Goal: Task Accomplishment & Management: Use online tool/utility

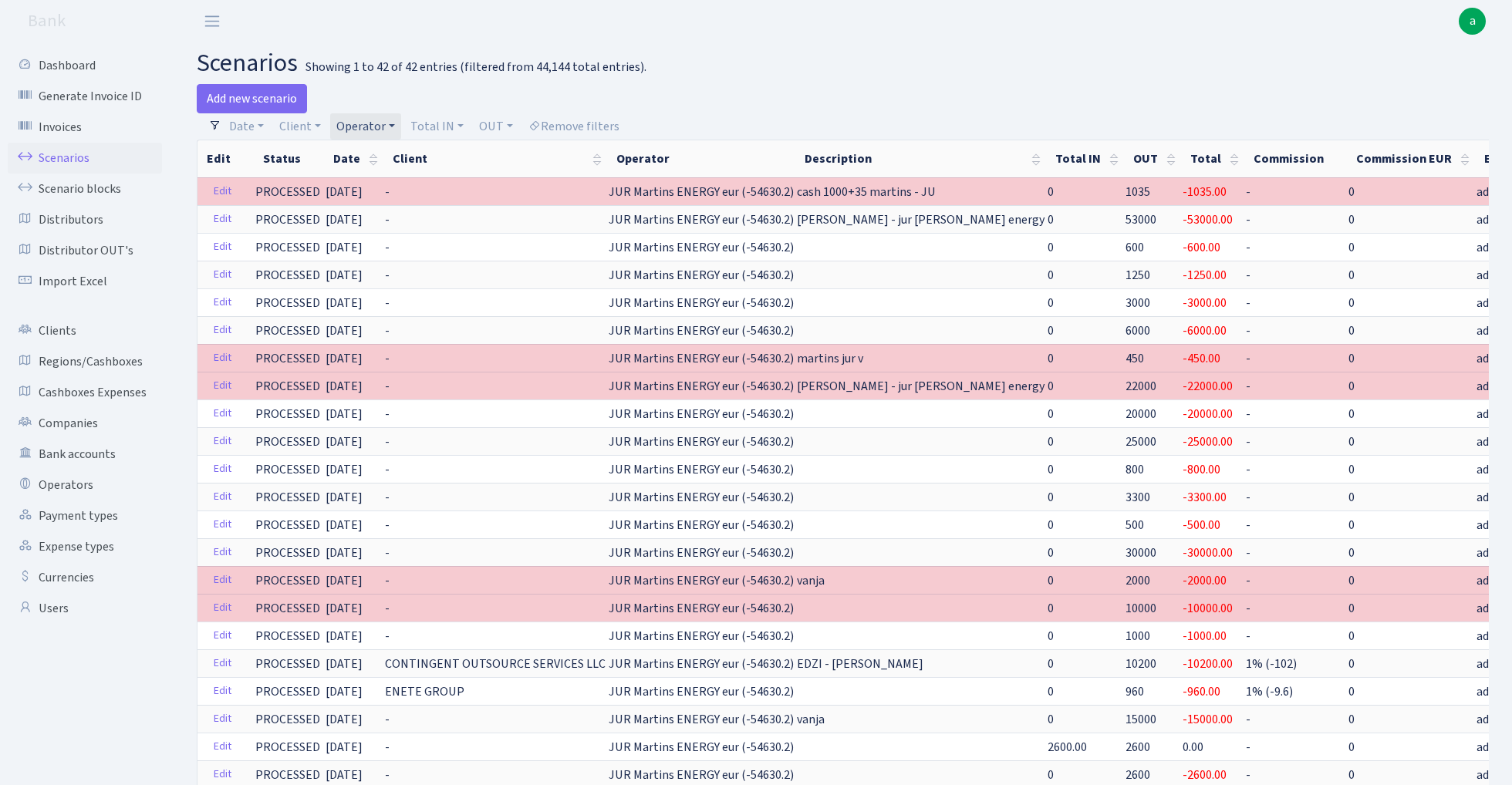
select select "100"
click at [364, 120] on link "Operator" at bounding box center [365, 126] width 71 height 26
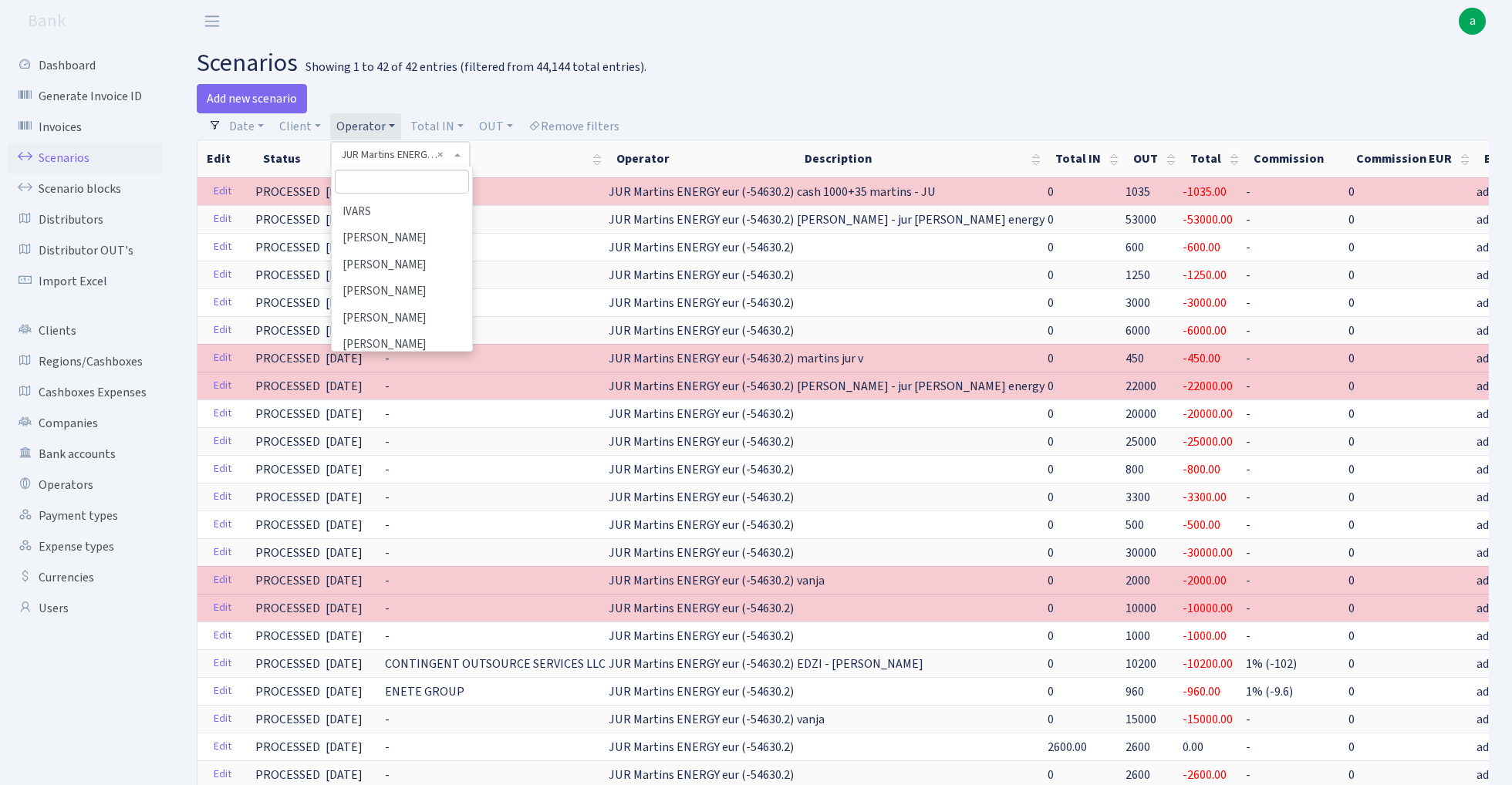
click at [380, 188] on input "search" at bounding box center [402, 181] width 134 height 24
type input "uraniu"
click at [399, 204] on li "URANIUM eur" at bounding box center [402, 210] width 138 height 27
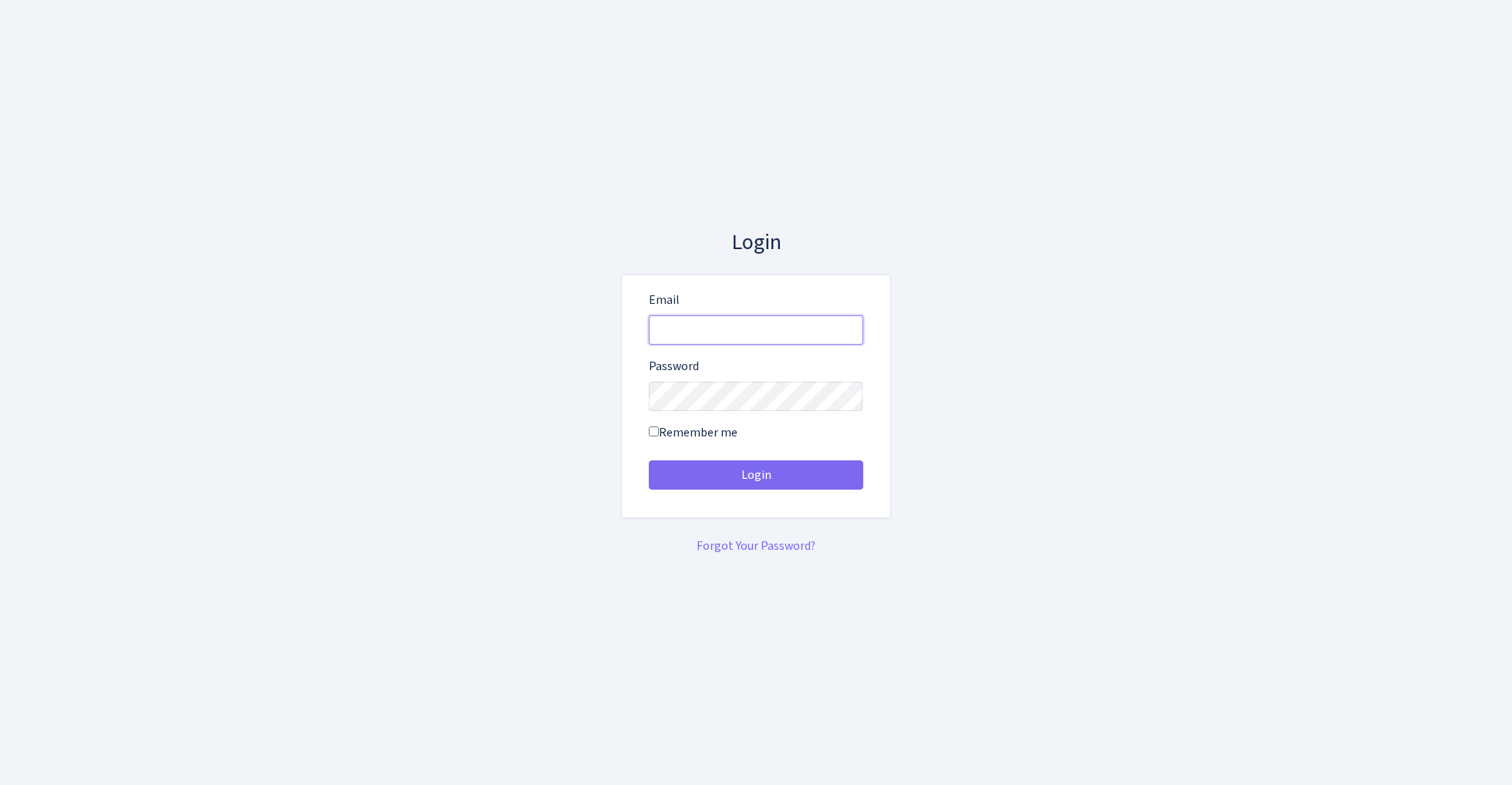
type input "[EMAIL_ADDRESS][DOMAIN_NAME]"
click at [755, 475] on button "Login" at bounding box center [755, 475] width 214 height 29
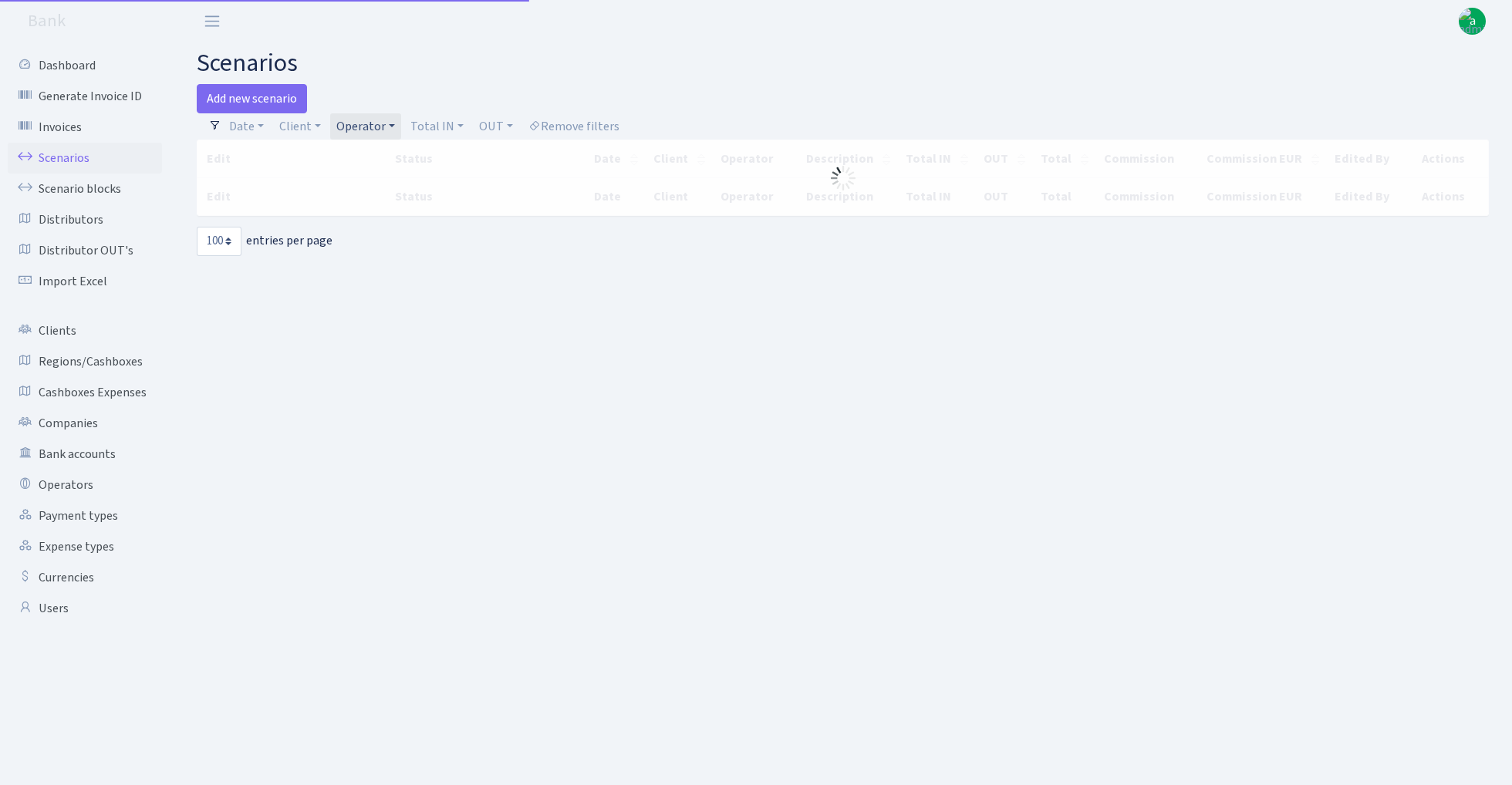
select select "100"
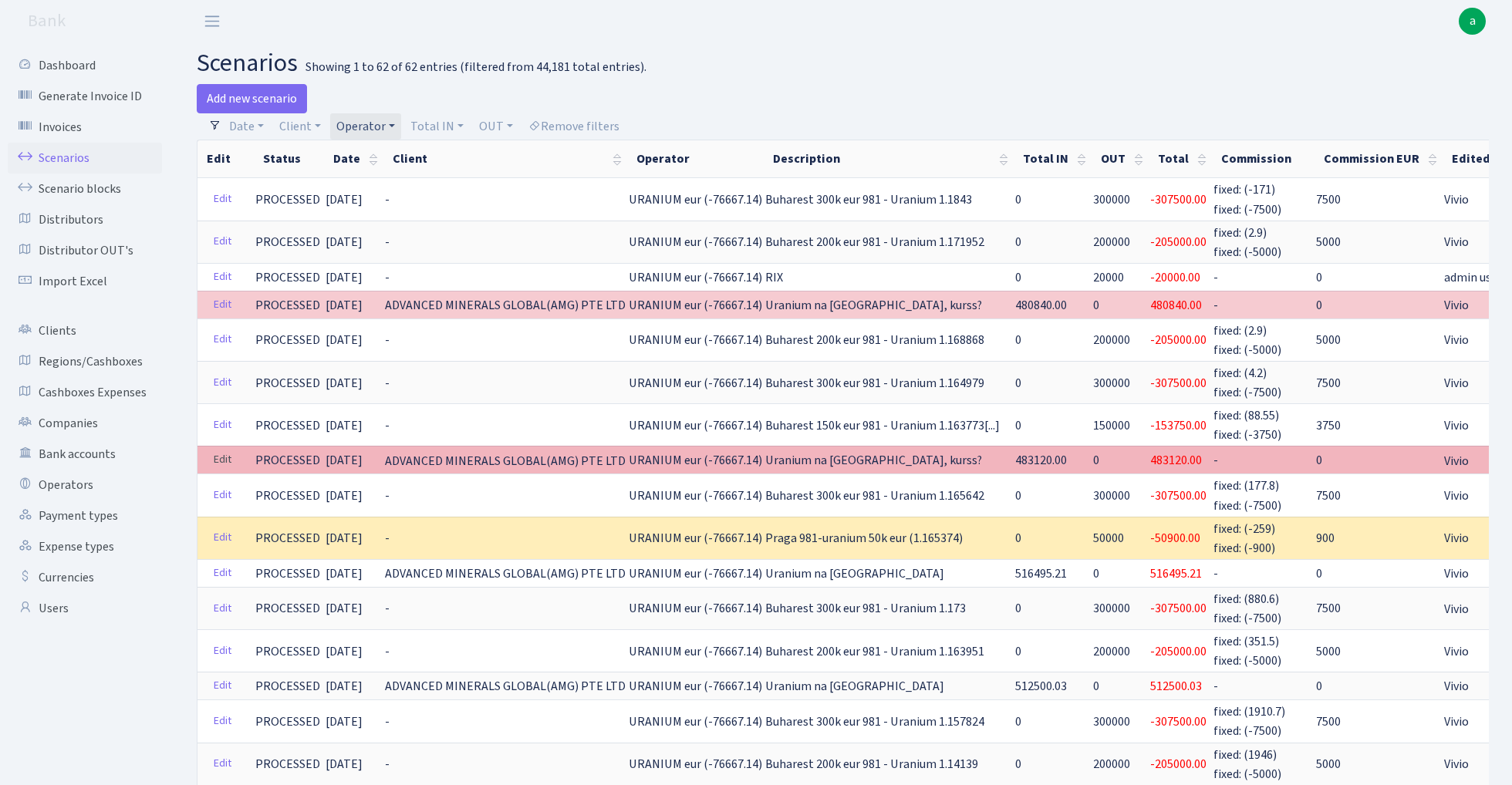
click at [220, 449] on link "Edit" at bounding box center [223, 460] width 32 height 24
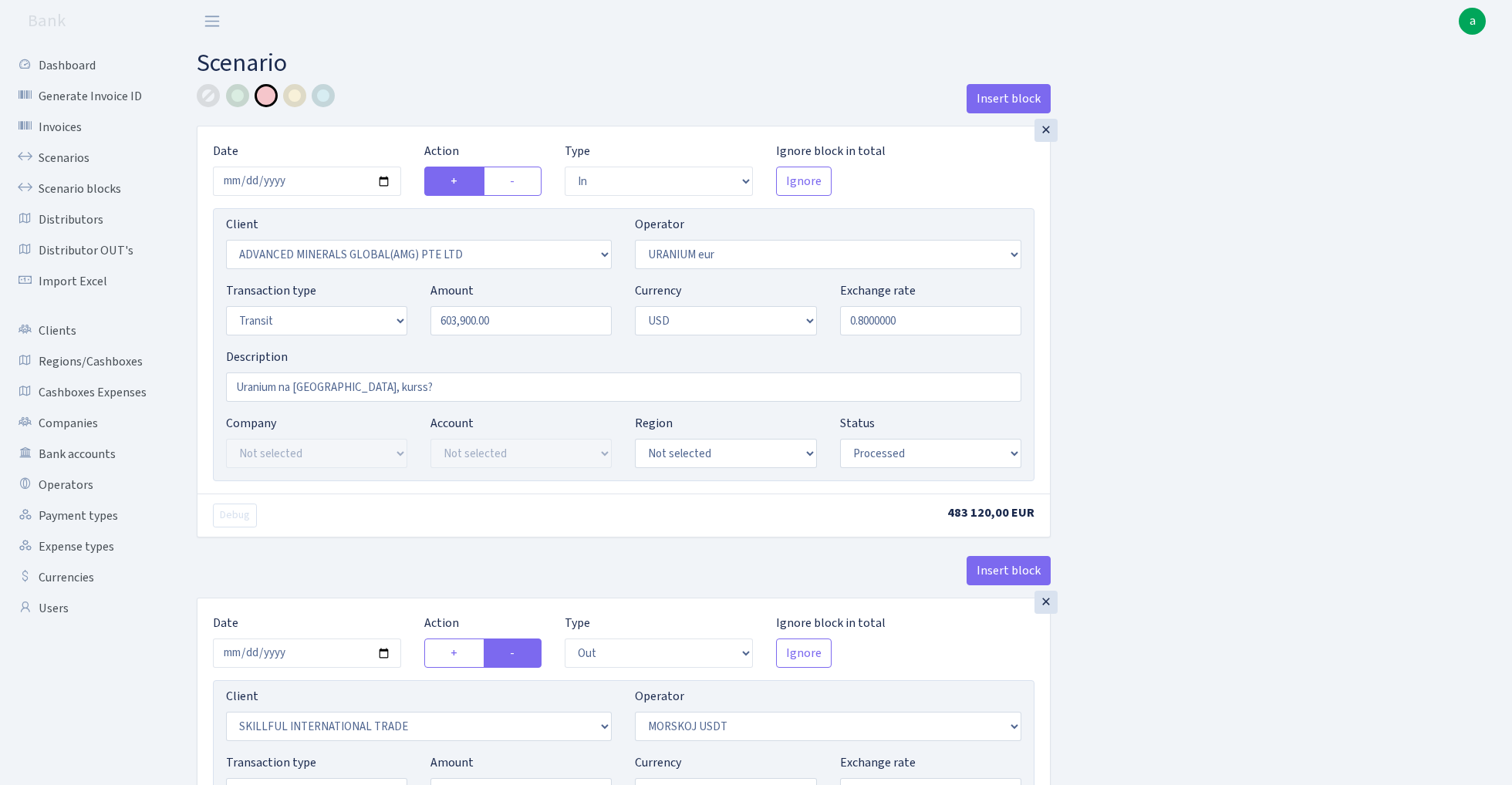
select select "in"
select select "2831"
select select "393"
select select "5"
select select "2"
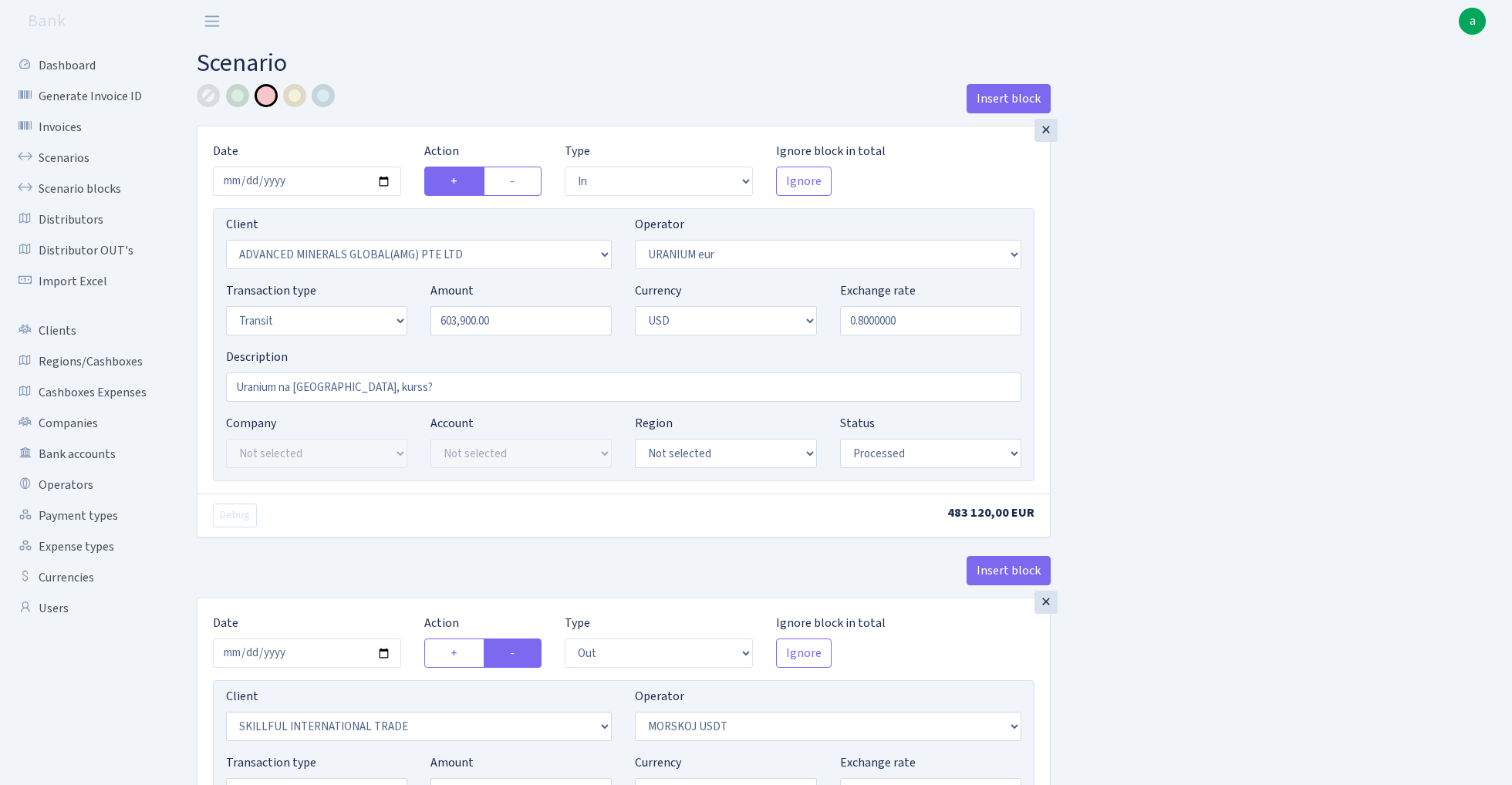
select select "processed"
select select "out"
select select "2655"
select select "324"
select select "5"
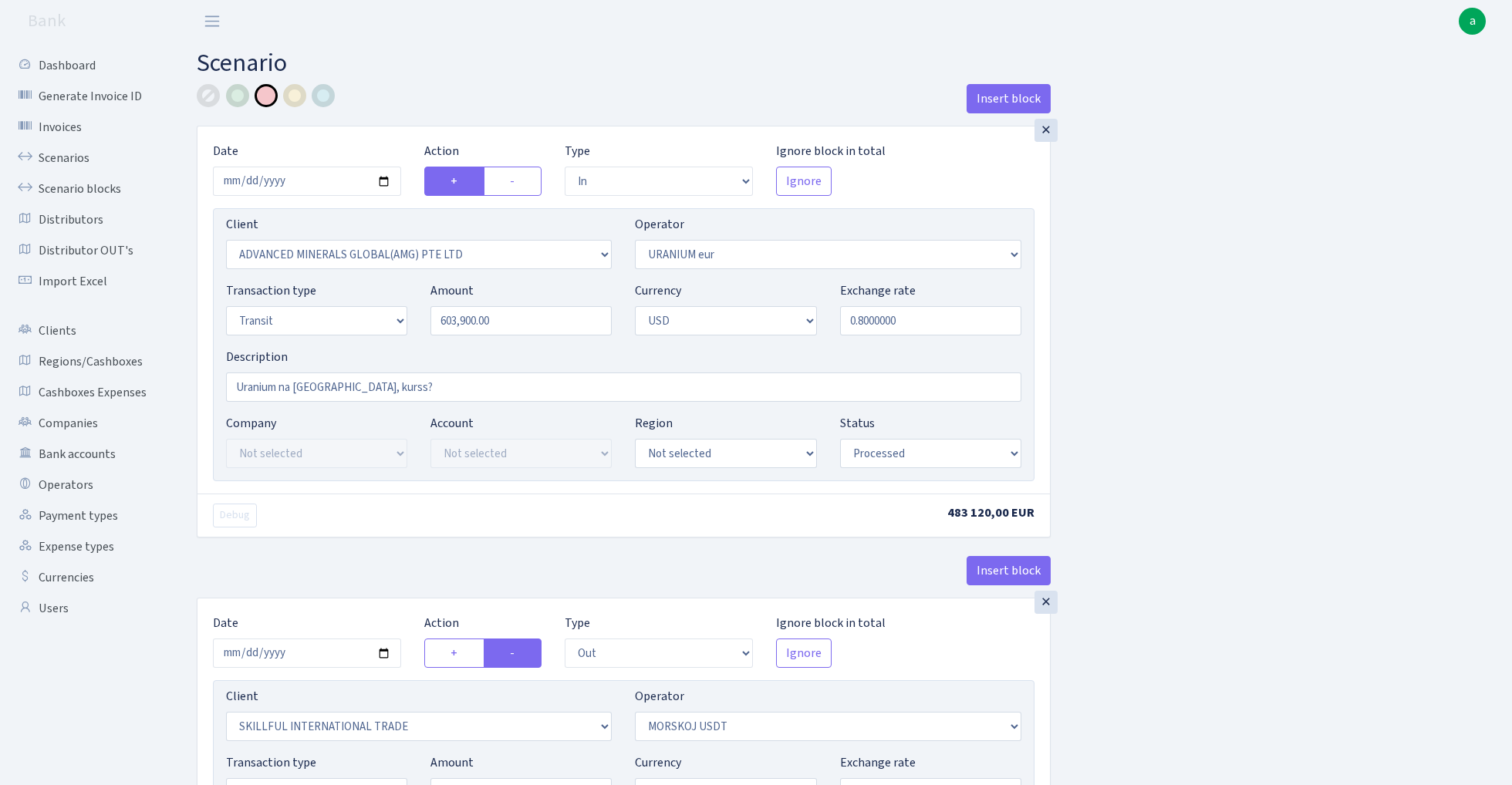
select select "2"
select select "processed"
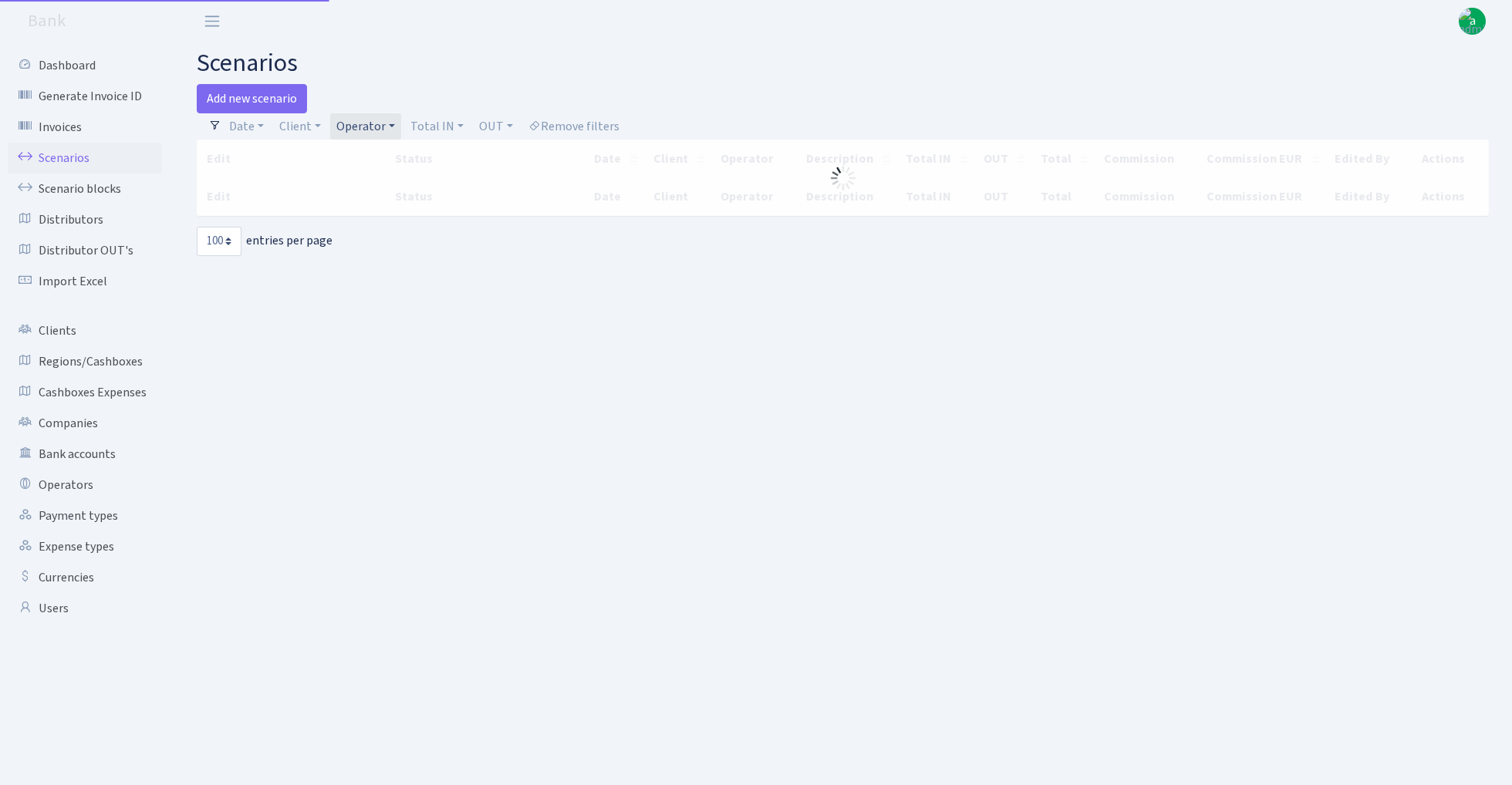
select select "100"
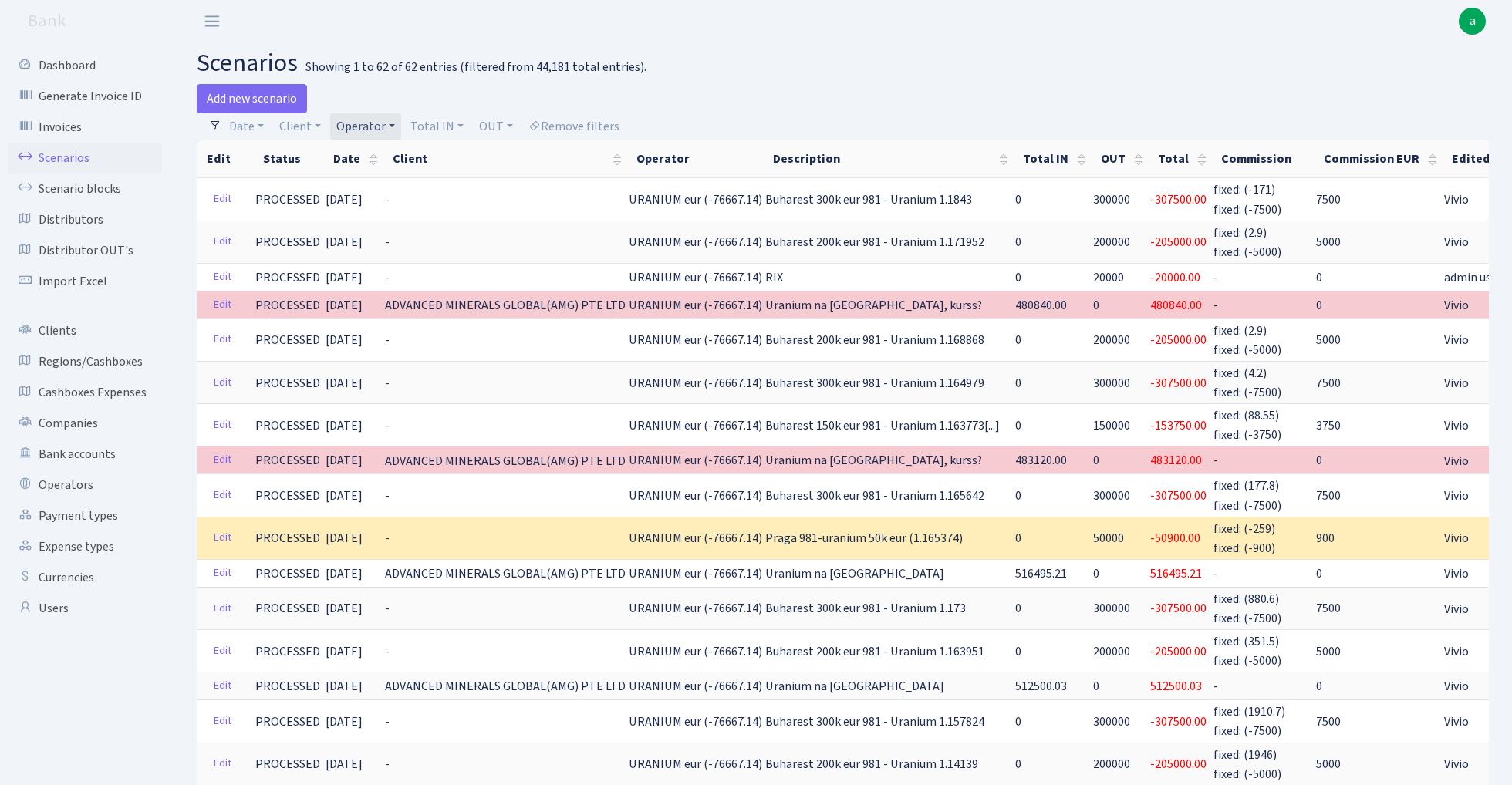
click at [374, 124] on link "Operator" at bounding box center [365, 126] width 71 height 26
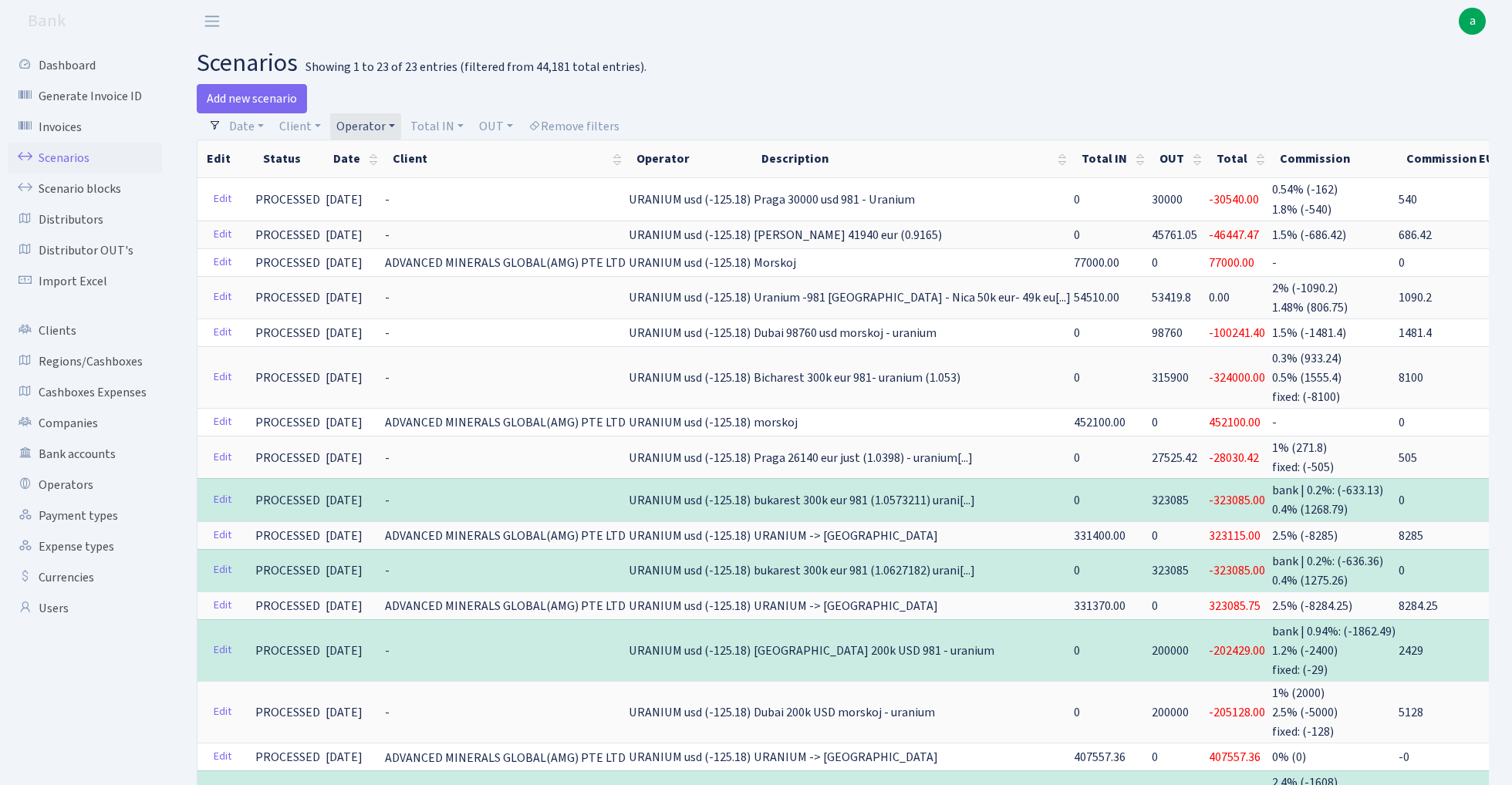
click at [374, 122] on link "Operator" at bounding box center [365, 126] width 71 height 26
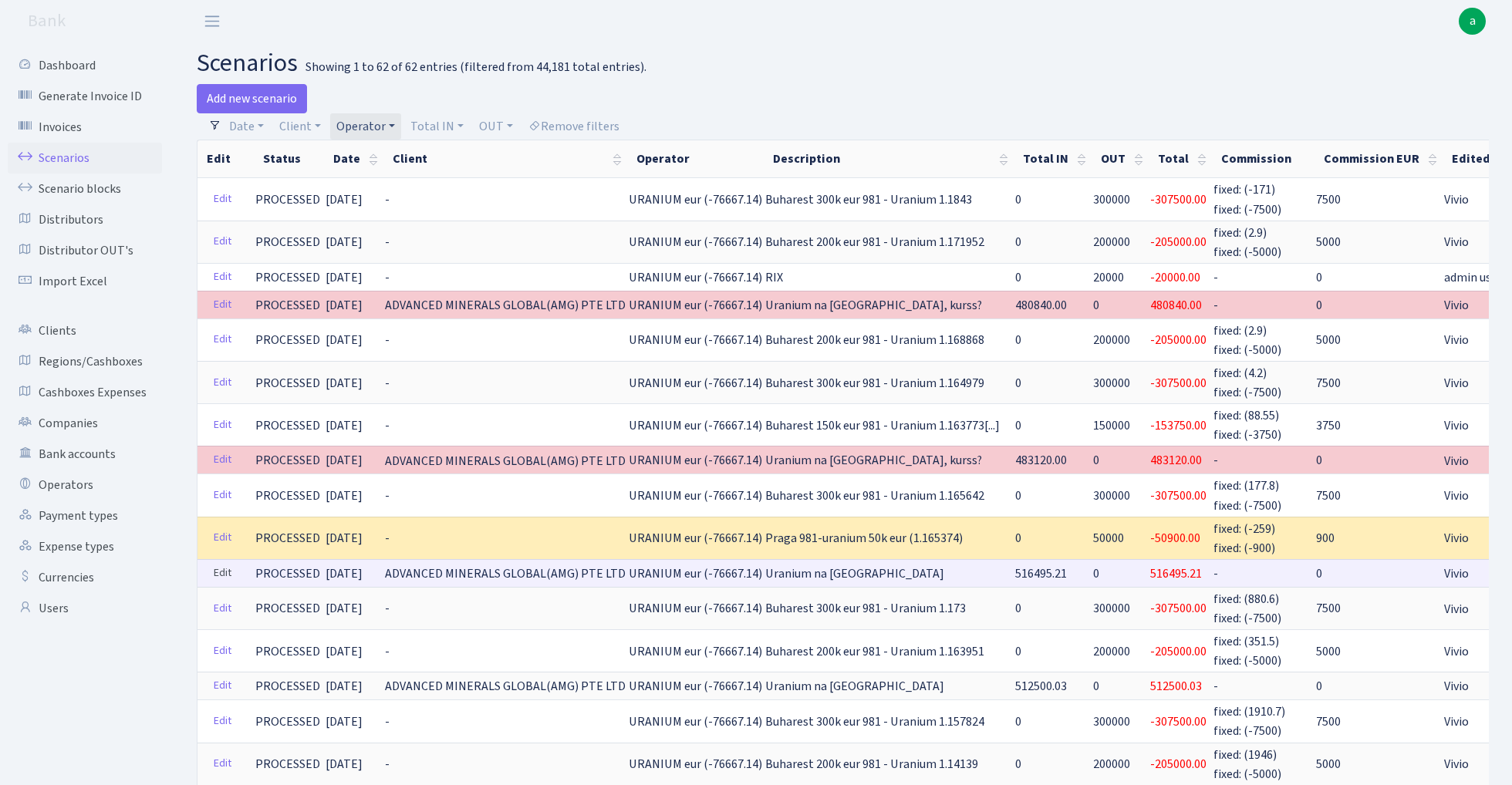
click at [223, 562] on link "Edit" at bounding box center [223, 573] width 32 height 24
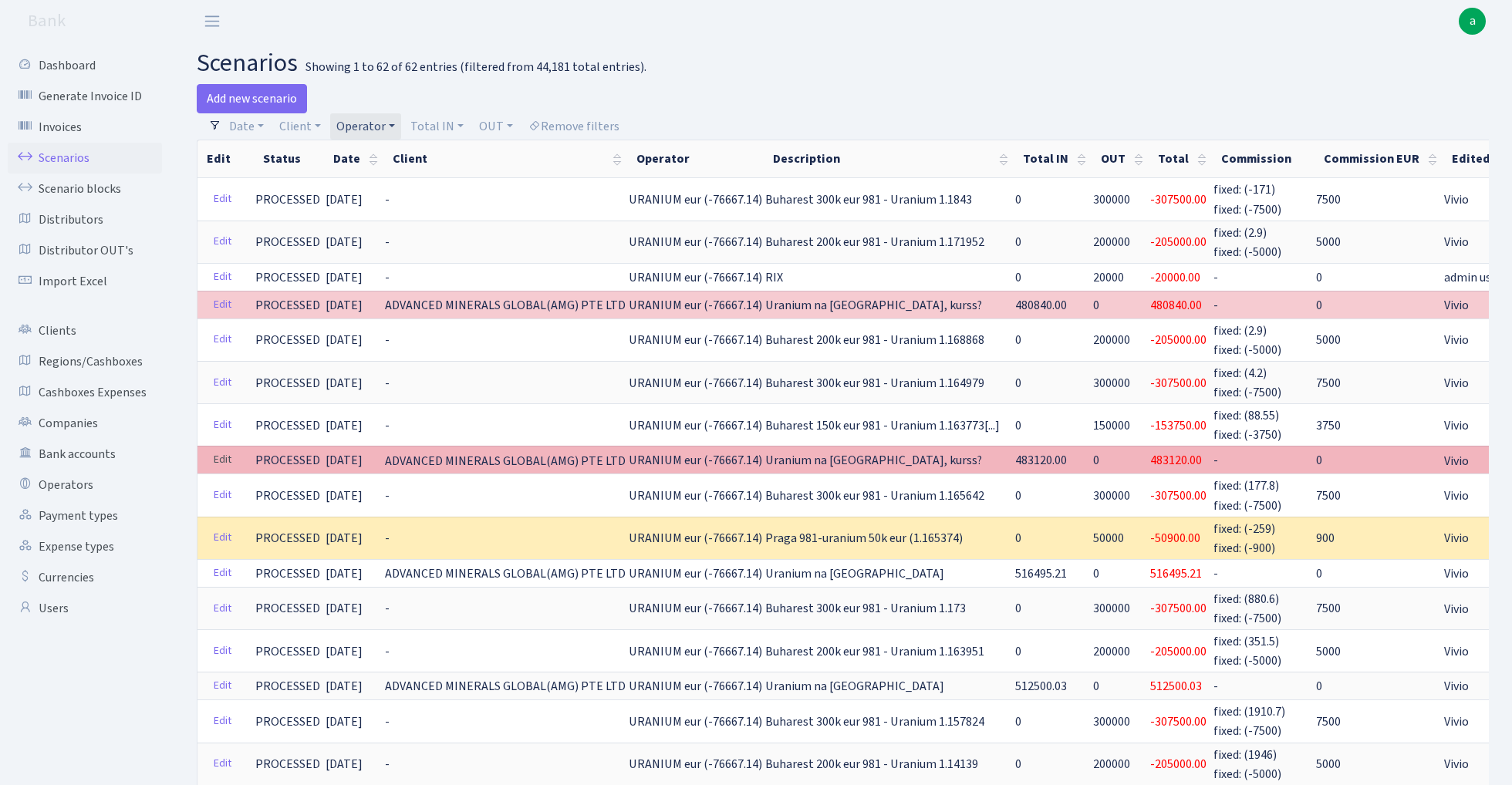
click at [220, 449] on link "Edit" at bounding box center [223, 460] width 32 height 24
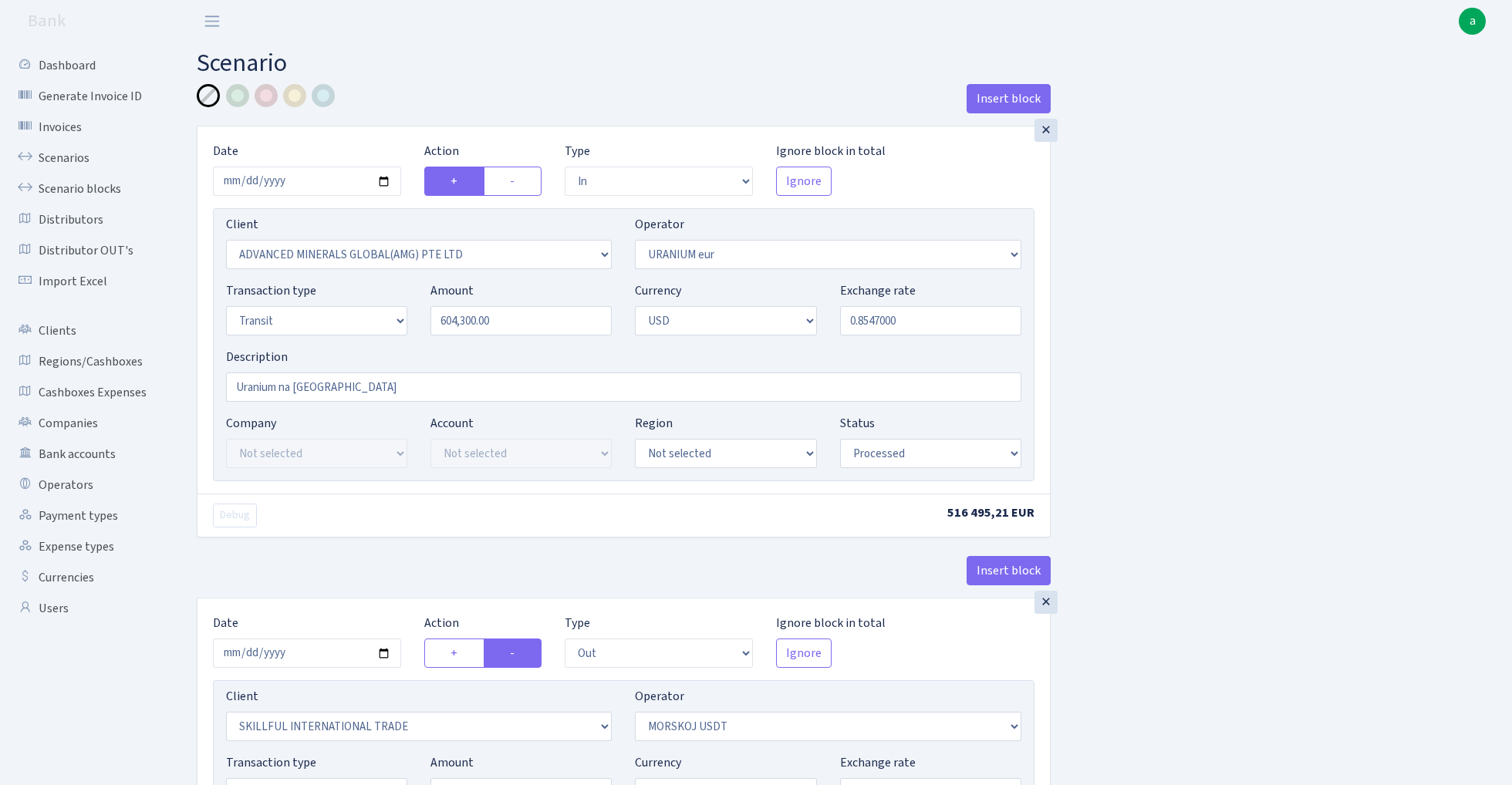
select select "in"
select select "2831"
select select "393"
select select "5"
select select "2"
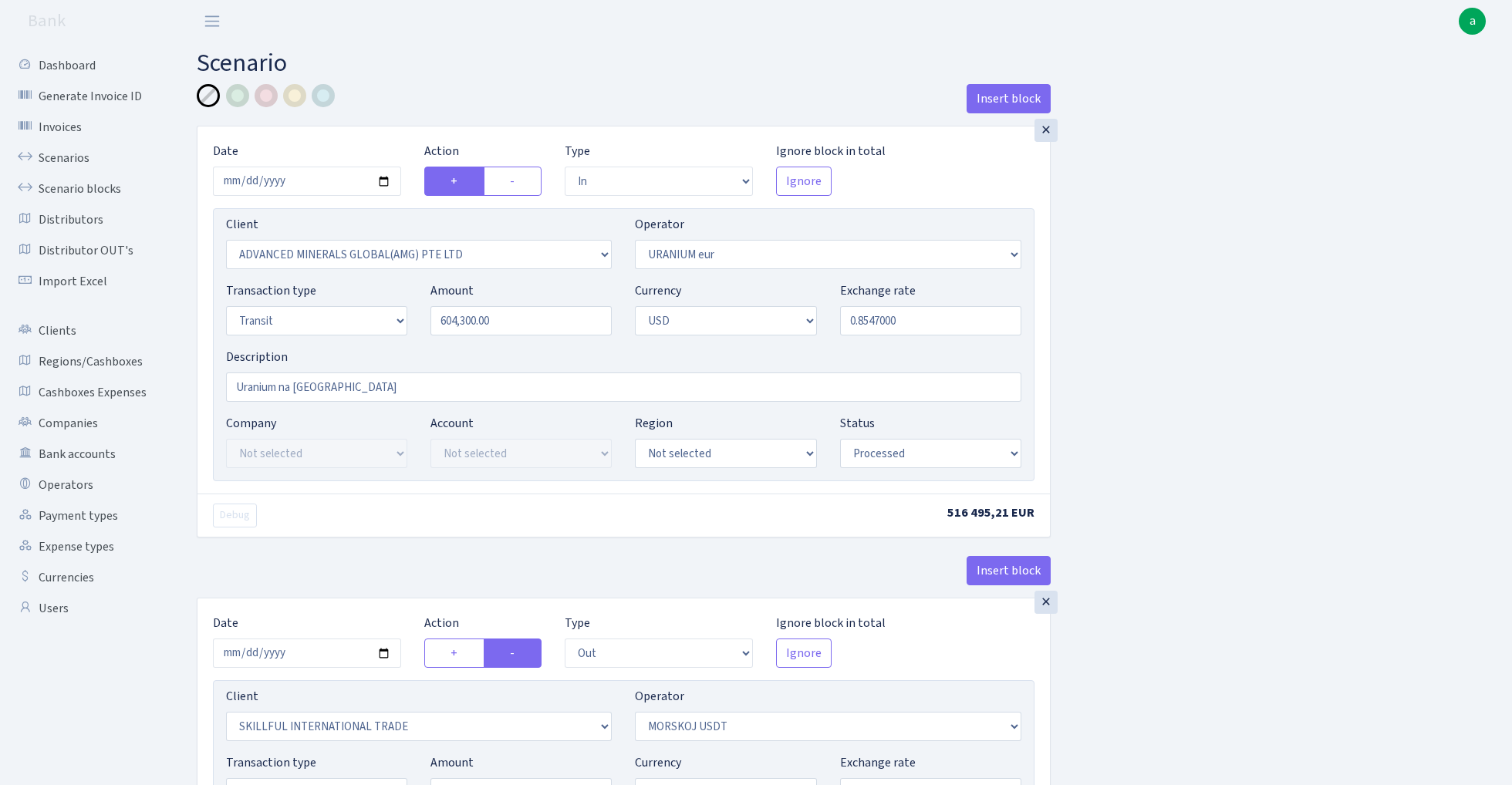
select select "processed"
select select "out"
select select "2655"
select select "324"
select select "5"
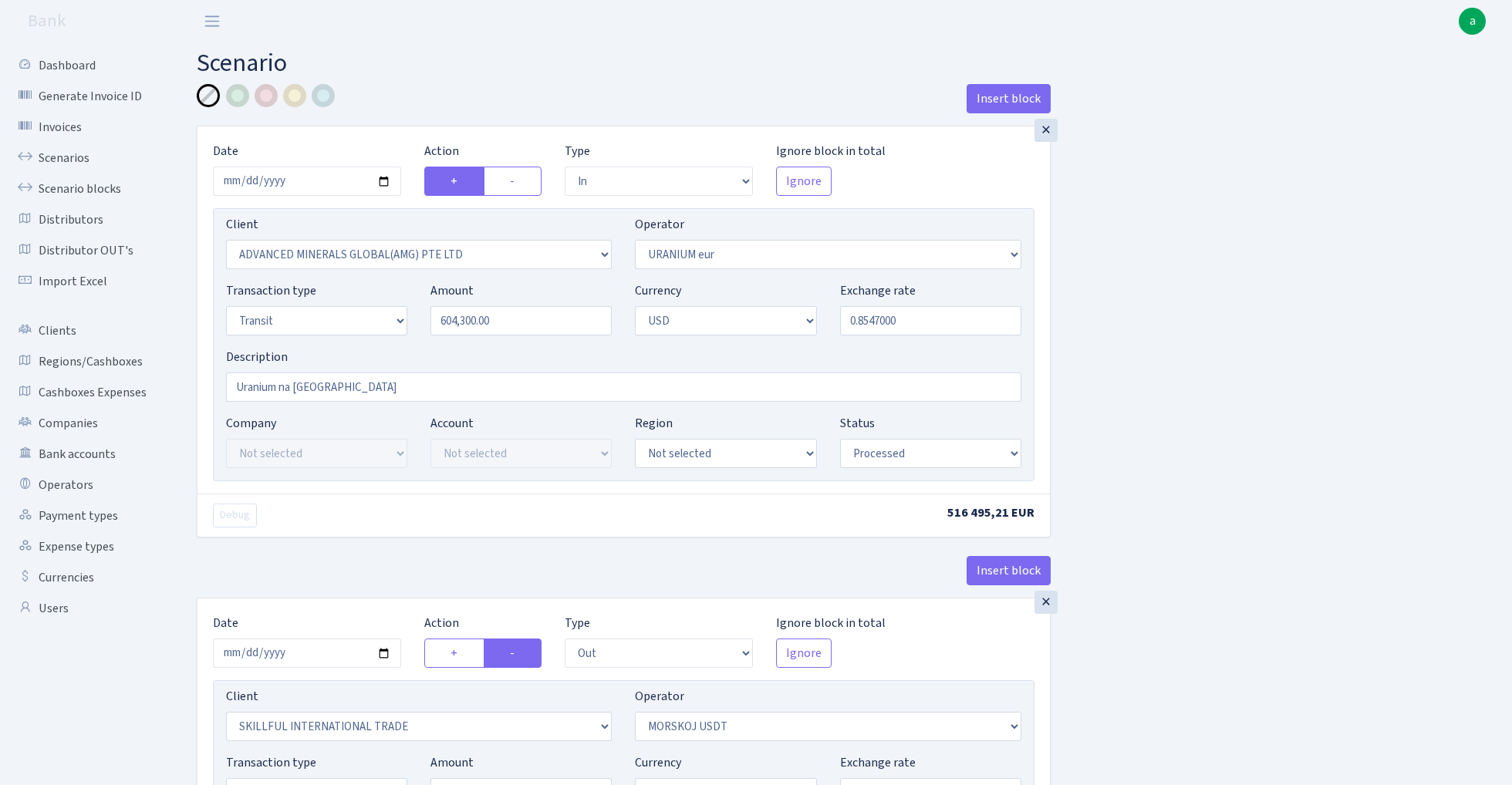
select select "2"
select select "processed"
select select "in"
select select "2831"
select select "393"
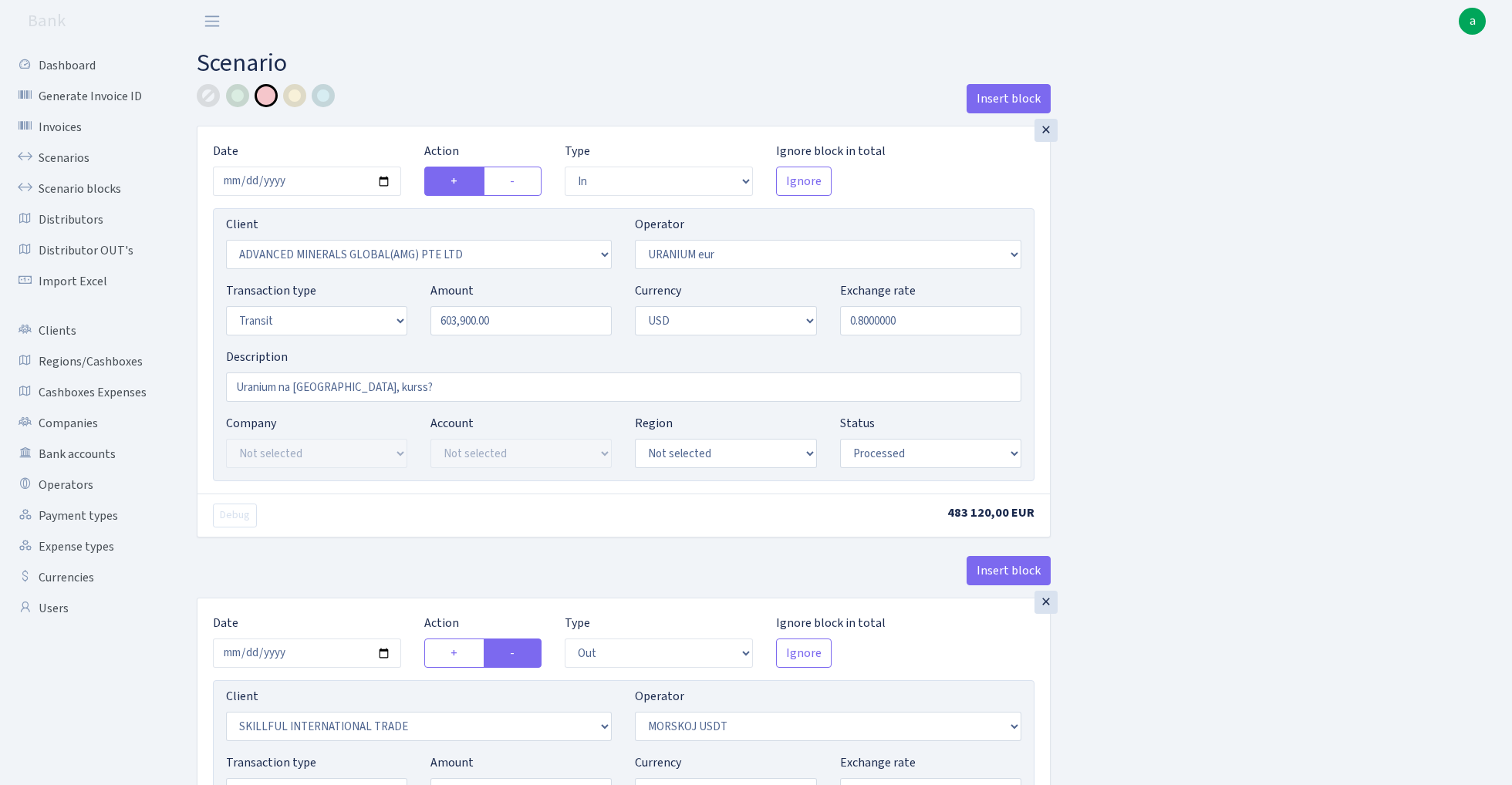
select select "5"
select select "2"
select select "processed"
select select "out"
select select "2655"
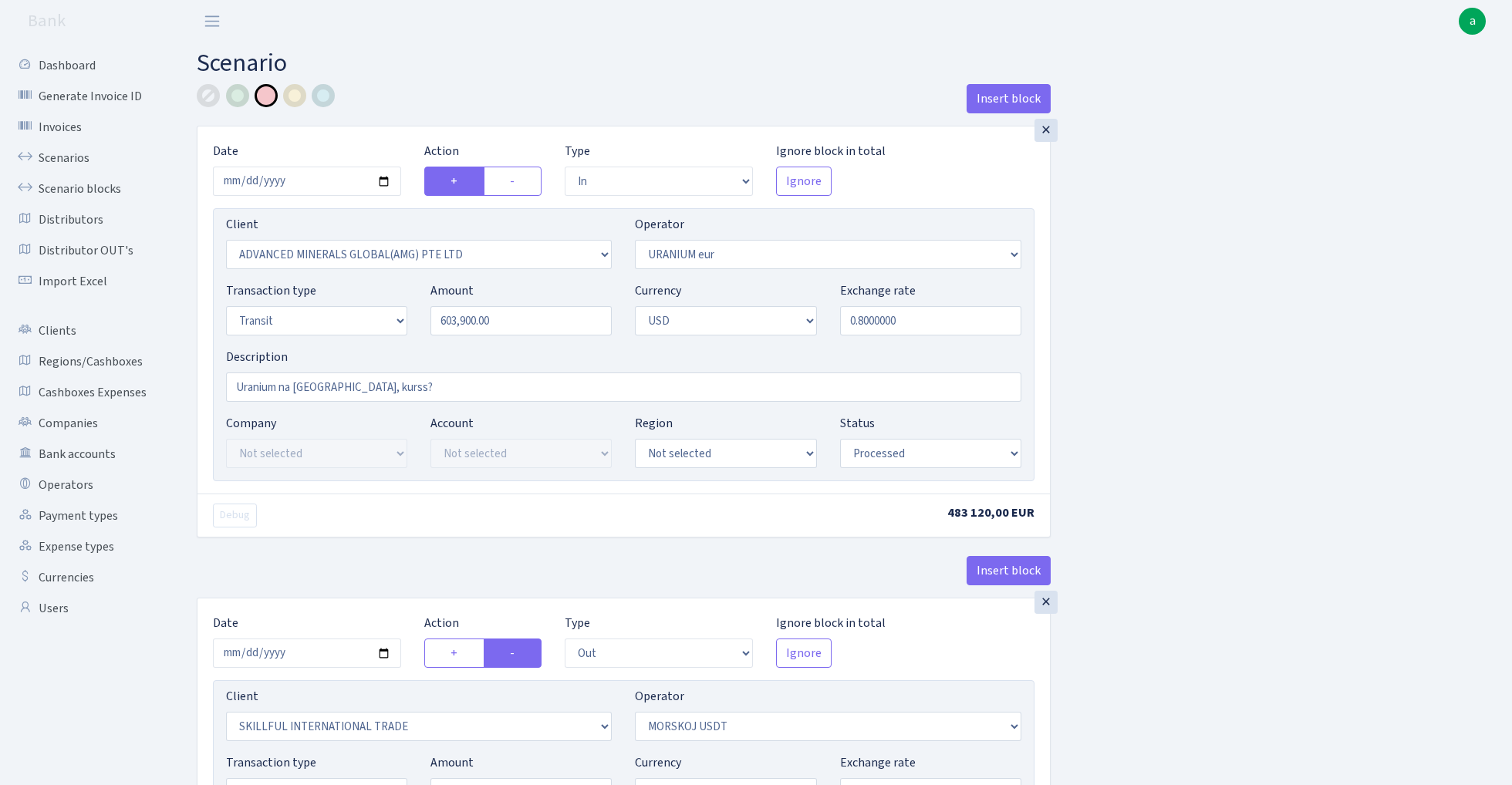
select select "324"
select select "5"
select select "2"
select select "processed"
click at [917, 324] on input "0.8000000" at bounding box center [931, 321] width 181 height 29
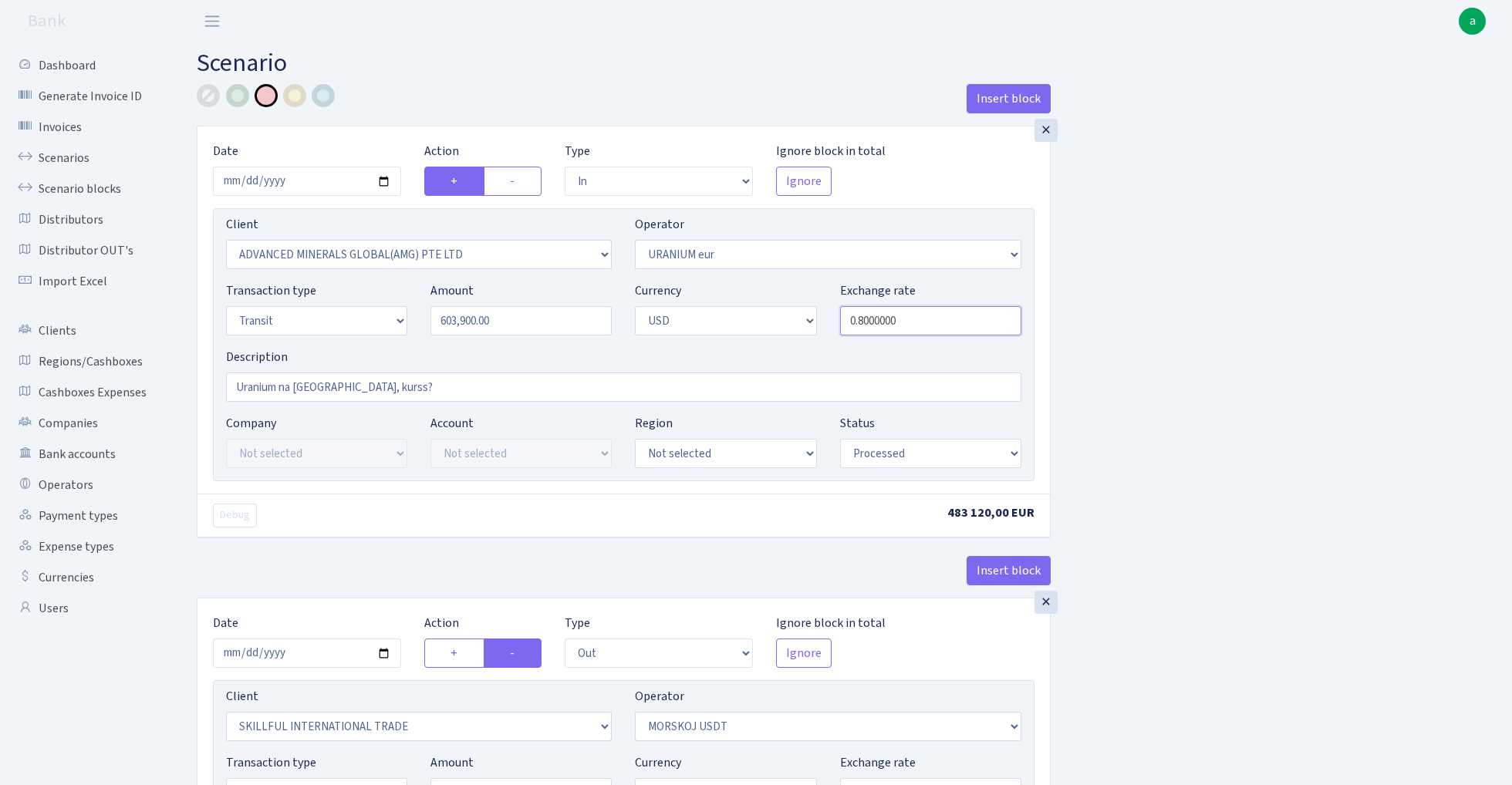
click at [917, 324] on input "0.8000000" at bounding box center [931, 321] width 181 height 29
paste input "4865"
type input "0.8486500"
click at [1228, 297] on div "Insert block × Date 2025-08-27 Action + - Type --- In Out Commission Field requ…" at bounding box center [843, 612] width 1315 height 1055
click at [213, 99] on div at bounding box center [208, 95] width 23 height 23
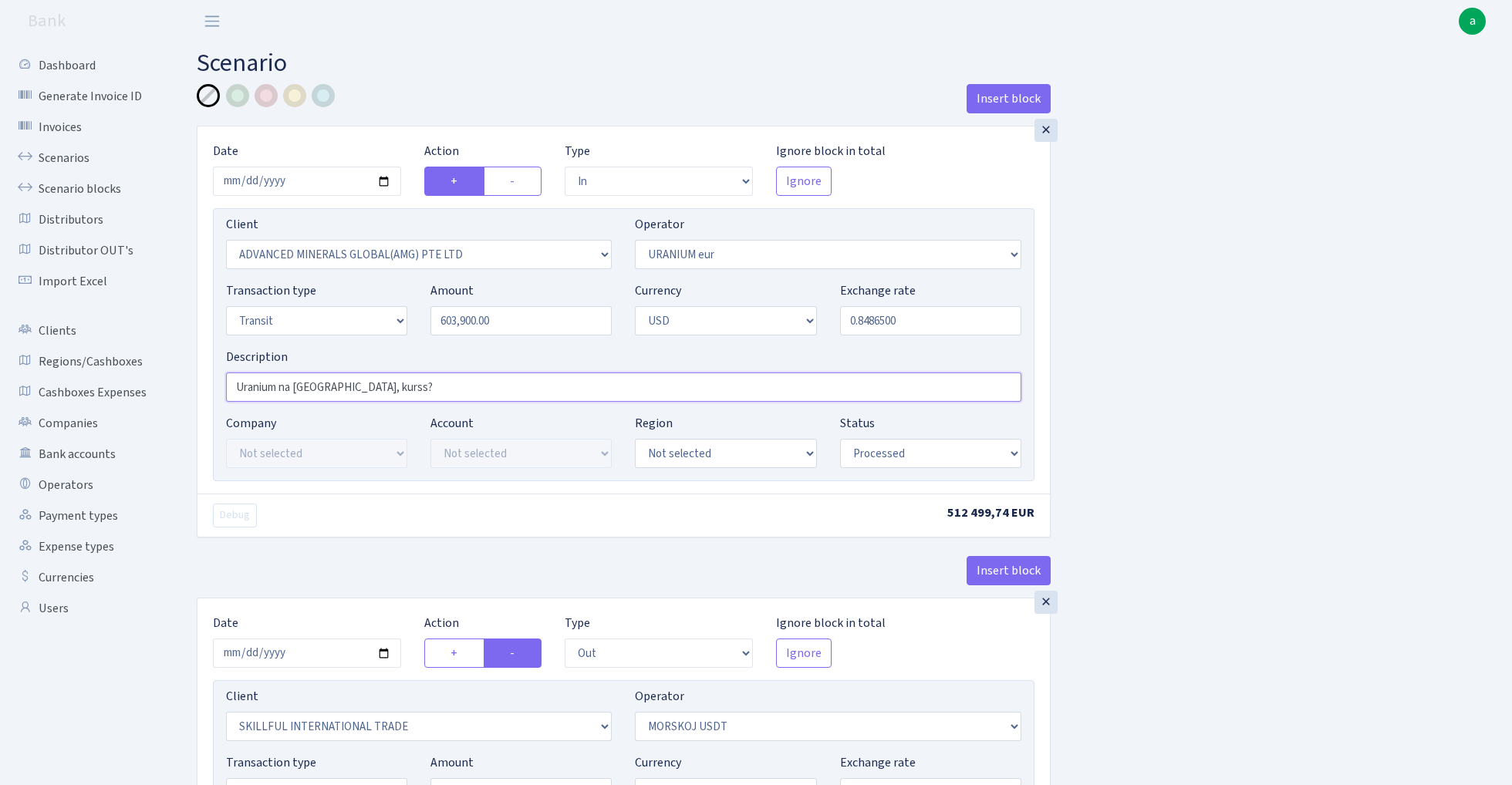
click at [380, 387] on input "Uranium na Morskoj, kurss?" at bounding box center [623, 387] width 795 height 29
paste input "1.17834"
type input "Uranium na Morskoj, kurss 1.17834"
click at [1285, 317] on div "Insert block × Date 2025-08-27 Action + - Type --- In Out Commission Field requ…" at bounding box center [843, 612] width 1315 height 1055
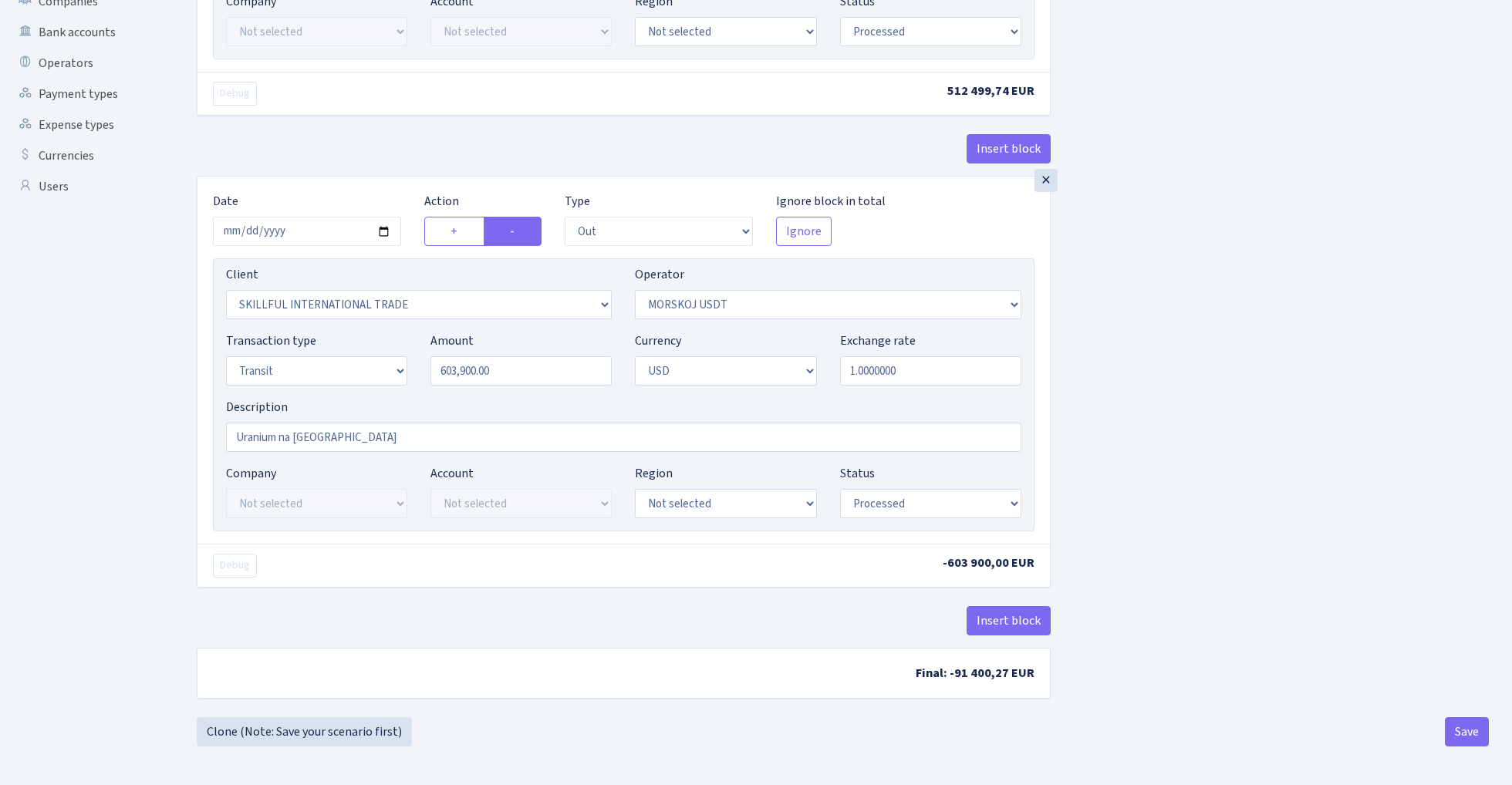
scroll to position [426, 0]
click at [1470, 736] on button "Save" at bounding box center [1467, 731] width 44 height 29
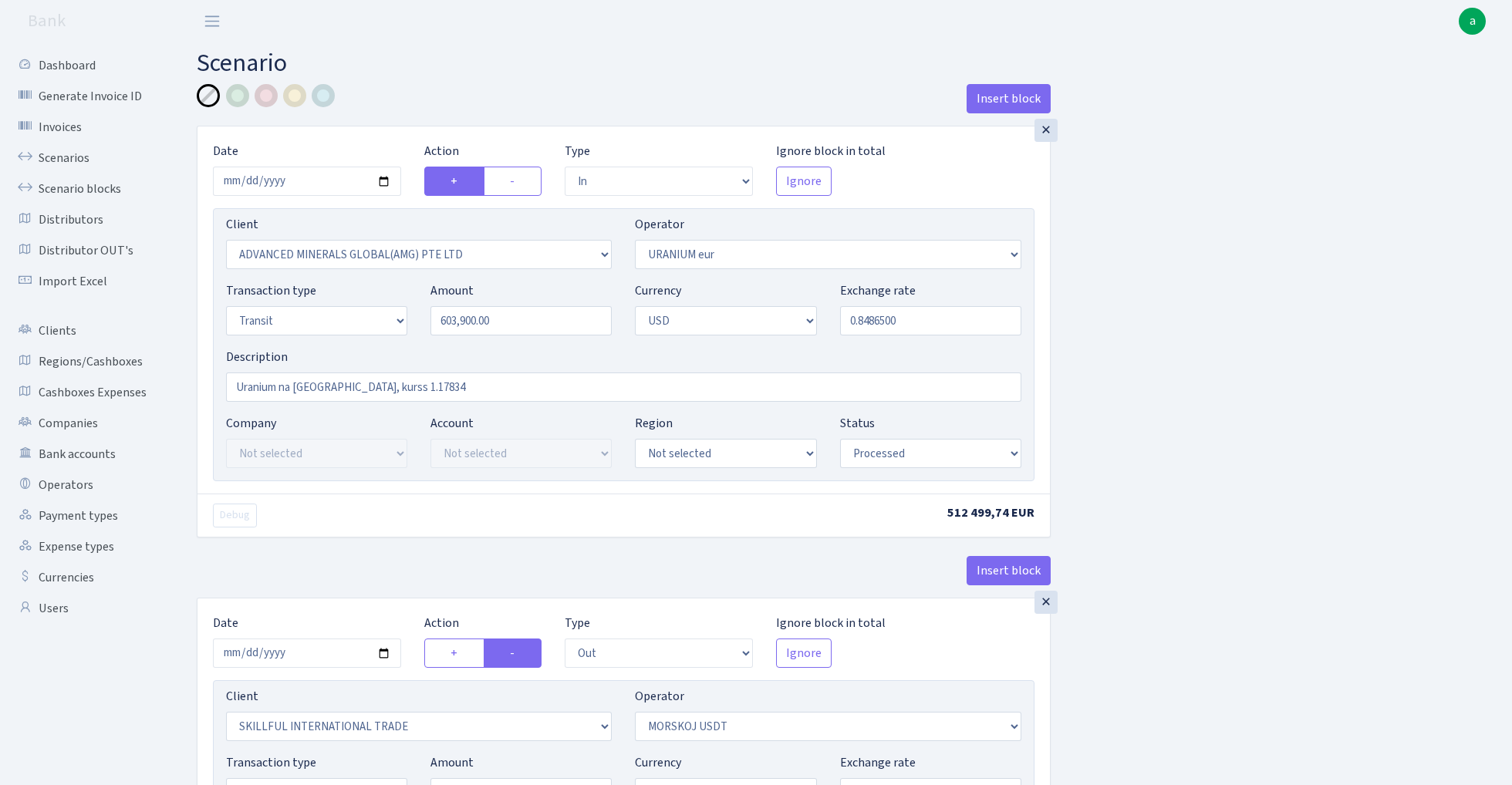
select select "in"
select select "2831"
select select "393"
select select "5"
select select "2"
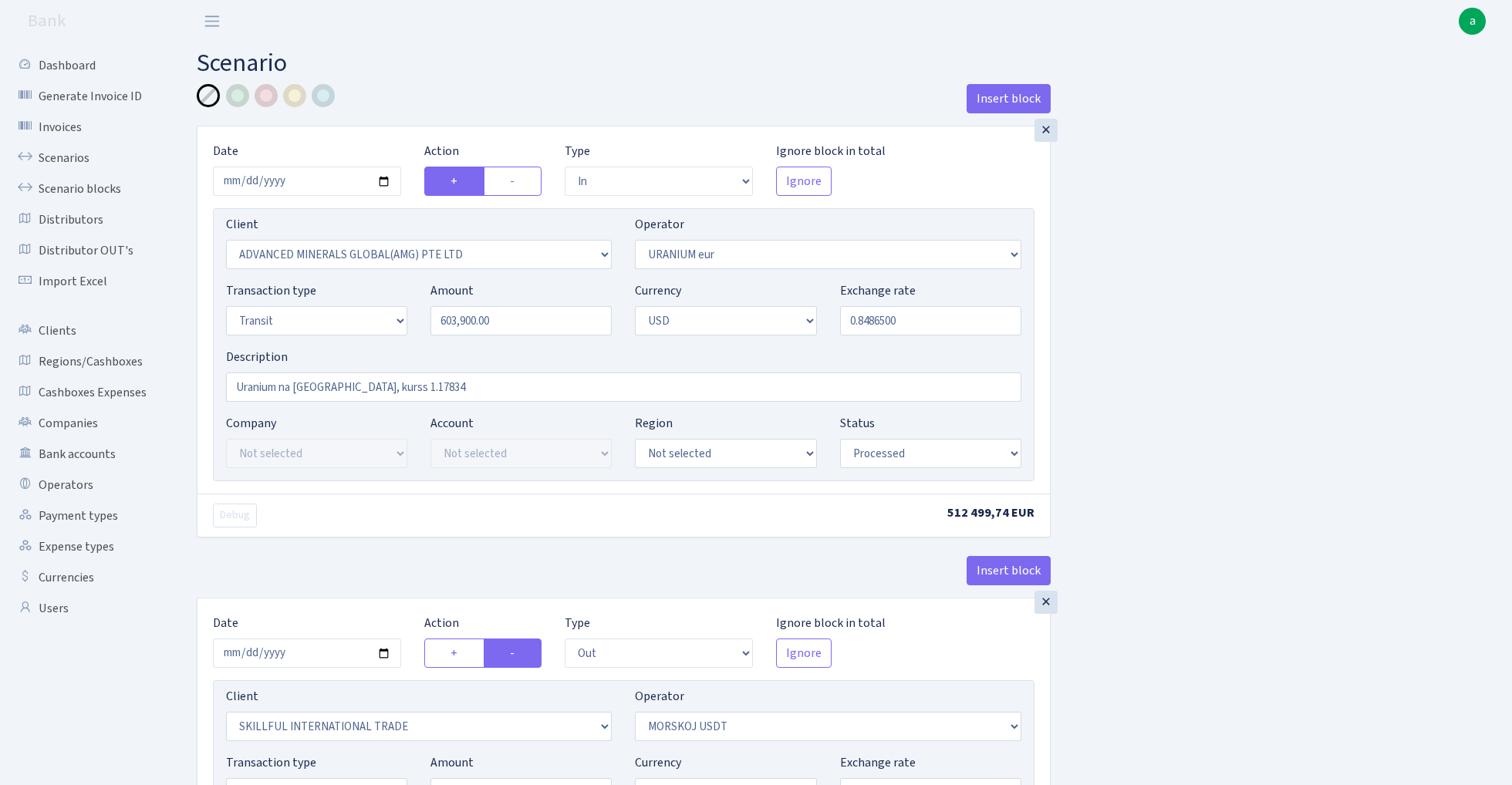
select select "processed"
select select "out"
select select "2655"
select select "324"
select select "5"
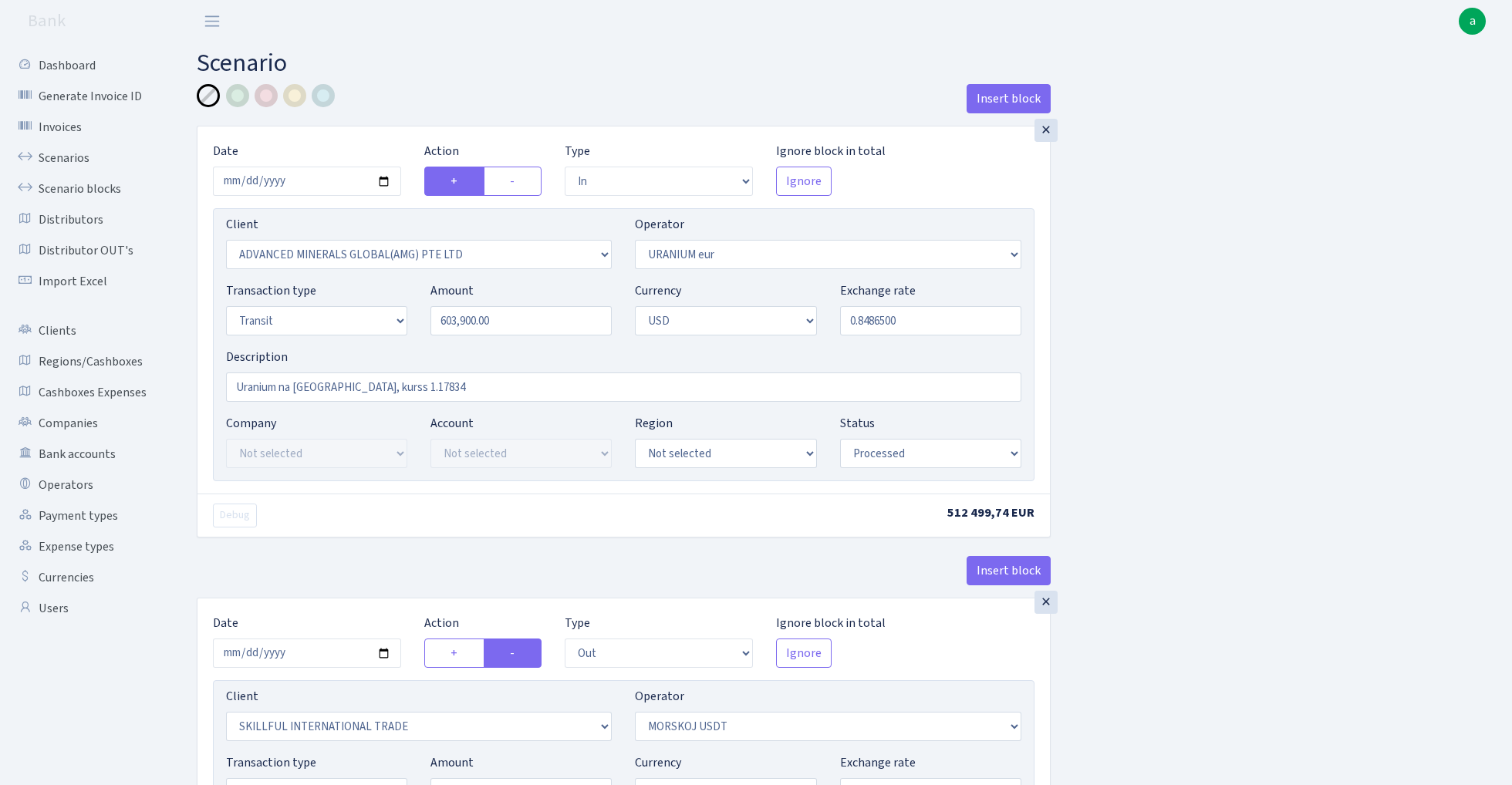
select select "2"
select select "processed"
click at [64, 156] on link "Scenarios" at bounding box center [85, 157] width 154 height 31
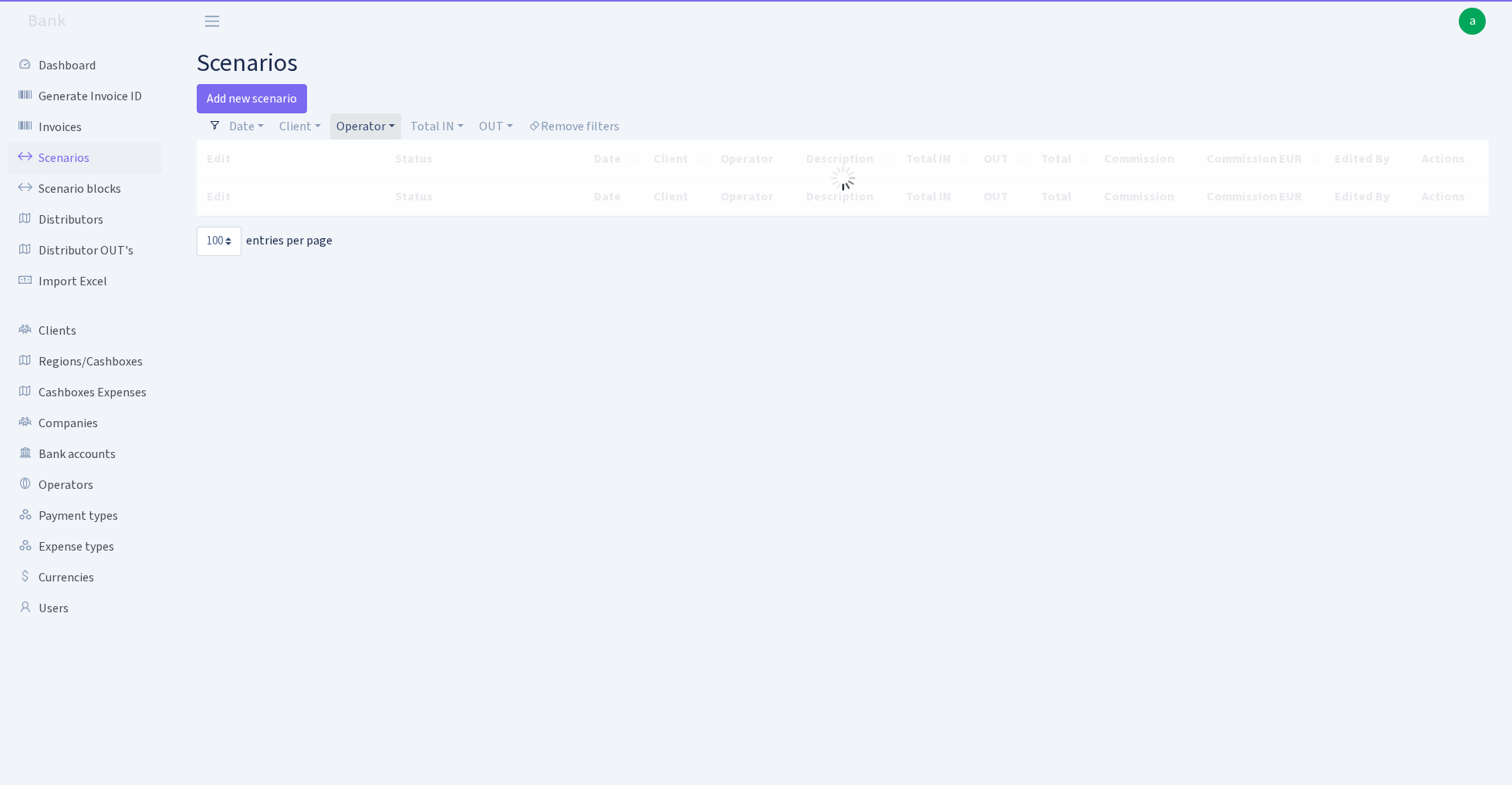
select select "100"
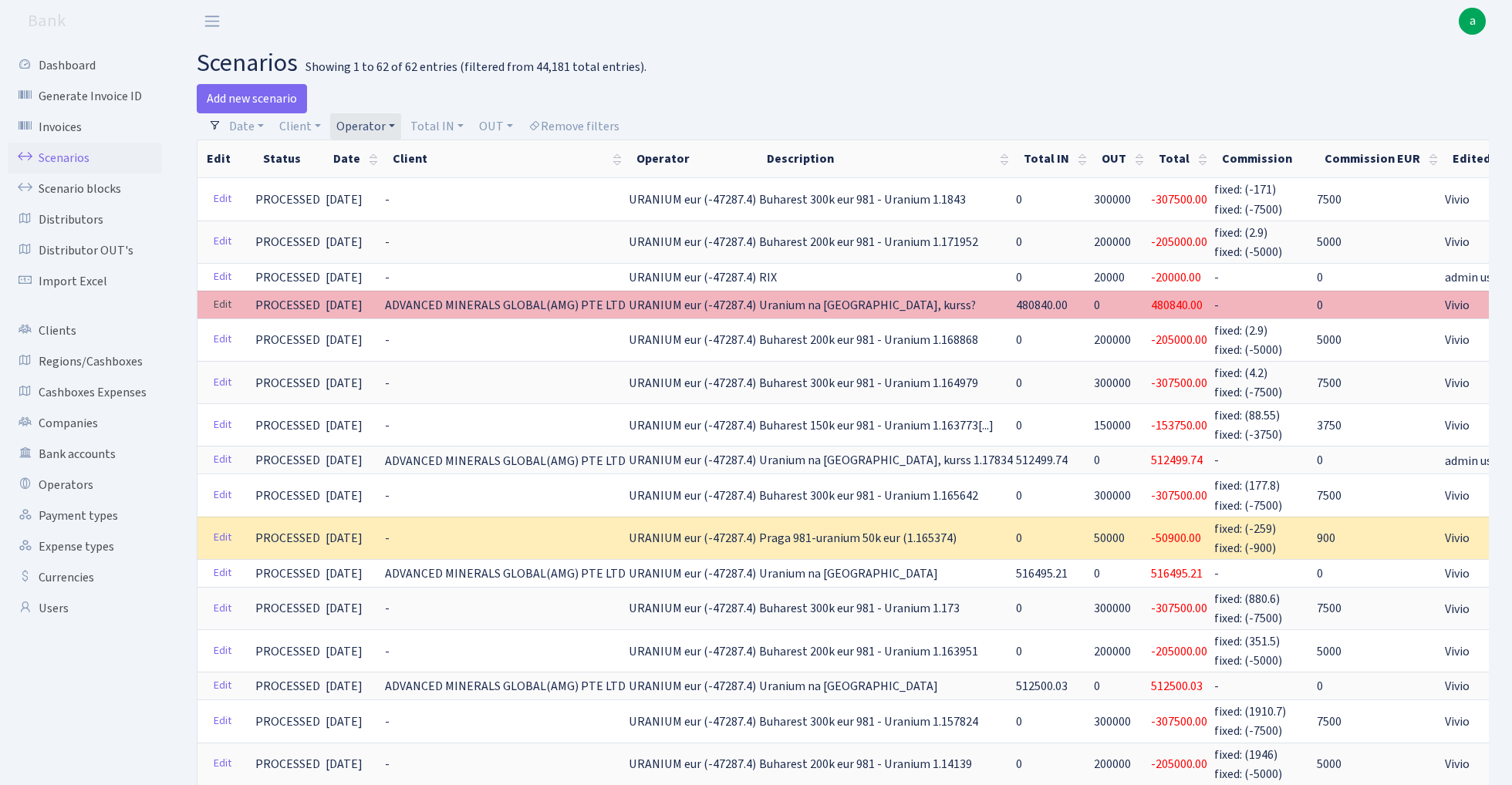
click at [219, 304] on link "Edit" at bounding box center [223, 305] width 32 height 24
click at [214, 299] on link "Edit" at bounding box center [223, 305] width 32 height 24
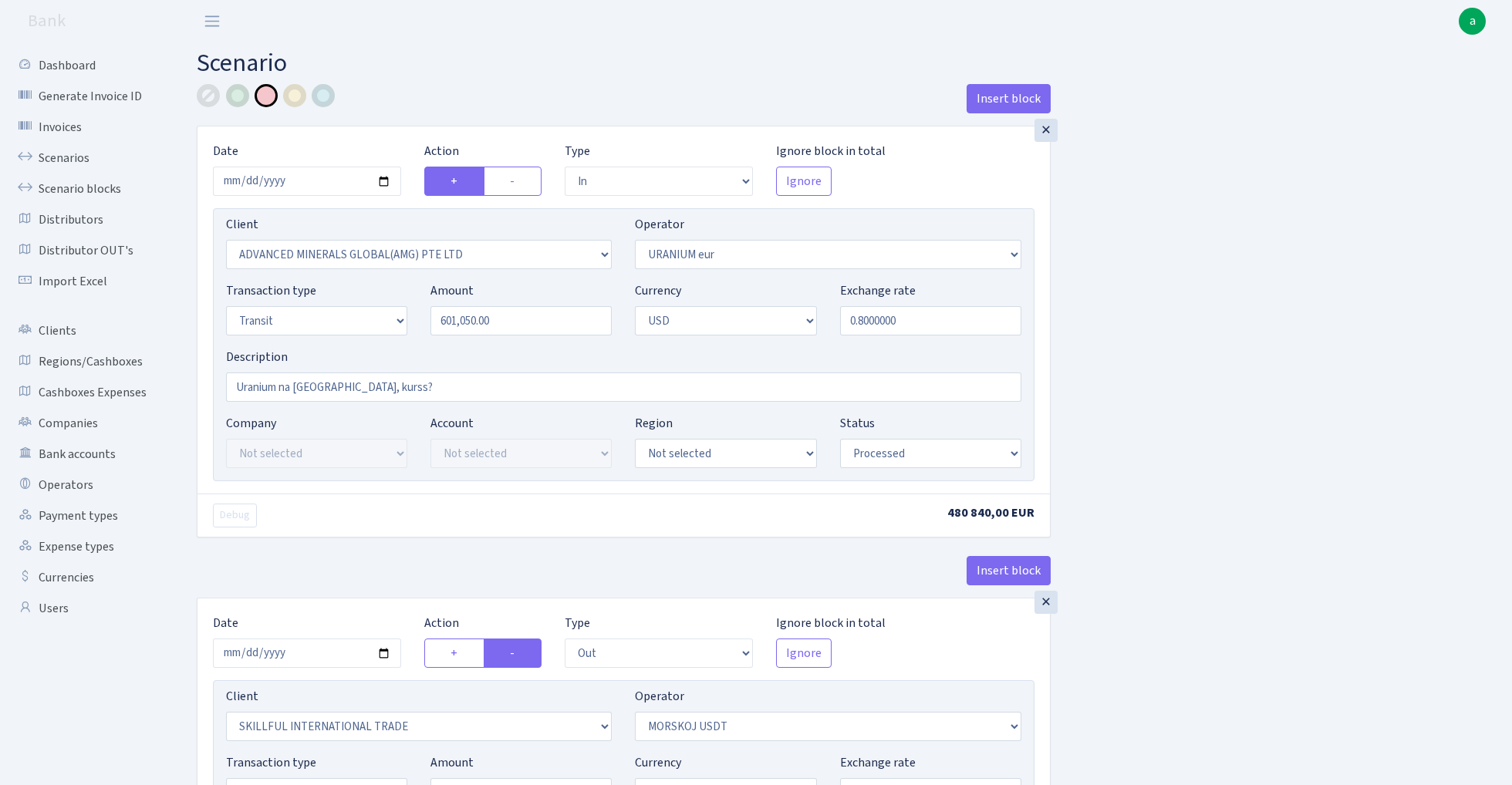
select select "in"
select select "2831"
select select "393"
select select "5"
select select "2"
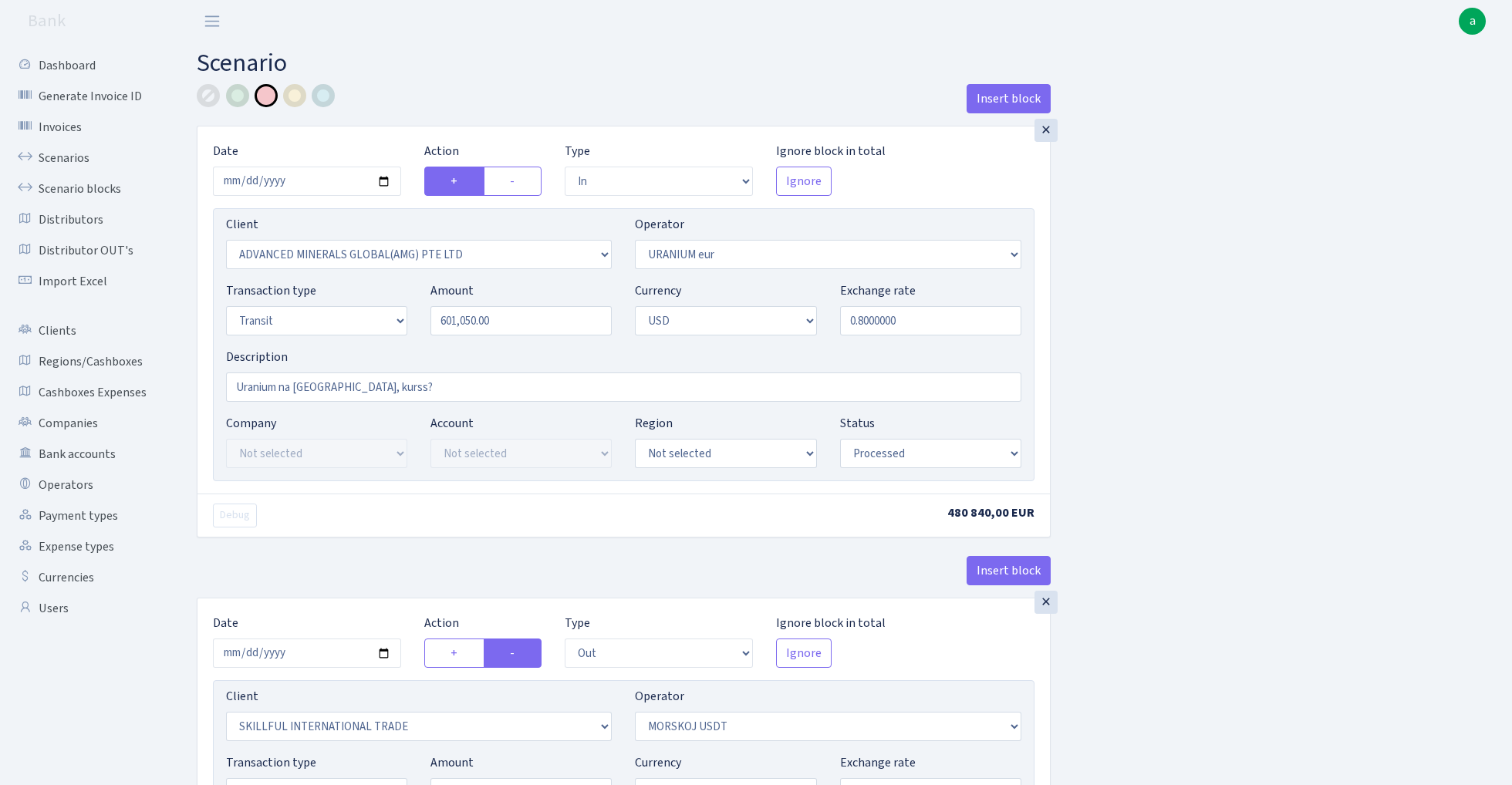
select select "processed"
select select "out"
select select "2655"
select select "324"
select select "5"
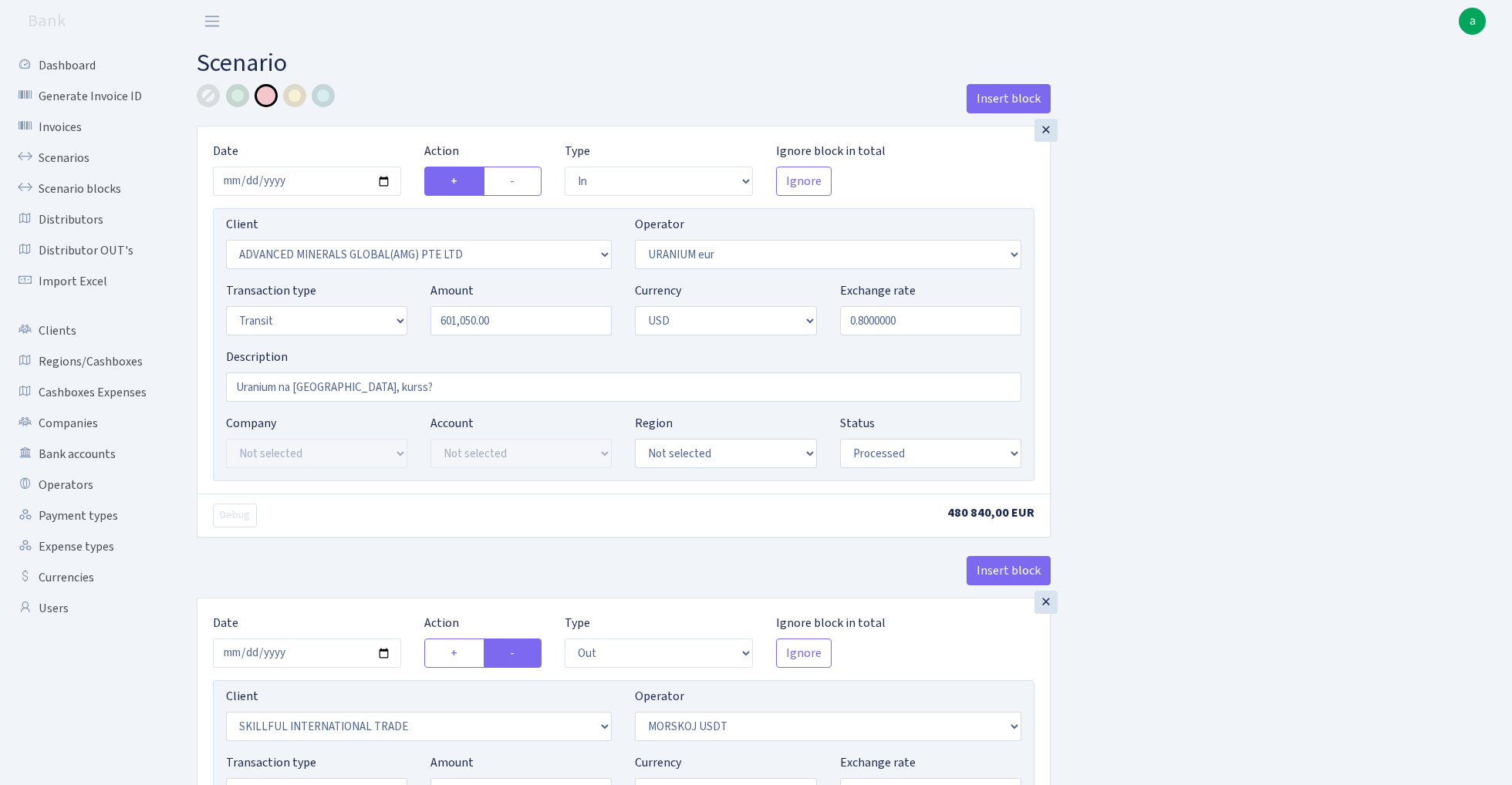
select select "2"
select select "processed"
select select "in"
select select "2831"
select select "393"
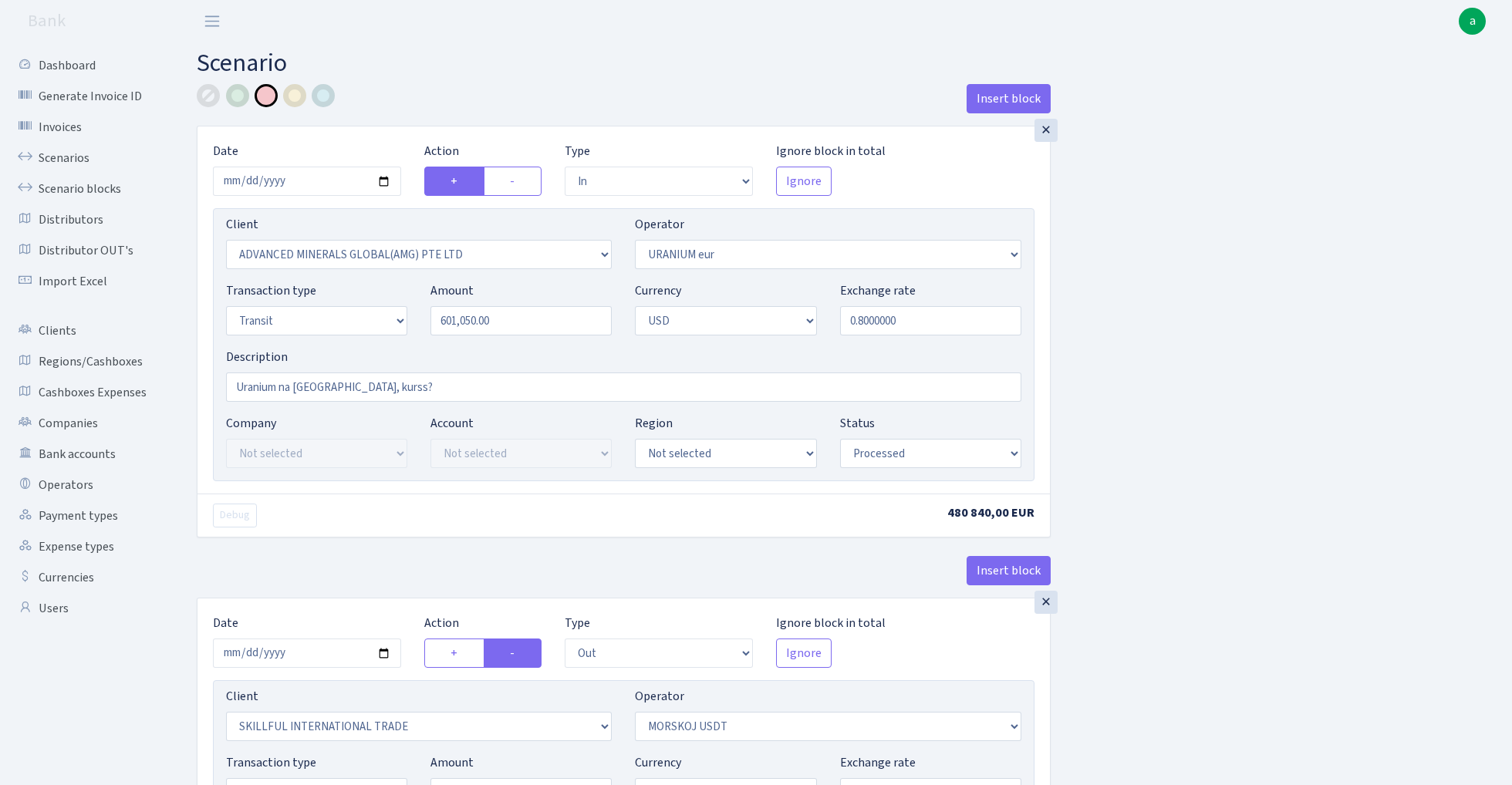
select select "5"
select select "2"
select select "processed"
select select "out"
select select "2655"
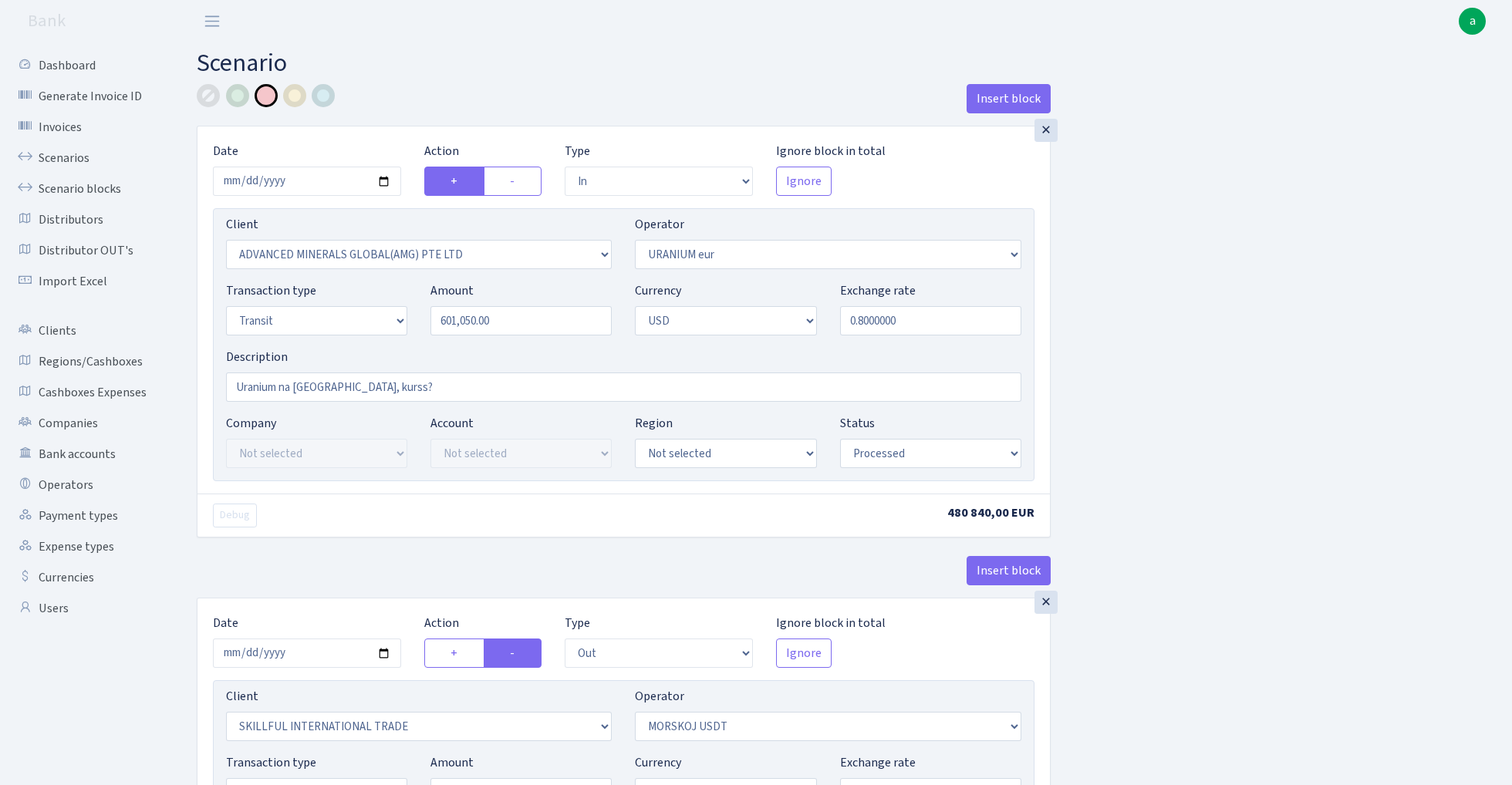
select select "324"
select select "5"
select select "2"
select select "processed"
click at [930, 324] on input "0.8000000" at bounding box center [931, 321] width 181 height 29
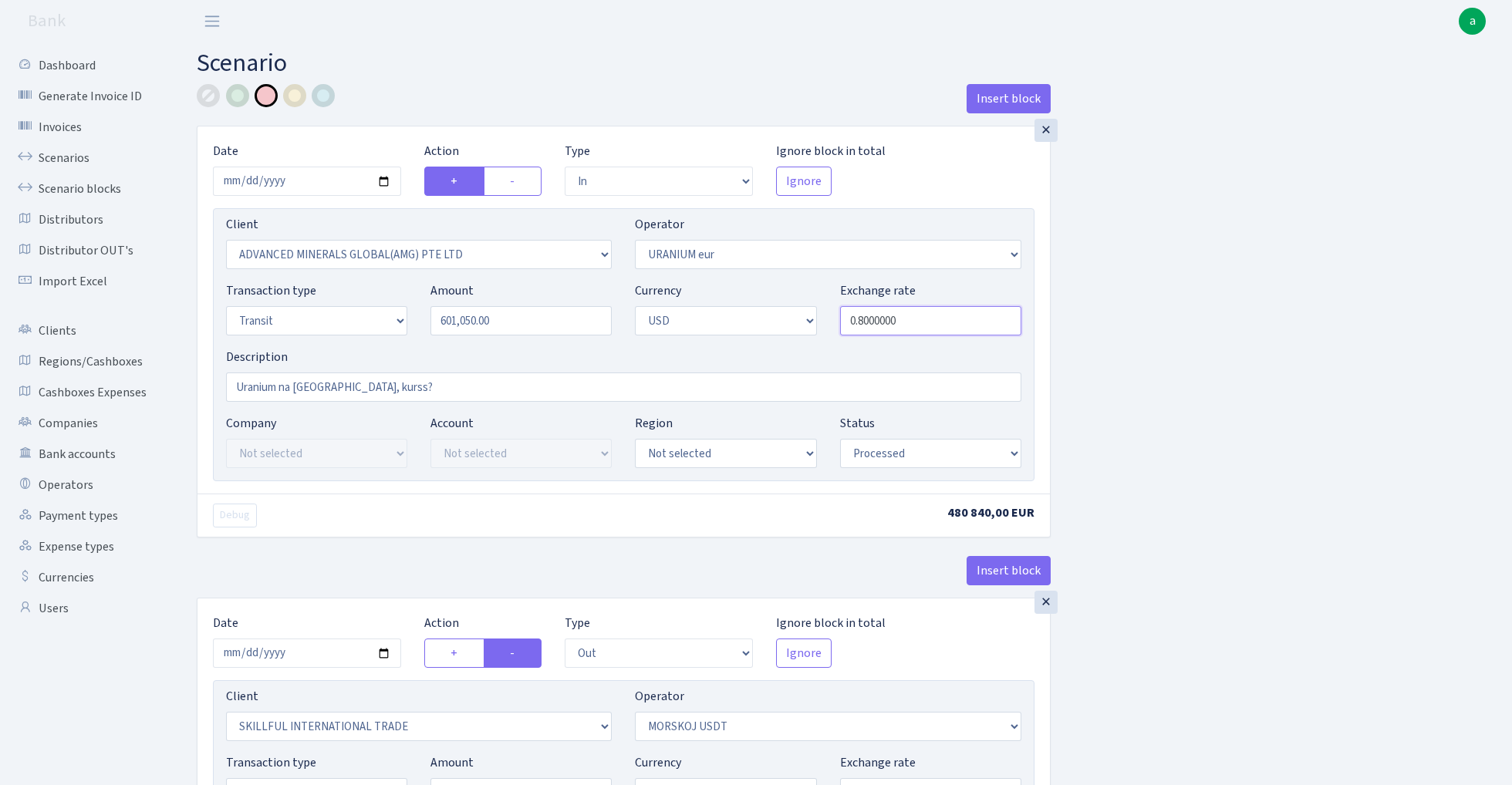
click at [930, 324] on input "0.8000000" at bounding box center [931, 321] width 181 height 29
paste input "5234"
type input "0.8523400"
click at [1366, 291] on div "Insert block × Date 2025-09-09 Action + - Type --- In Out Commission Field requ…" at bounding box center [843, 612] width 1315 height 1055
click at [404, 383] on input "Uranium na Morskoj, kurss?" at bounding box center [623, 387] width 795 height 29
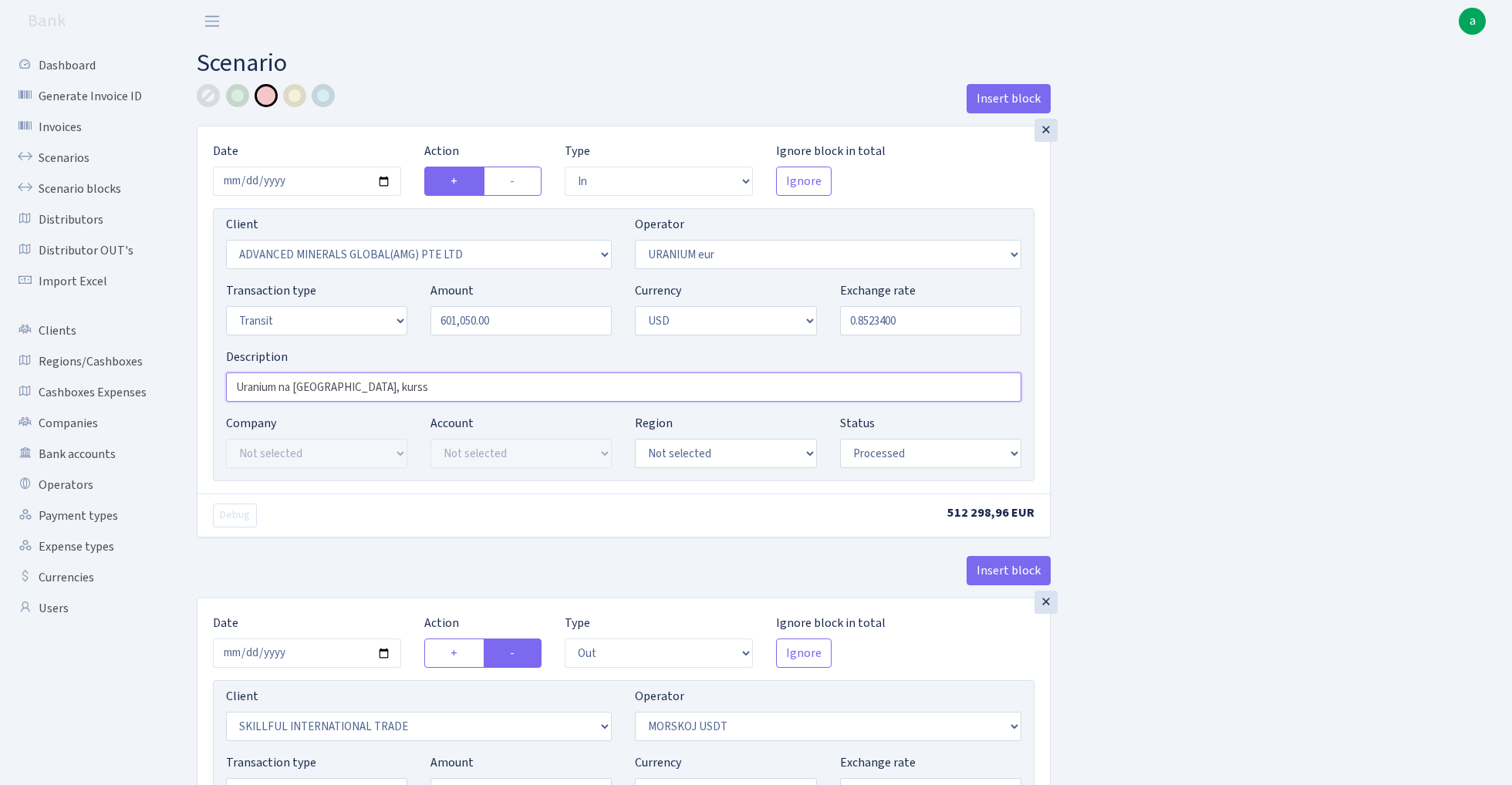
paste input "1.17324"
type input "Uranium na [GEOGRAPHIC_DATA], kurss 1.17324"
click at [205, 97] on div at bounding box center [208, 95] width 23 height 23
click at [1265, 269] on div "Insert block × Date 2025-09-09 Action + - Type --- In Out Commission Field requ…" at bounding box center [843, 612] width 1315 height 1055
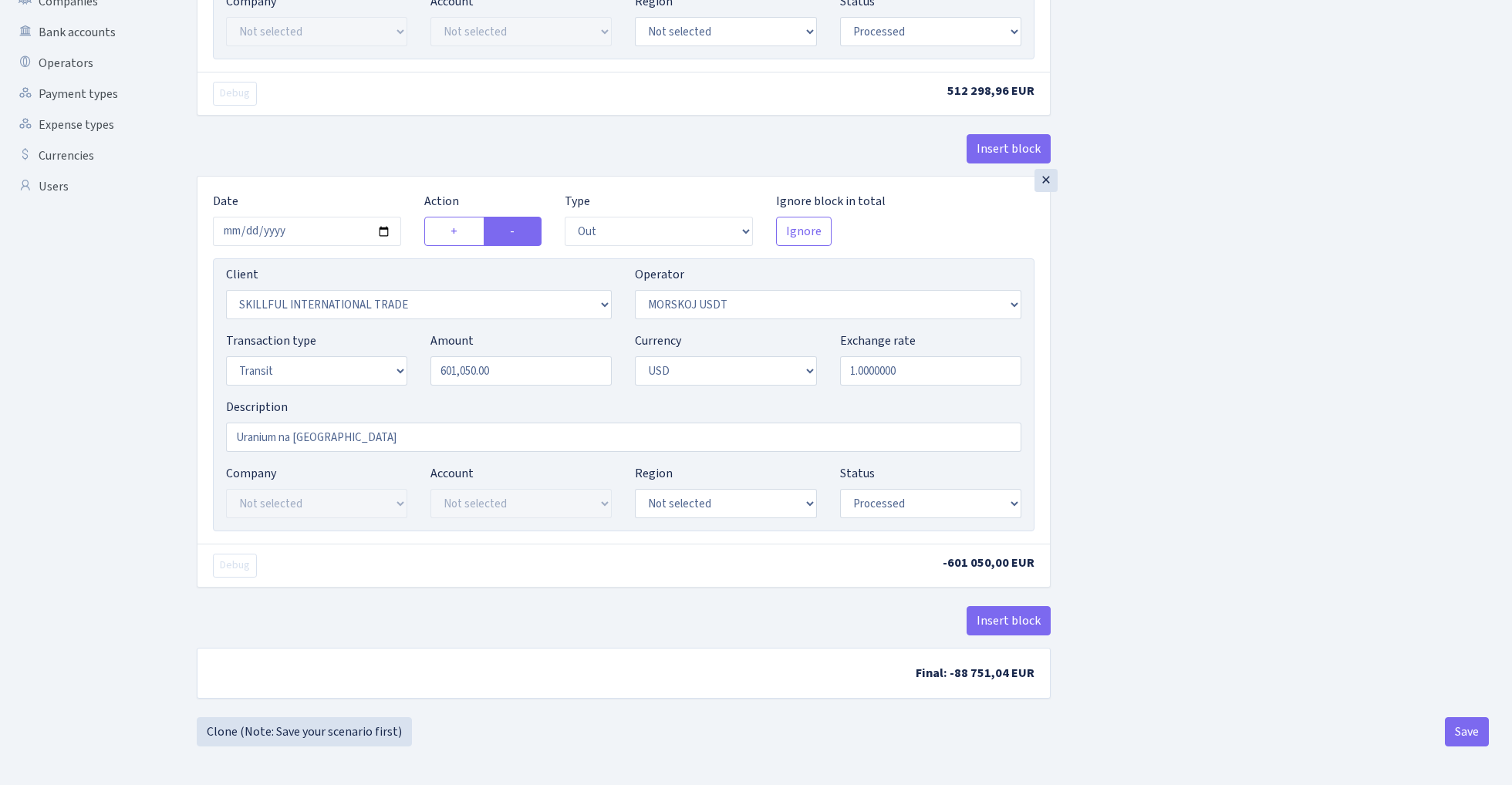
scroll to position [426, 0]
click at [1459, 733] on button "Save" at bounding box center [1467, 731] width 44 height 29
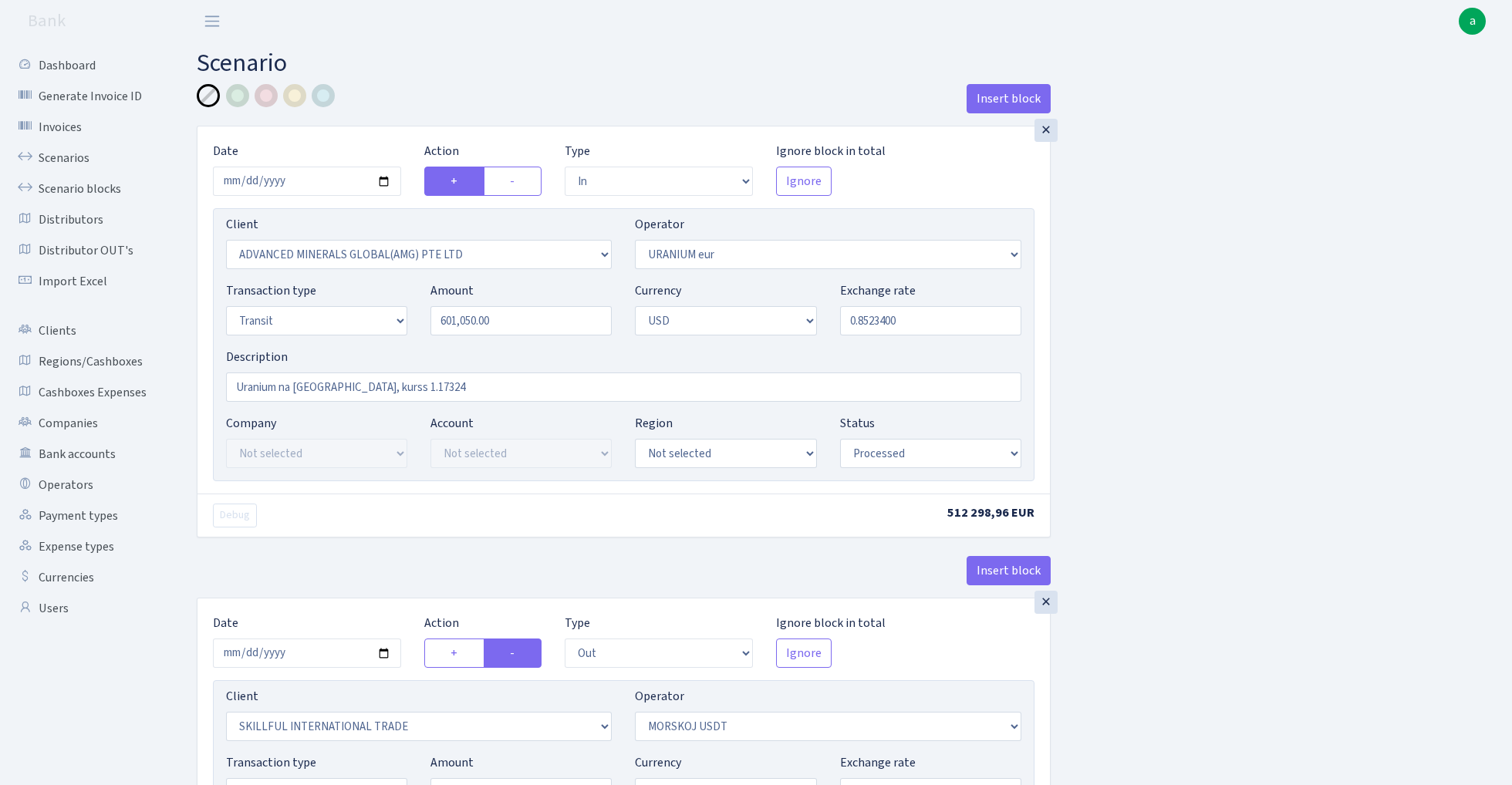
select select "in"
select select "2831"
select select "393"
select select "5"
select select "2"
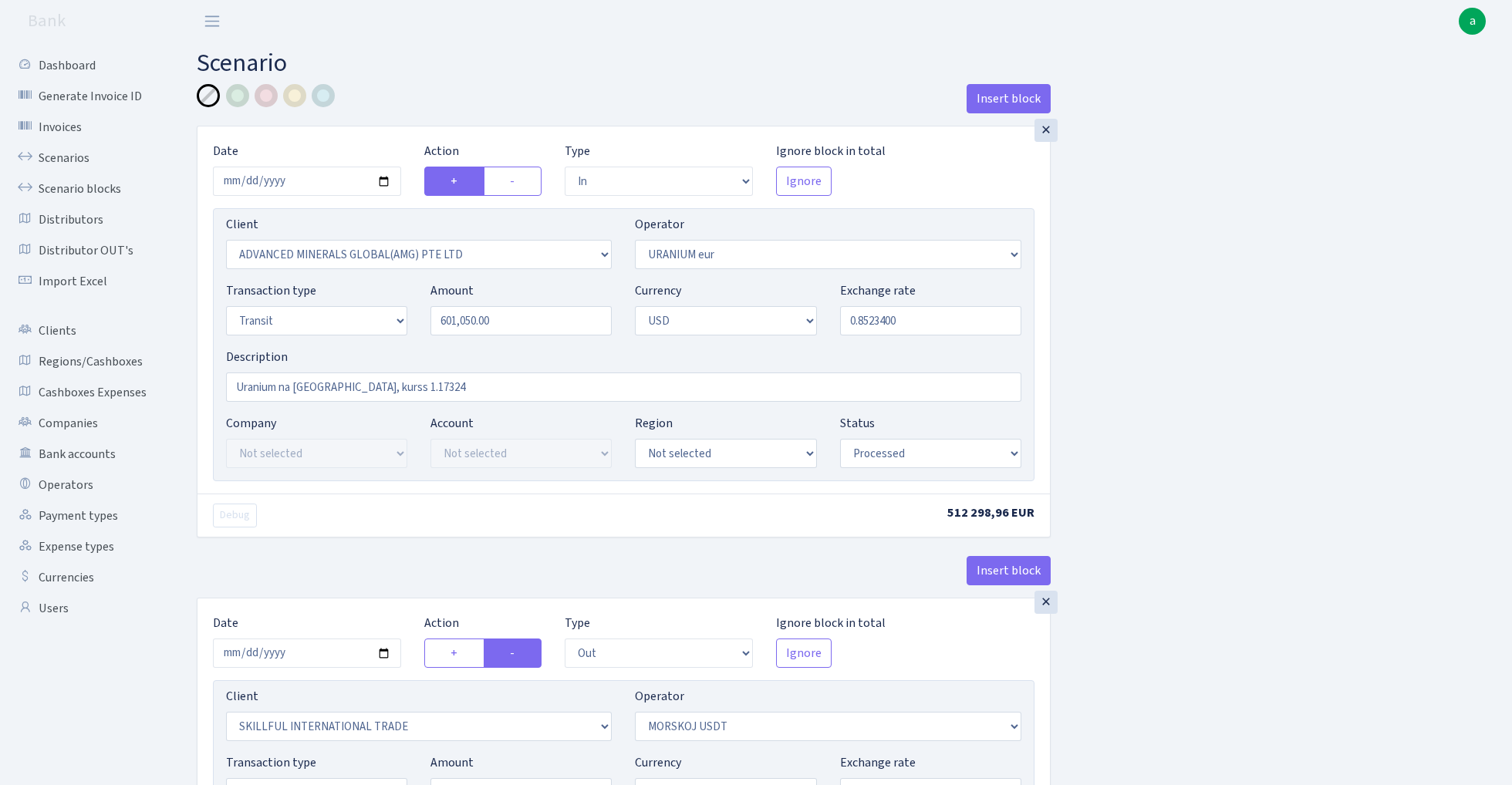
select select "processed"
select select "out"
select select "2655"
select select "324"
select select "5"
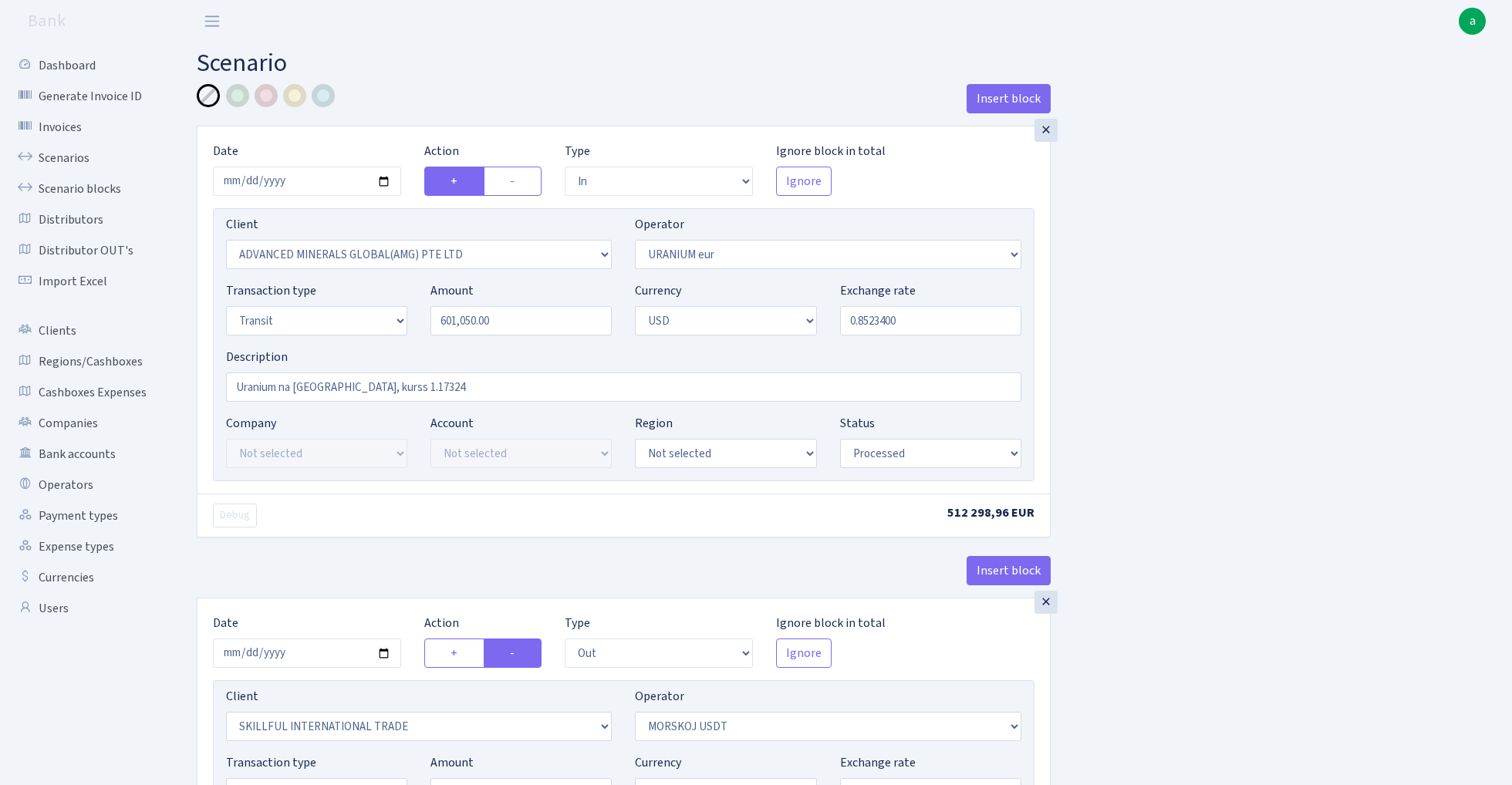
select select "2"
select select "processed"
click at [59, 157] on link "Scenarios" at bounding box center [85, 157] width 154 height 31
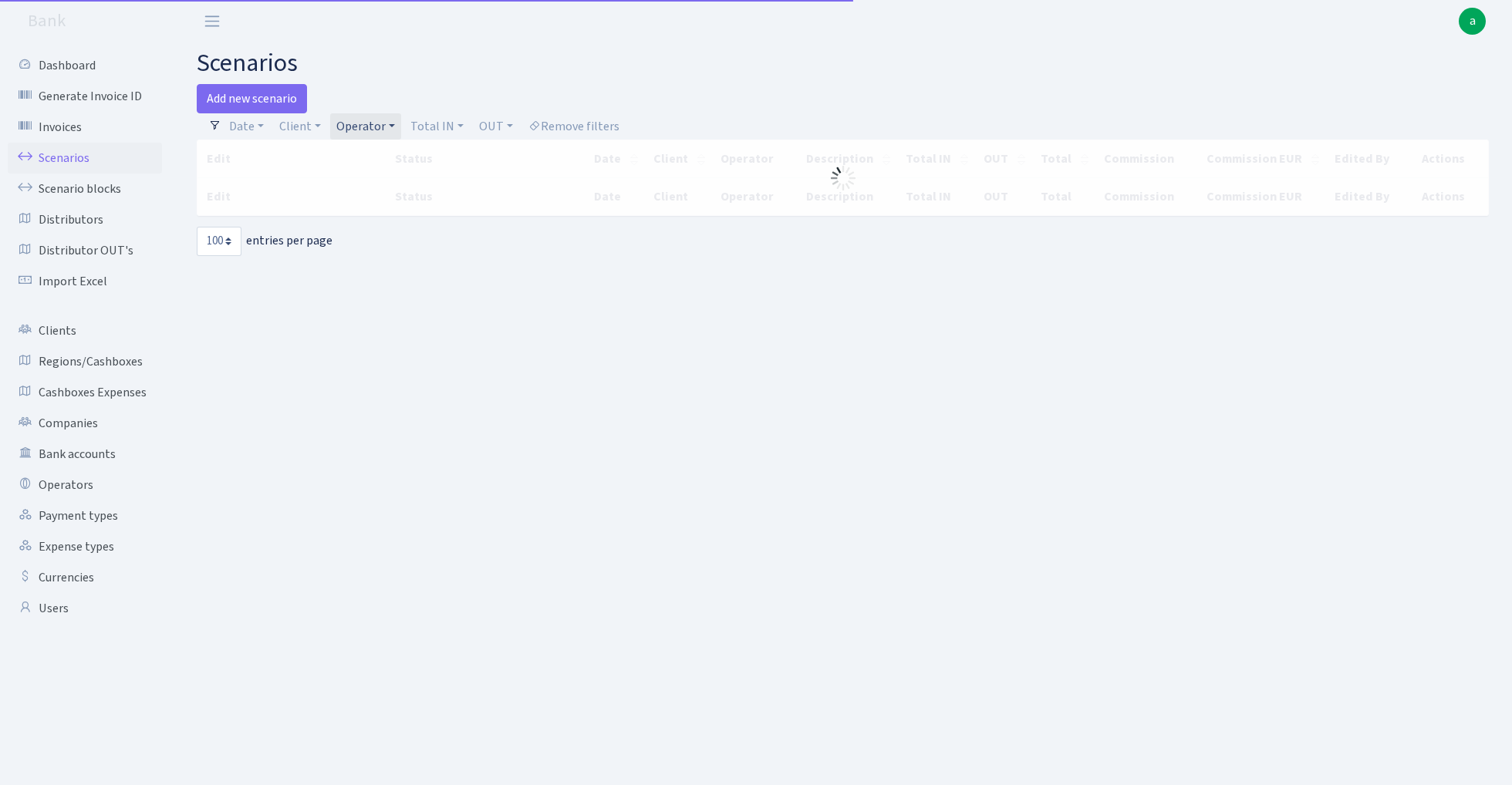
select select "100"
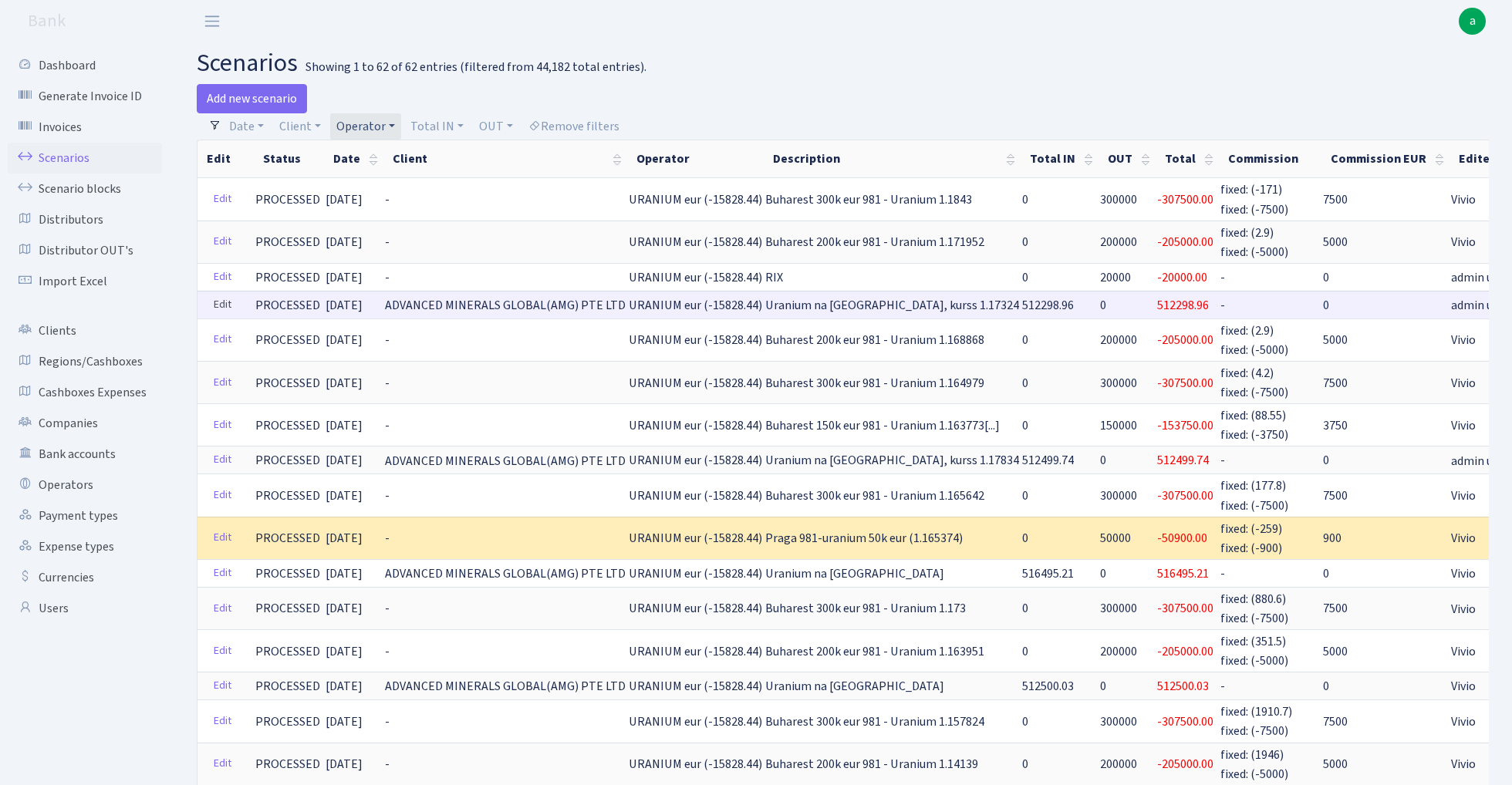
click at [222, 300] on link "Edit" at bounding box center [223, 305] width 32 height 24
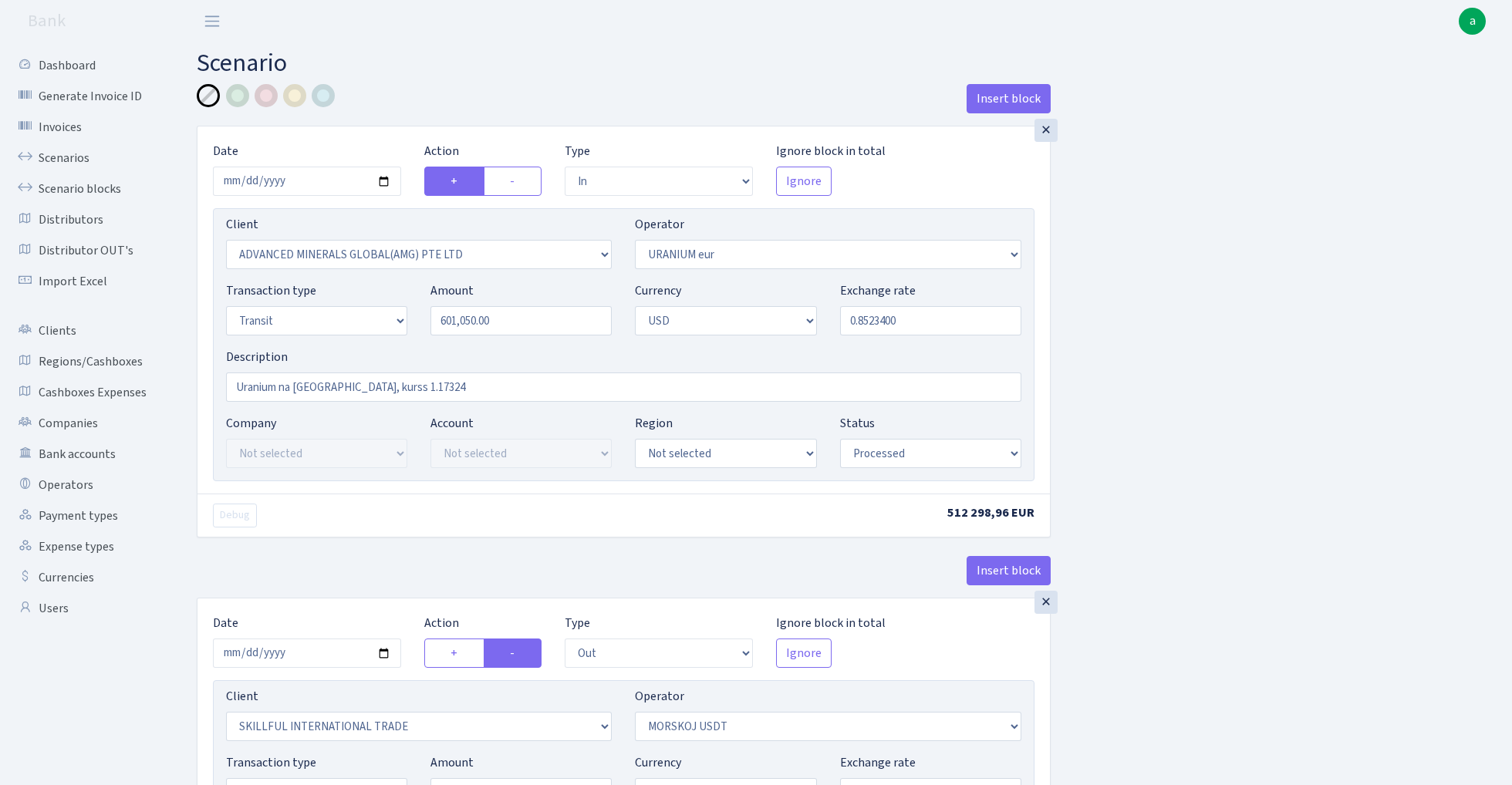
select select "in"
select select "2831"
select select "393"
select select "5"
select select "2"
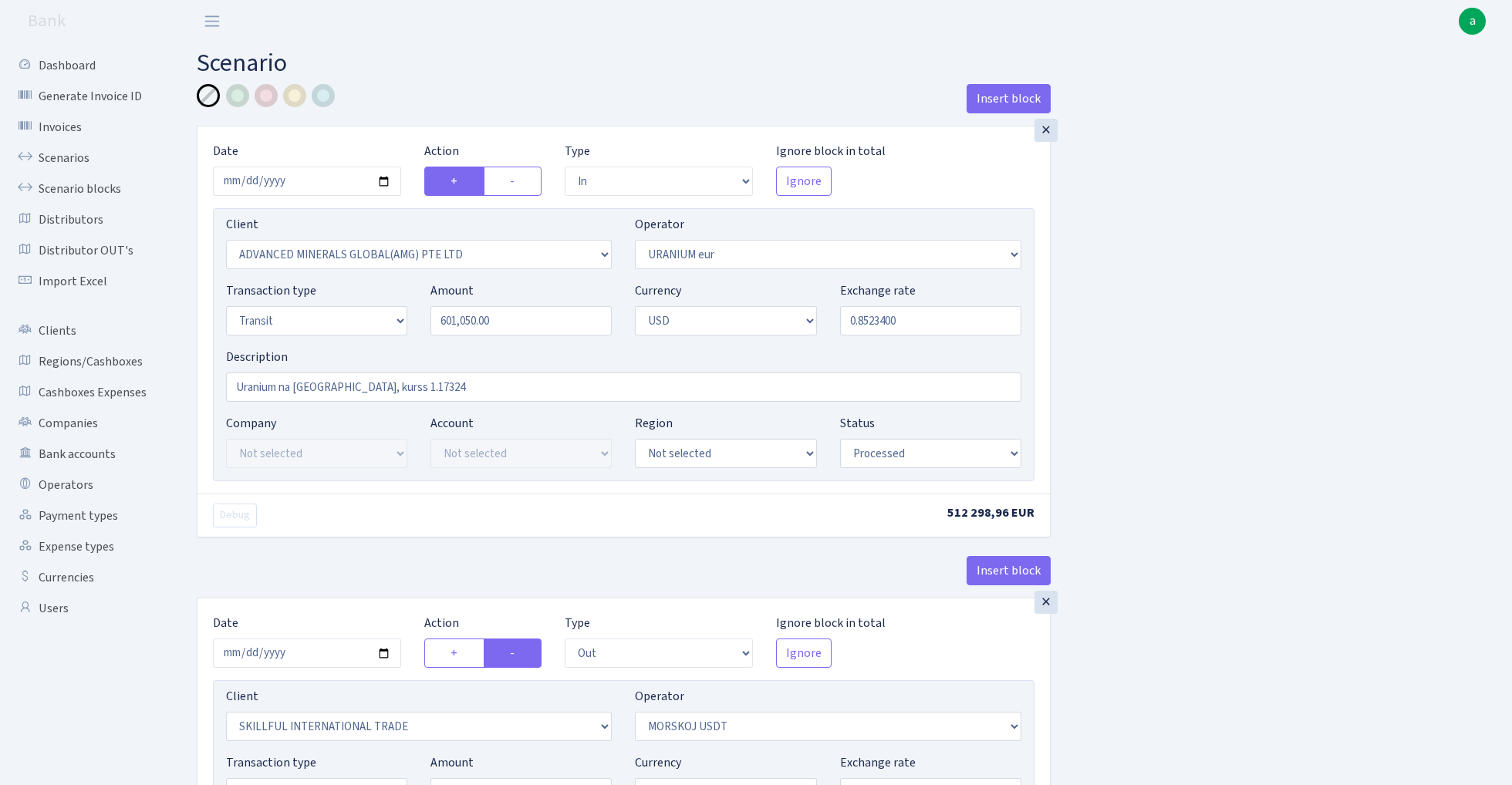
select select "processed"
select select "out"
select select "2655"
select select "324"
select select "5"
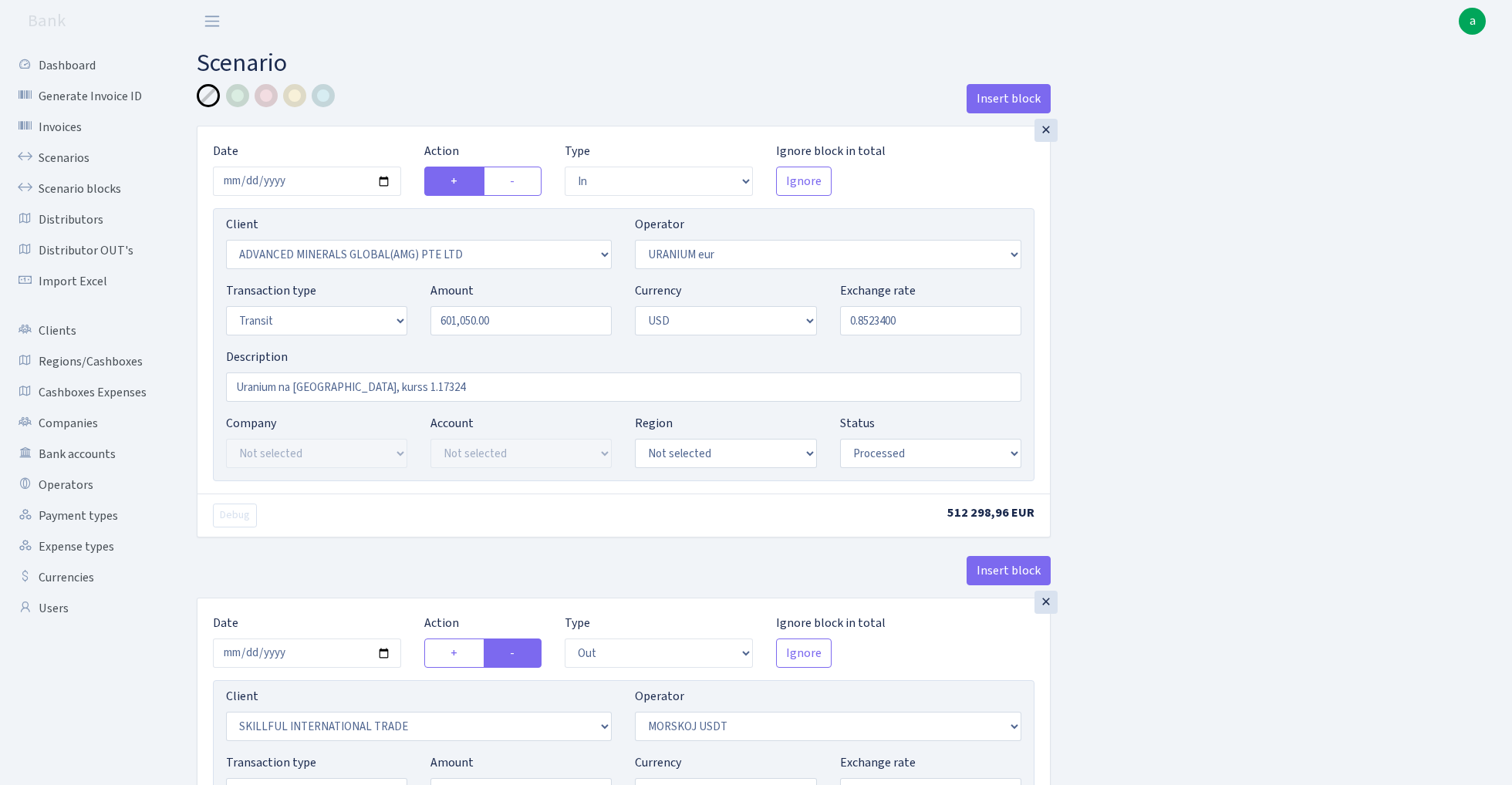
select select "2"
select select "processed"
click at [915, 317] on input "0.8523400" at bounding box center [931, 321] width 181 height 29
paste input "tel"
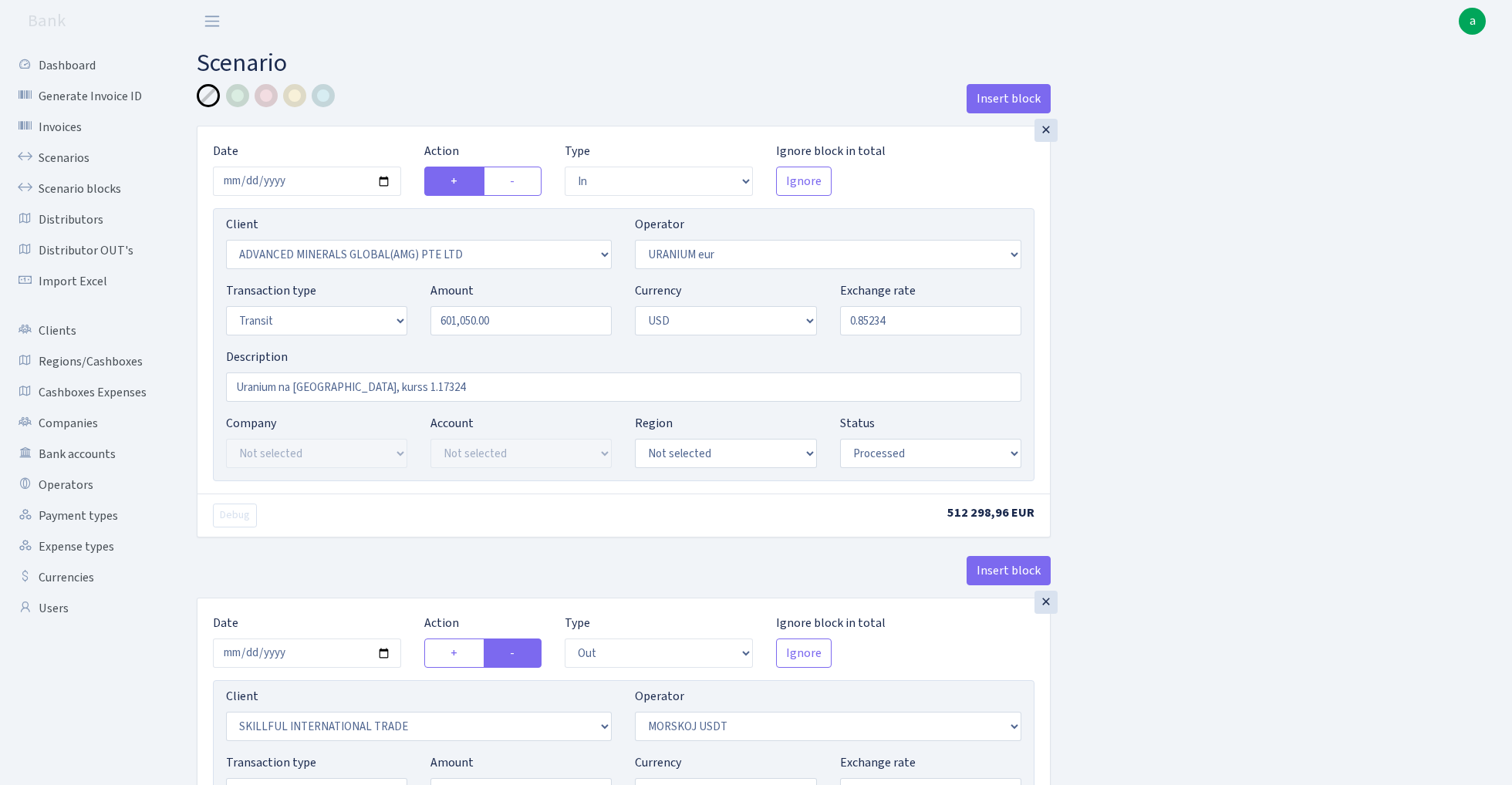
type input "0.8523400"
click at [1356, 314] on div "Insert block × Date 2025-09-09 Action + - Type --- In Out Commission Field requ…" at bounding box center [843, 612] width 1315 height 1055
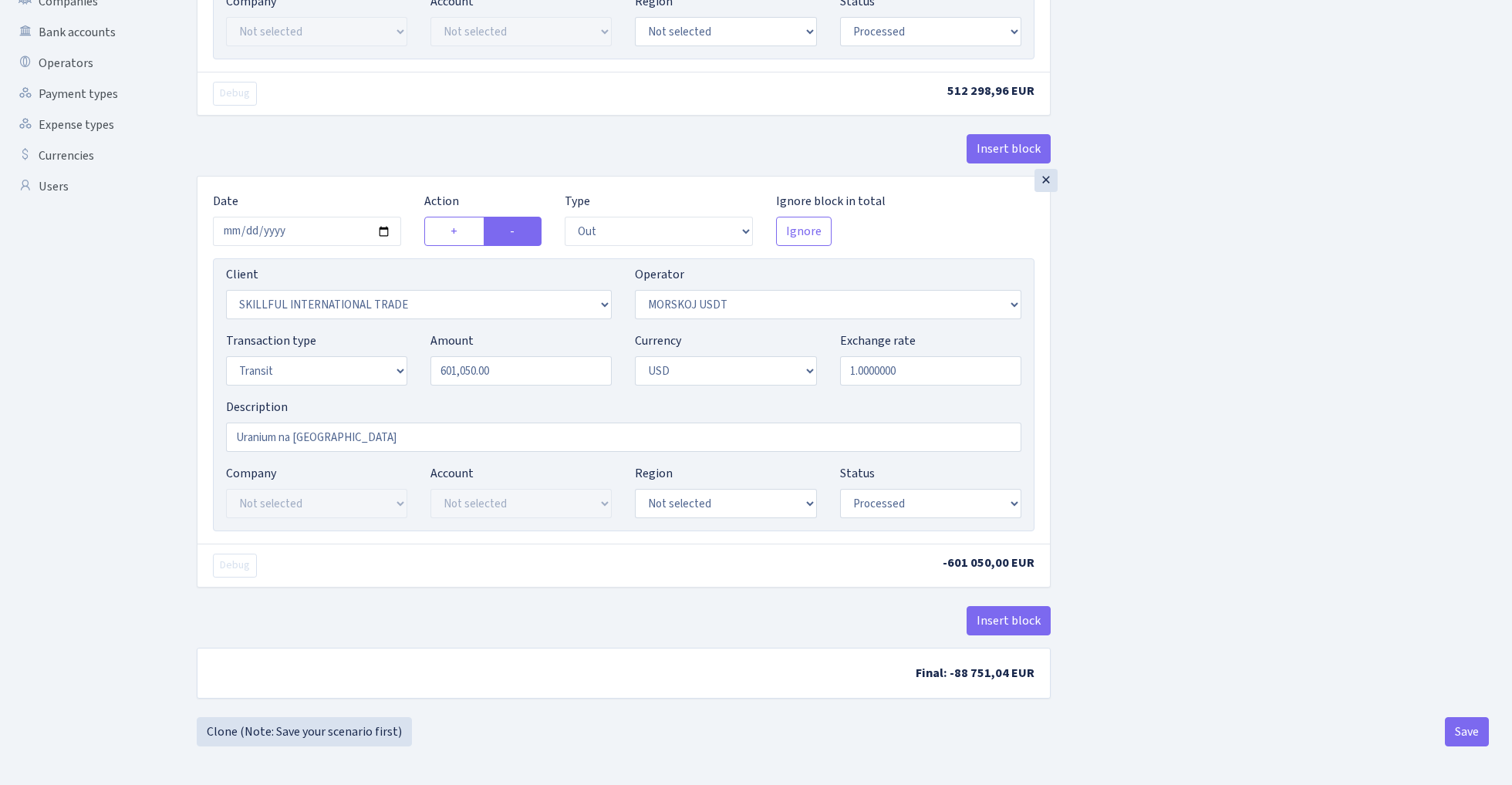
scroll to position [426, 0]
click at [1452, 717] on button "Save" at bounding box center [1467, 731] width 44 height 29
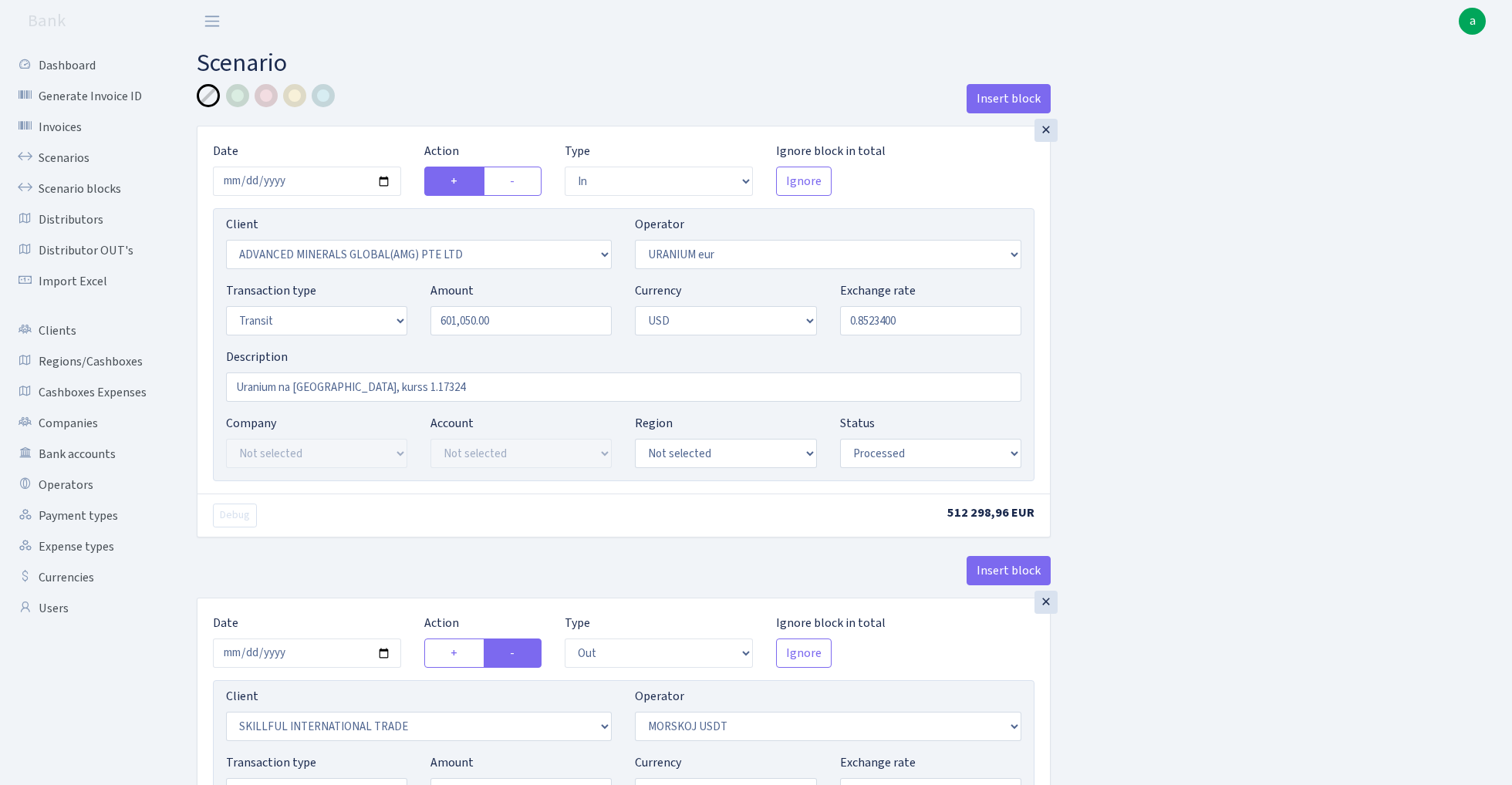
select select "in"
select select "2831"
select select "393"
select select "5"
select select "2"
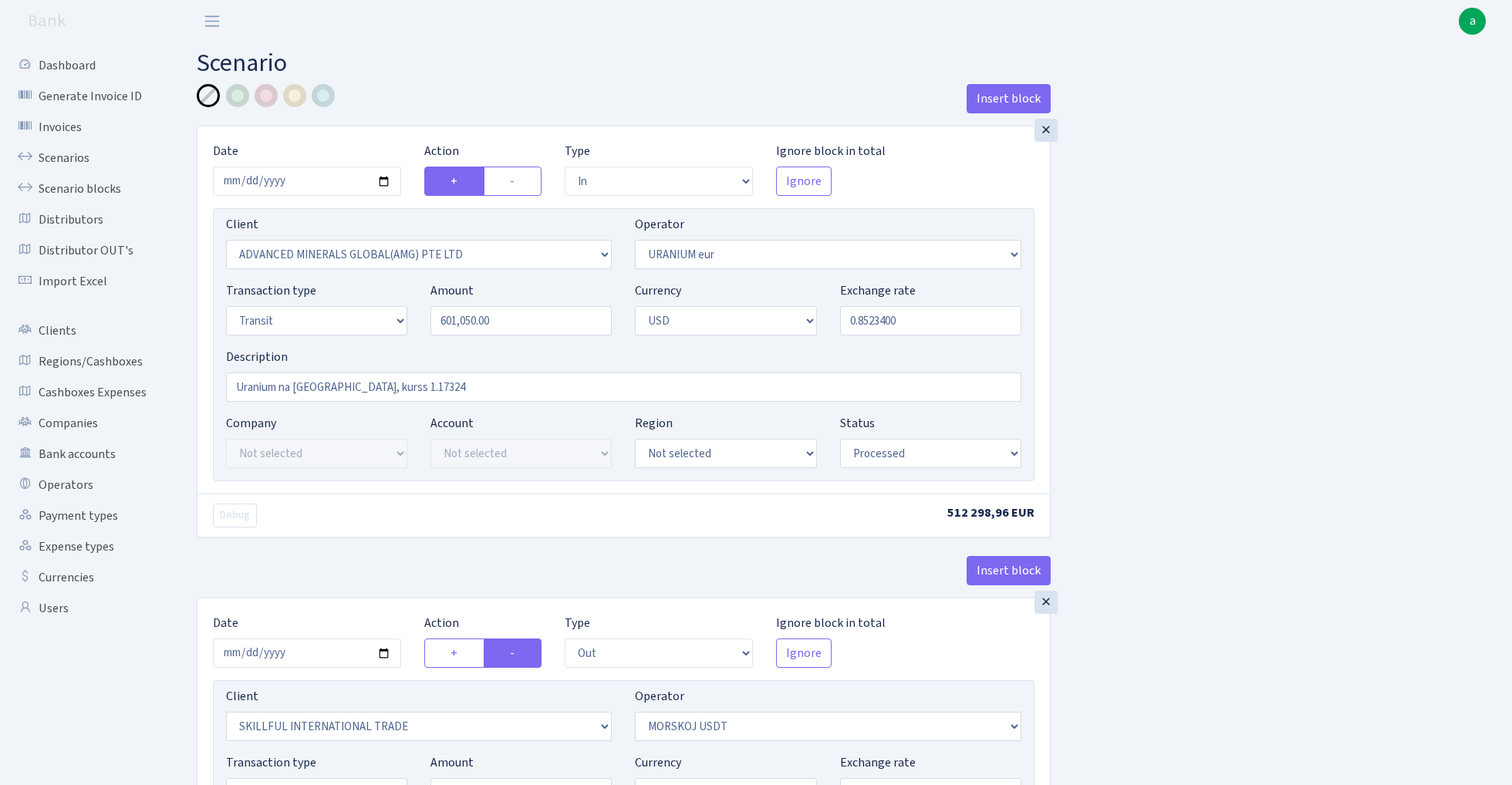
select select "processed"
select select "out"
select select "2655"
select select "324"
select select "5"
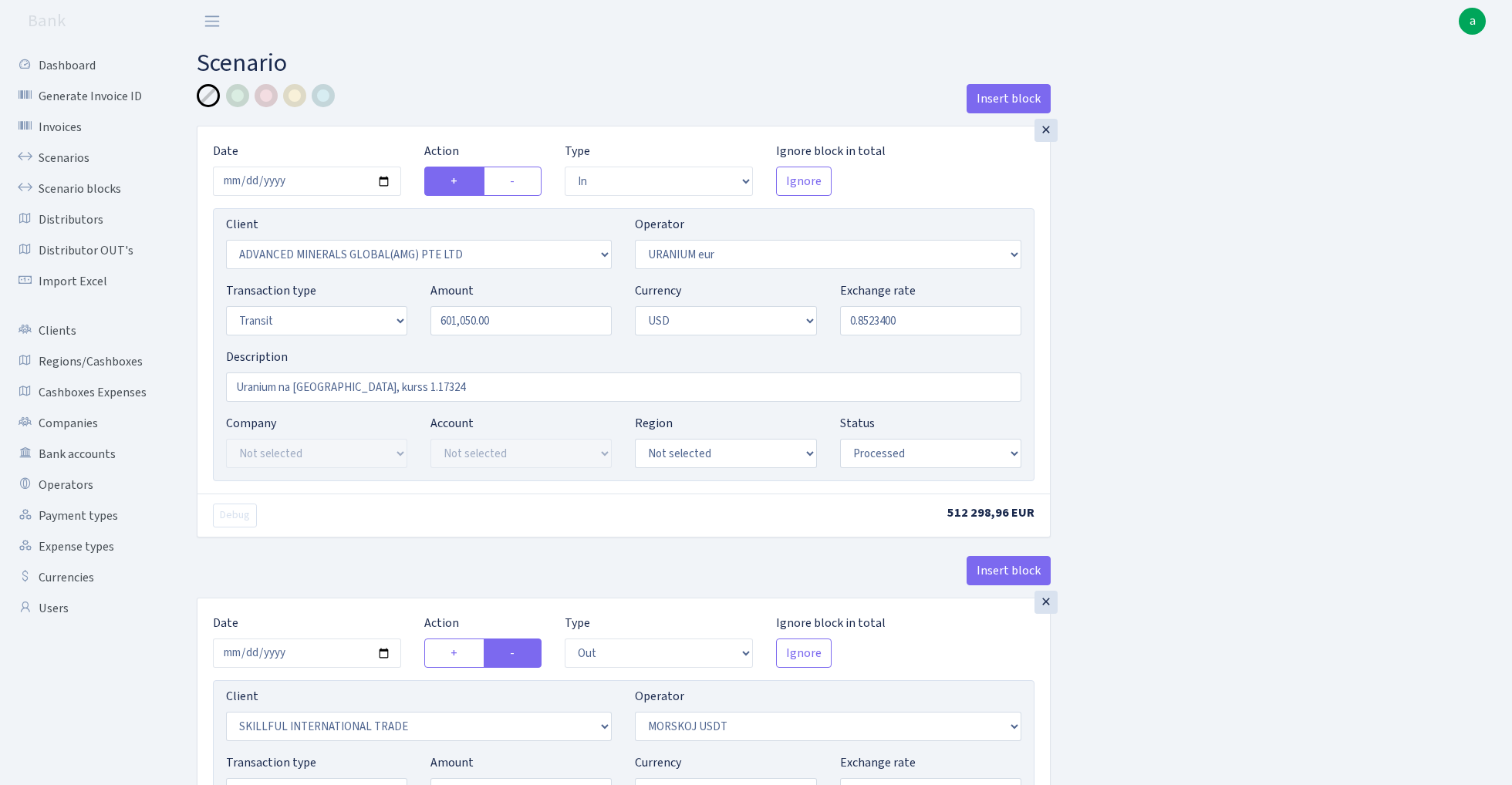
select select "2"
select select "processed"
click at [57, 154] on link "Scenarios" at bounding box center [85, 157] width 154 height 31
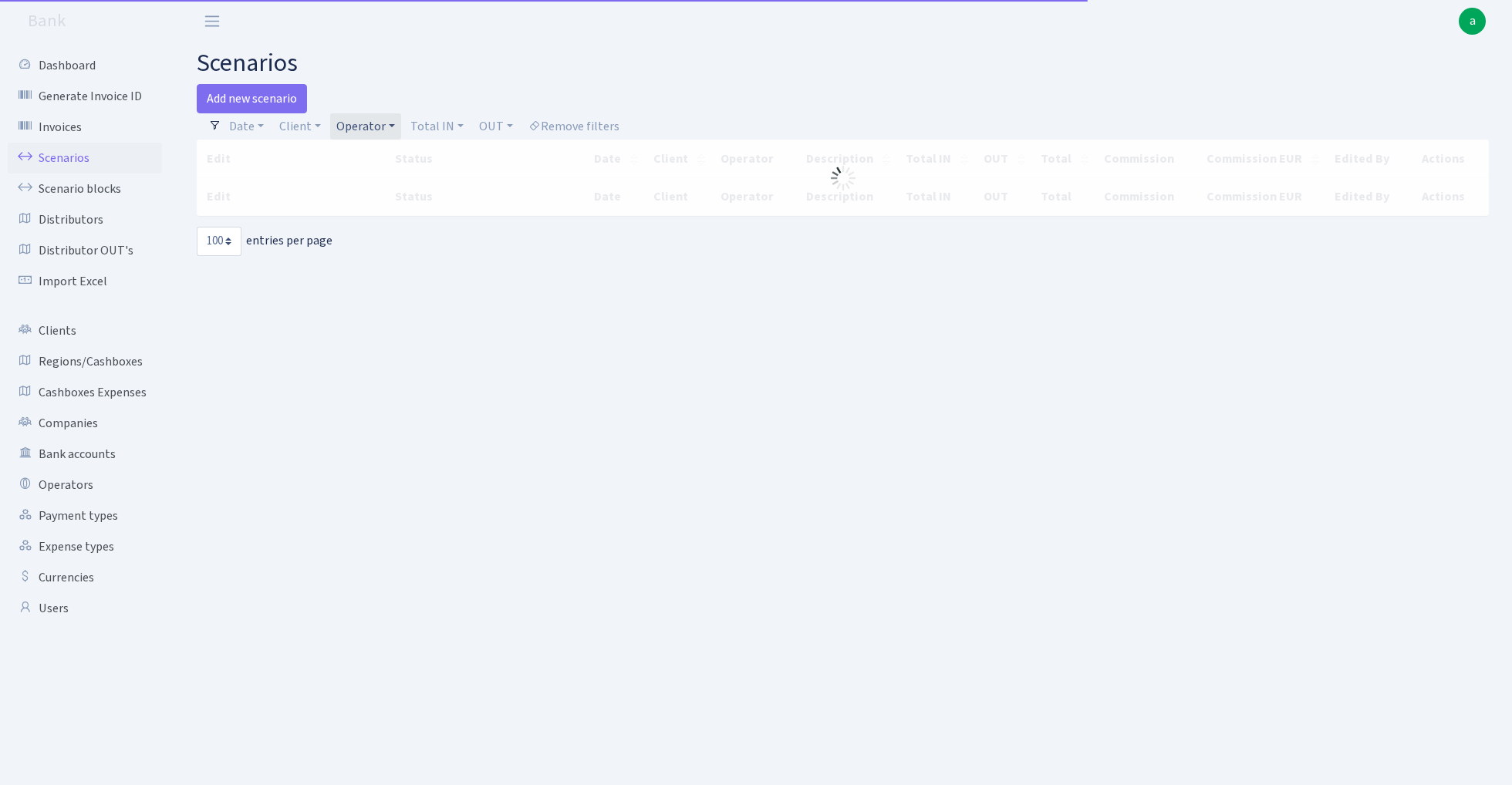
select select "100"
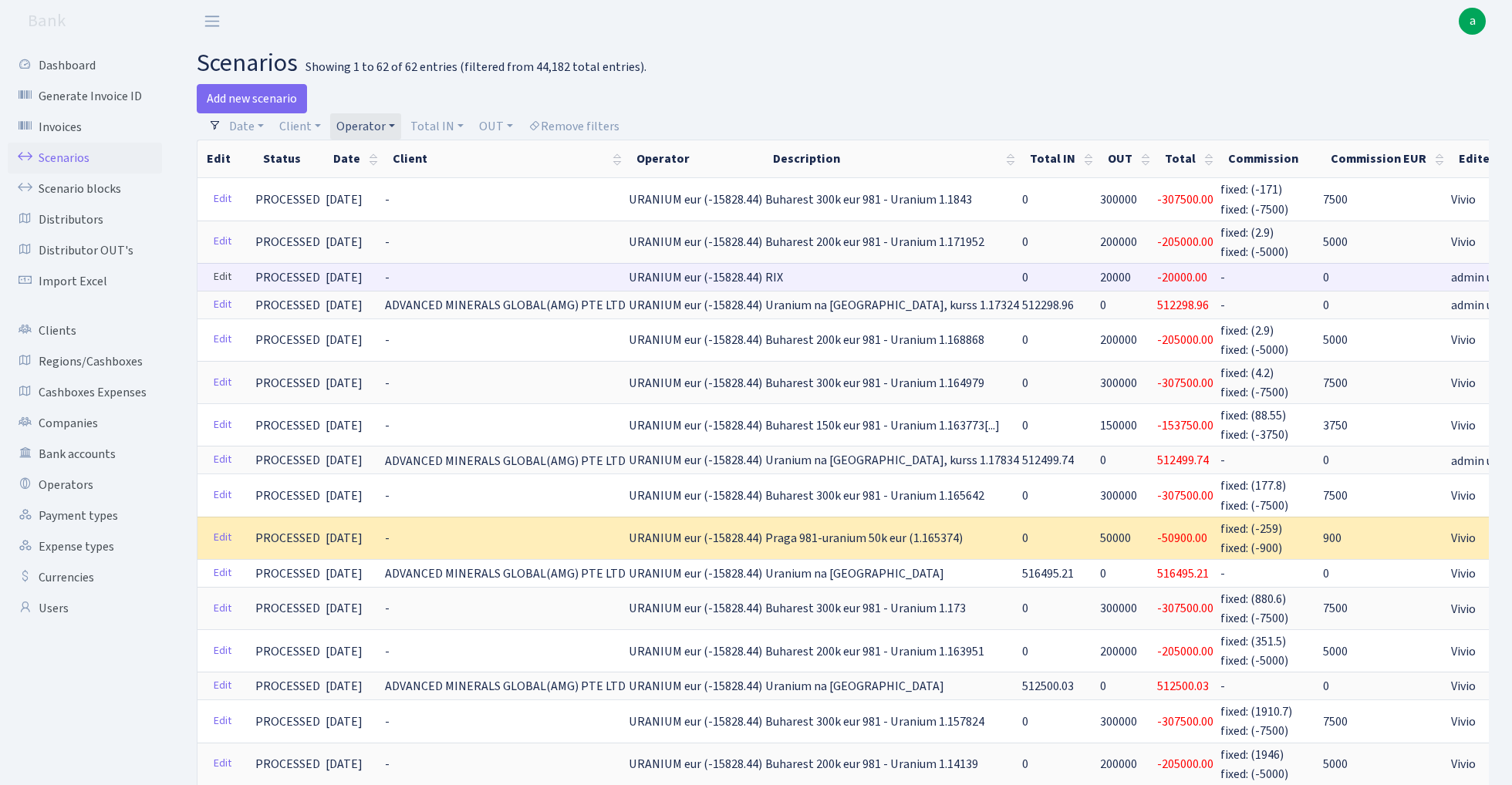
click at [222, 270] on link "Edit" at bounding box center [223, 277] width 32 height 24
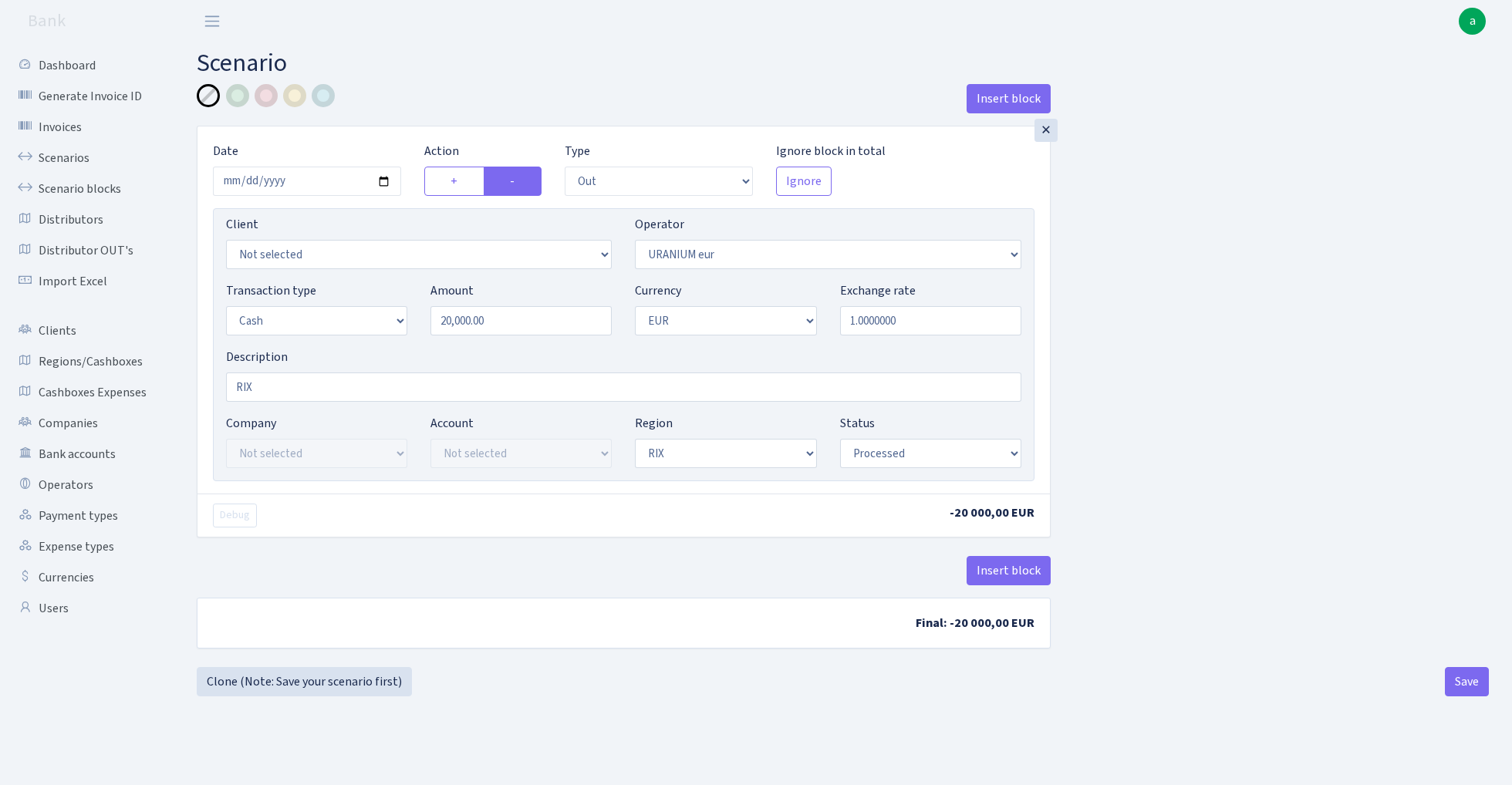
select select "out"
select select "393"
select select "1"
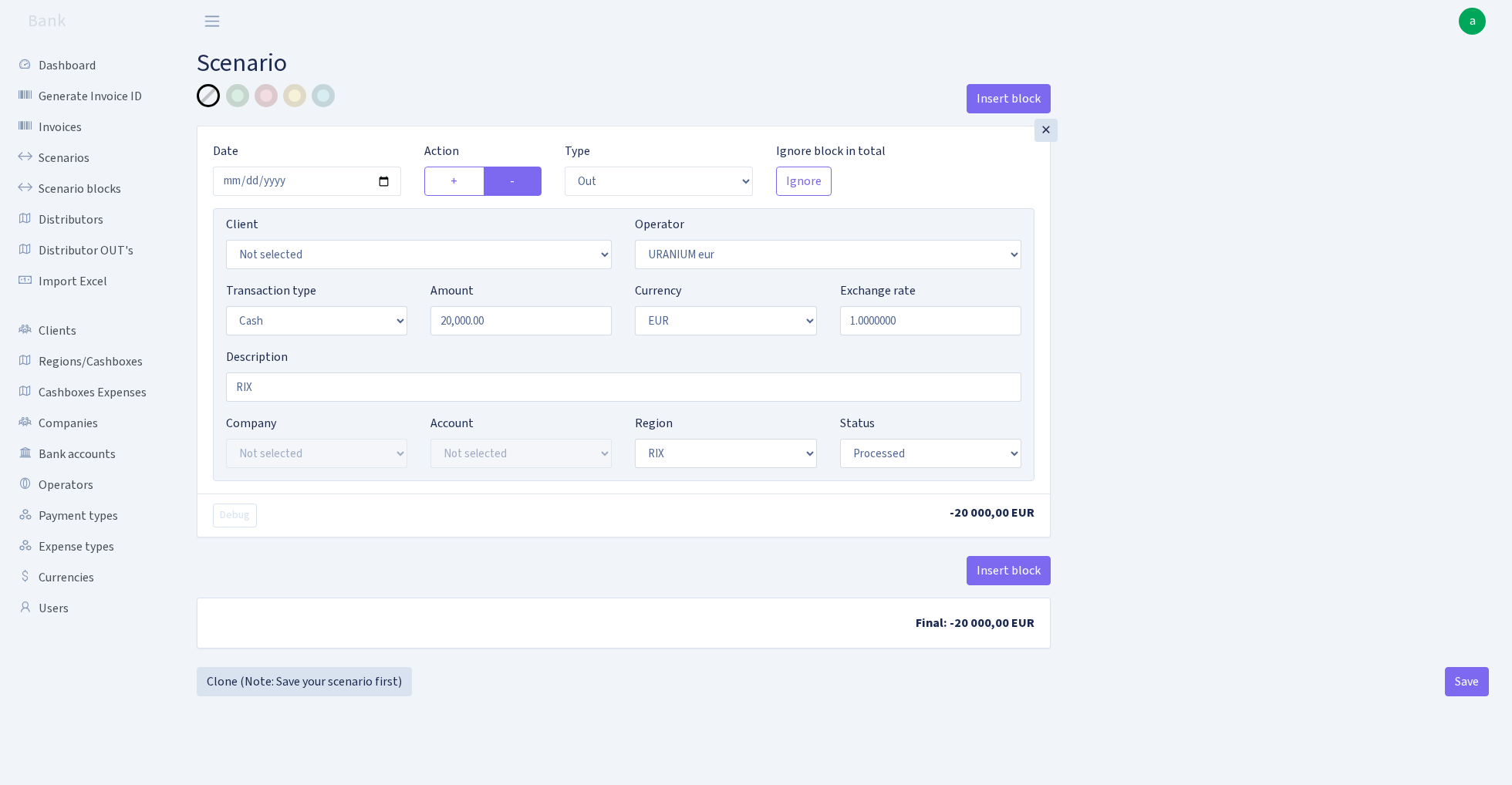
select select "processed"
click at [1016, 568] on button "Insert block" at bounding box center [1009, 570] width 84 height 29
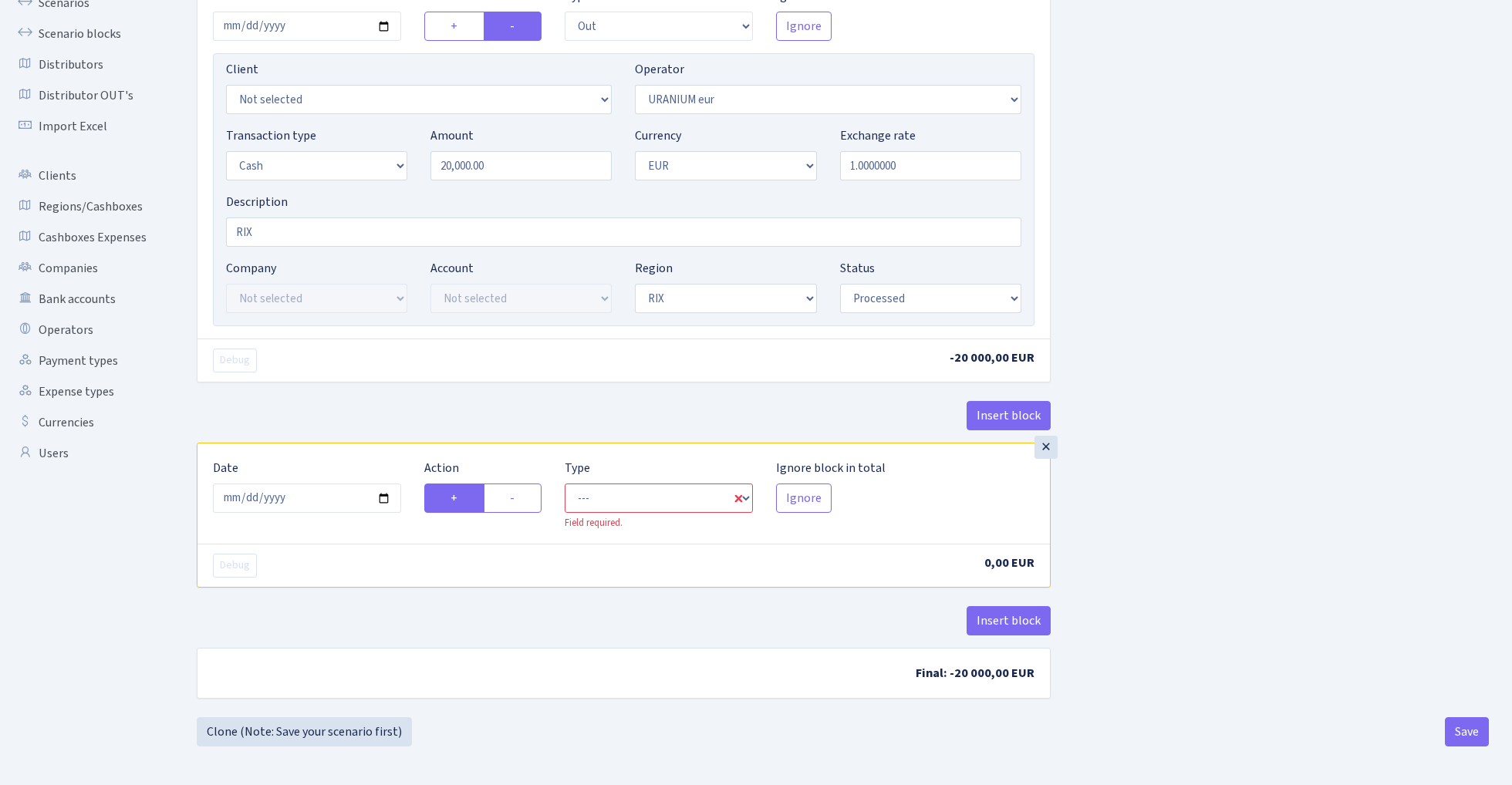
scroll to position [157, 0]
click at [314, 490] on input "[DATE]" at bounding box center [307, 498] width 189 height 29
type input "[DATE]"
click at [353, 406] on div "Insert block" at bounding box center [623, 422] width 854 height 41
click at [505, 501] on label "-" at bounding box center [512, 498] width 58 height 29
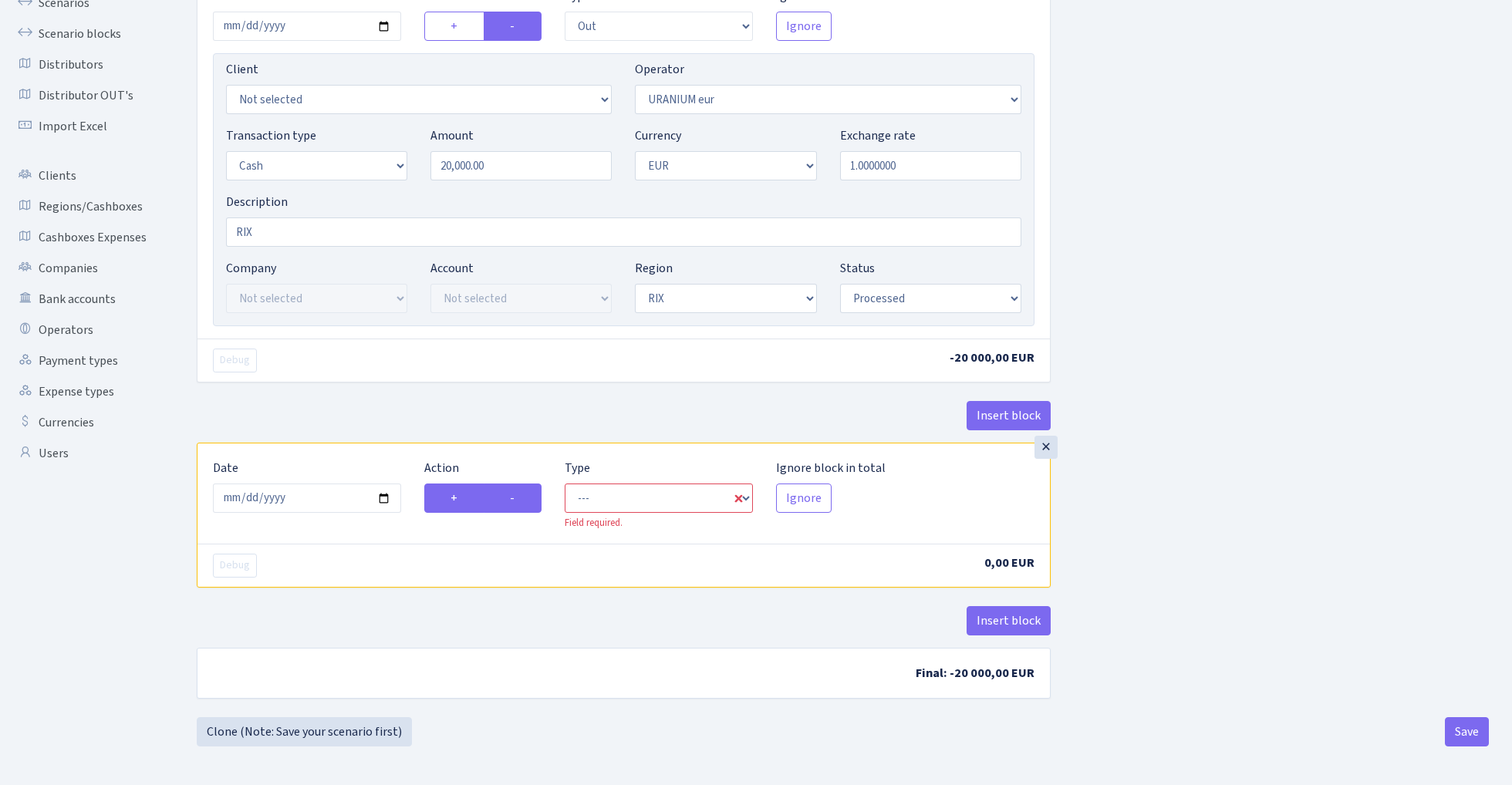
click at [510, 499] on input "-" at bounding box center [515, 494] width 10 height 10
radio input "true"
radio input "false"
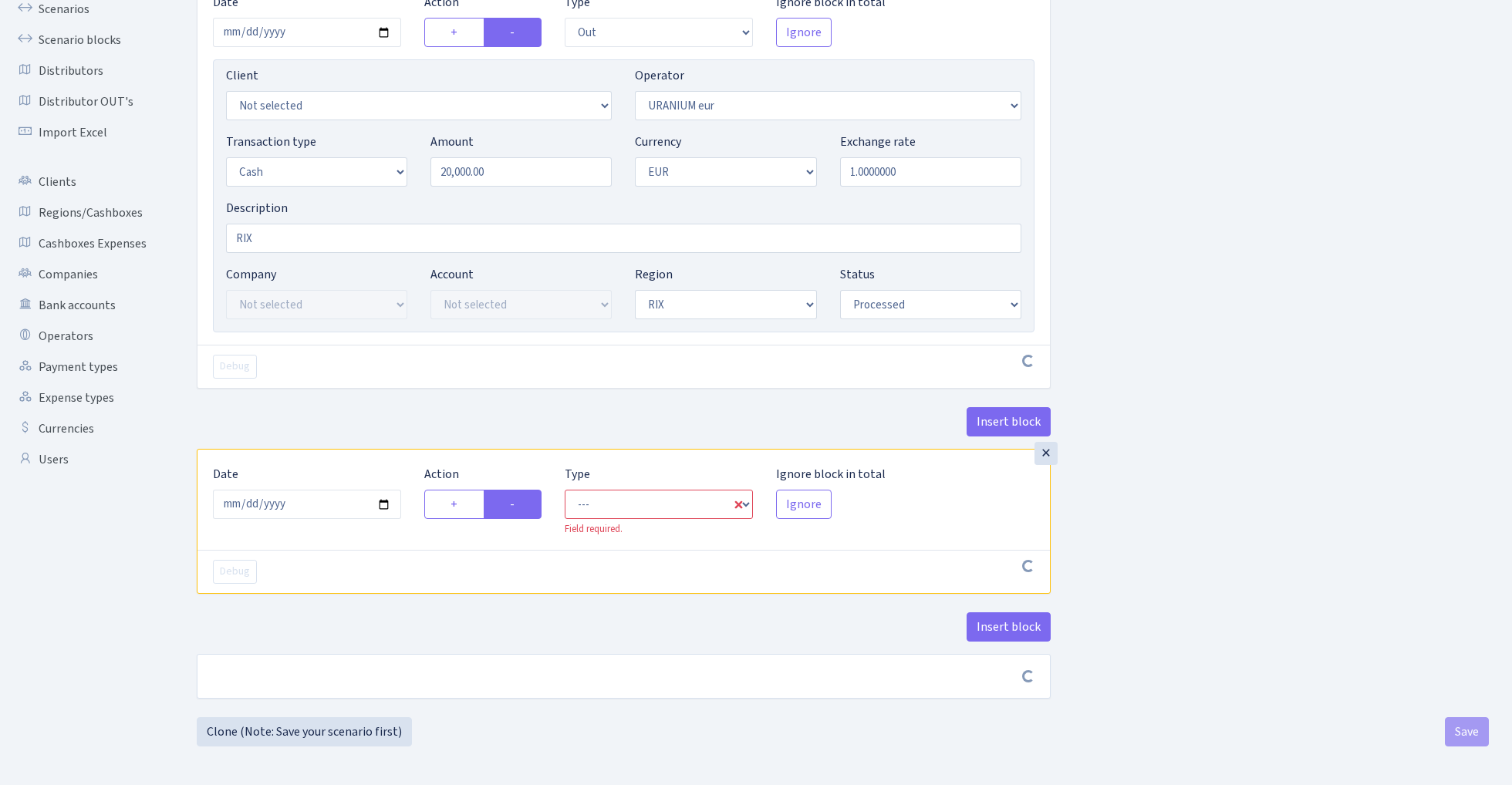
scroll to position [151, 0]
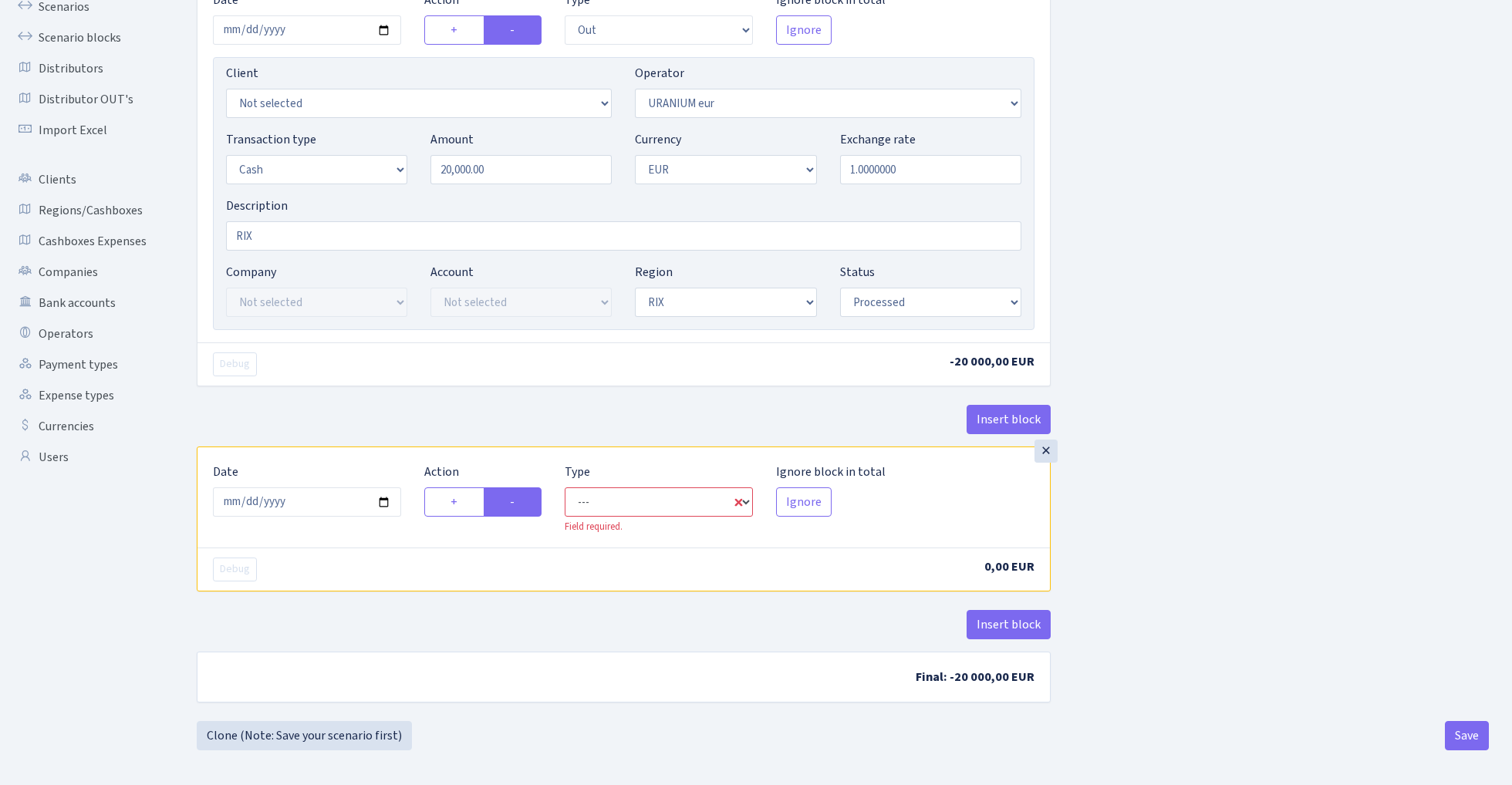
select select "commission"
select select "393"
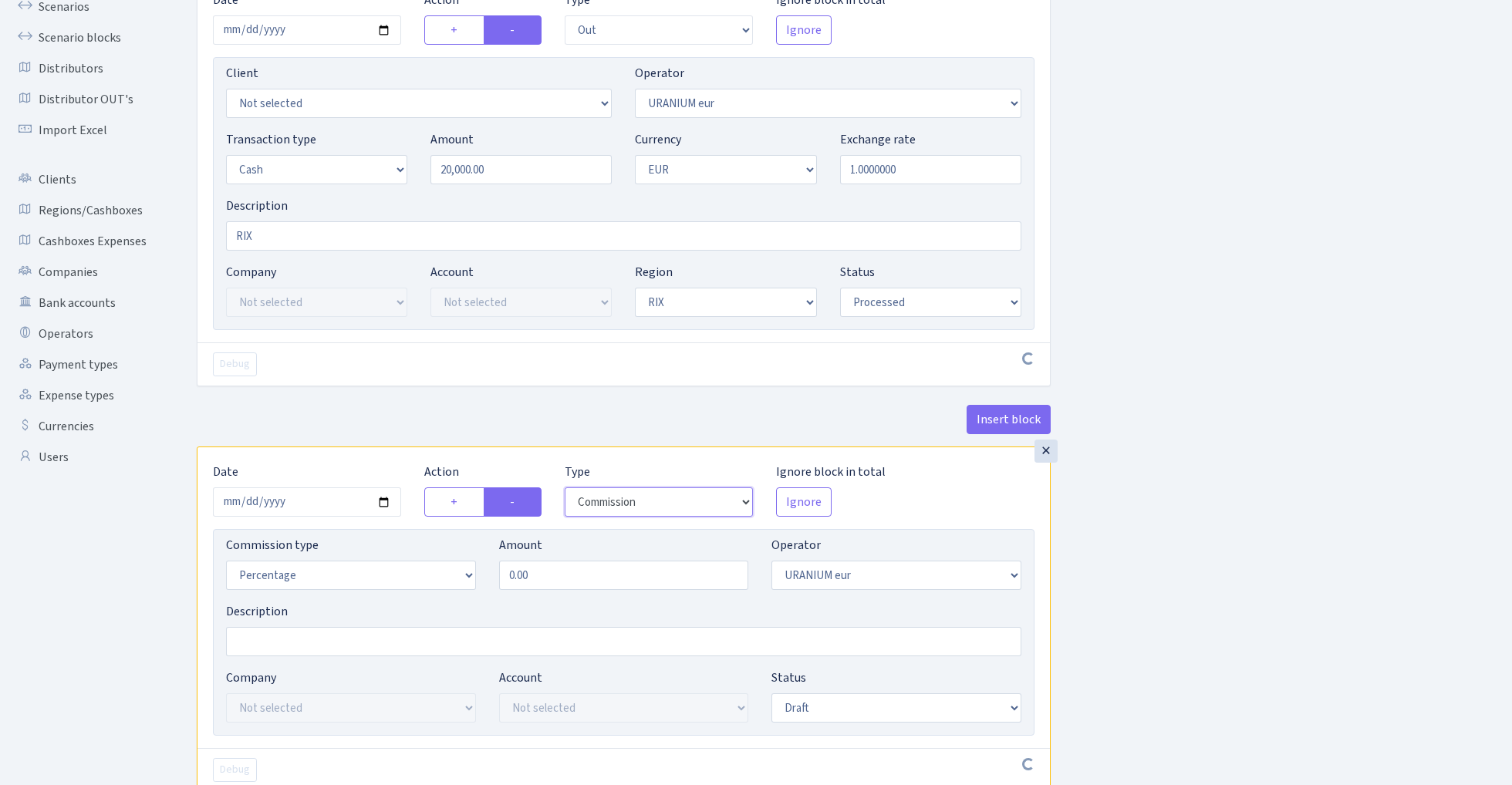
scroll to position [204, 0]
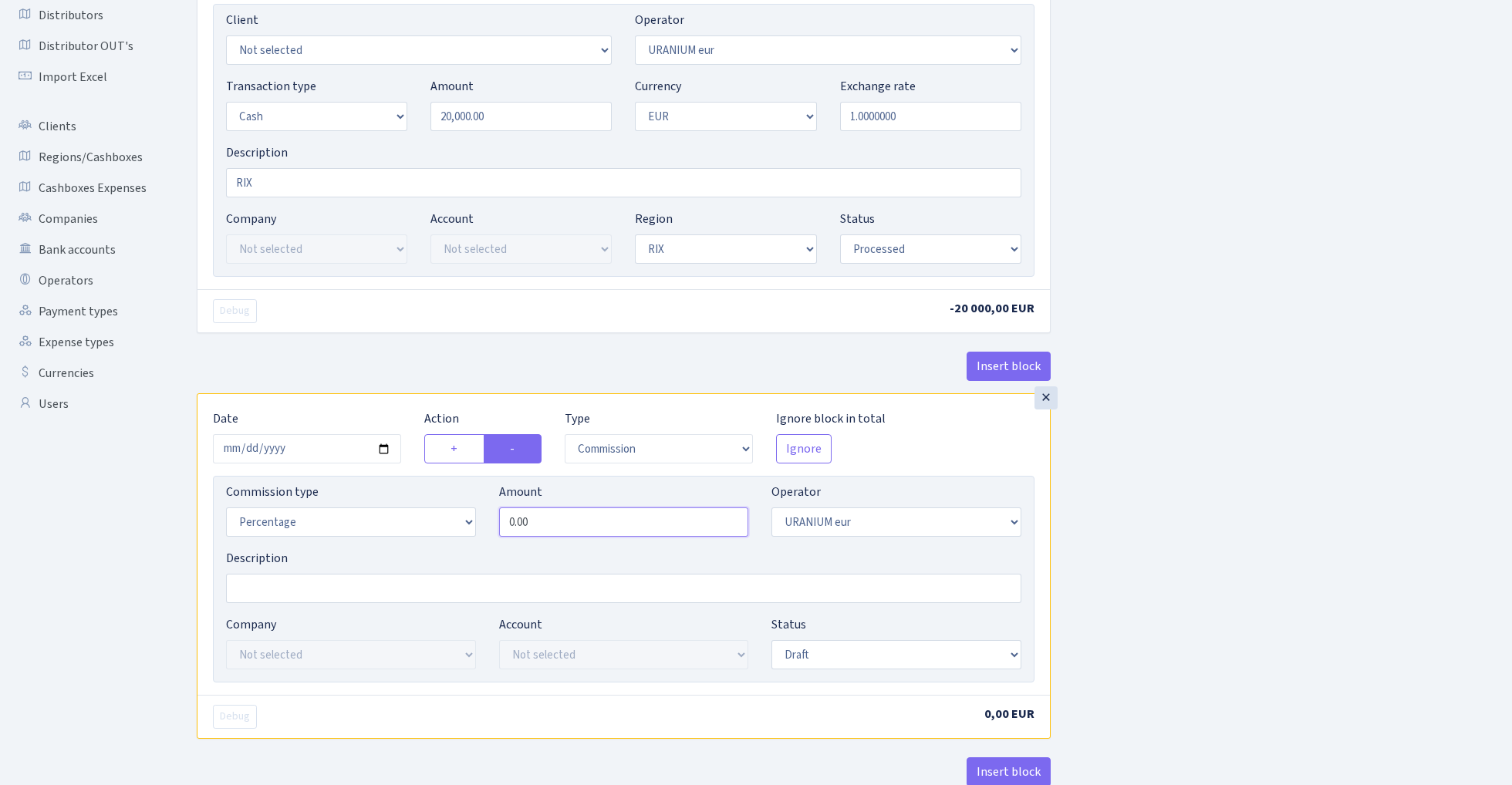
click at [571, 528] on input "0.00" at bounding box center [624, 522] width 250 height 29
type input "1.50"
click at [1288, 513] on div "Insert block × Date [DATE] Action + - Type --- In Out Commission Field required…" at bounding box center [843, 374] width 1315 height 989
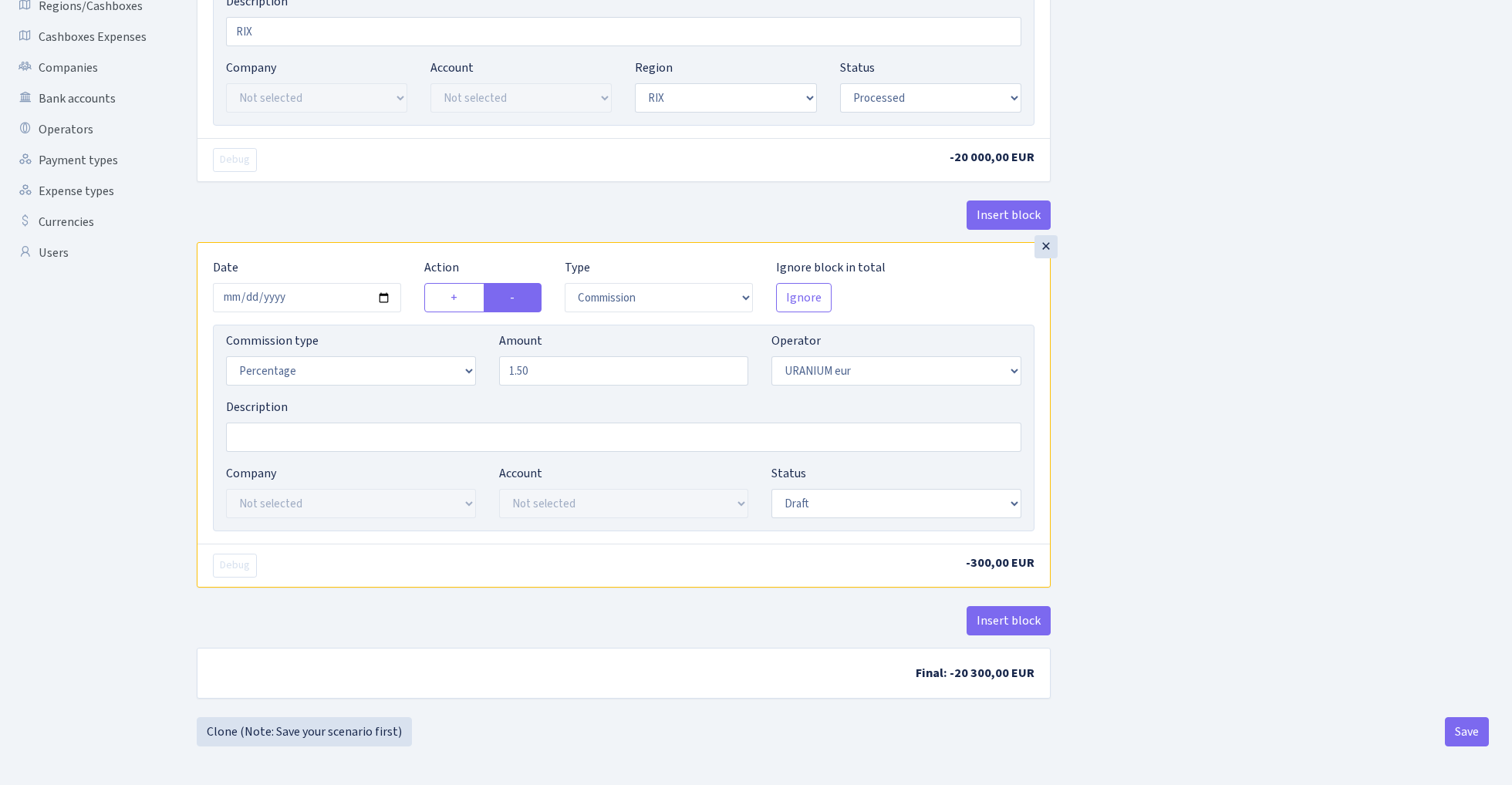
scroll to position [359, 0]
select select "processed"
click at [1233, 436] on div "Insert block × Date [DATE] Action + - Type --- In Out Commission Field required…" at bounding box center [843, 223] width 1315 height 989
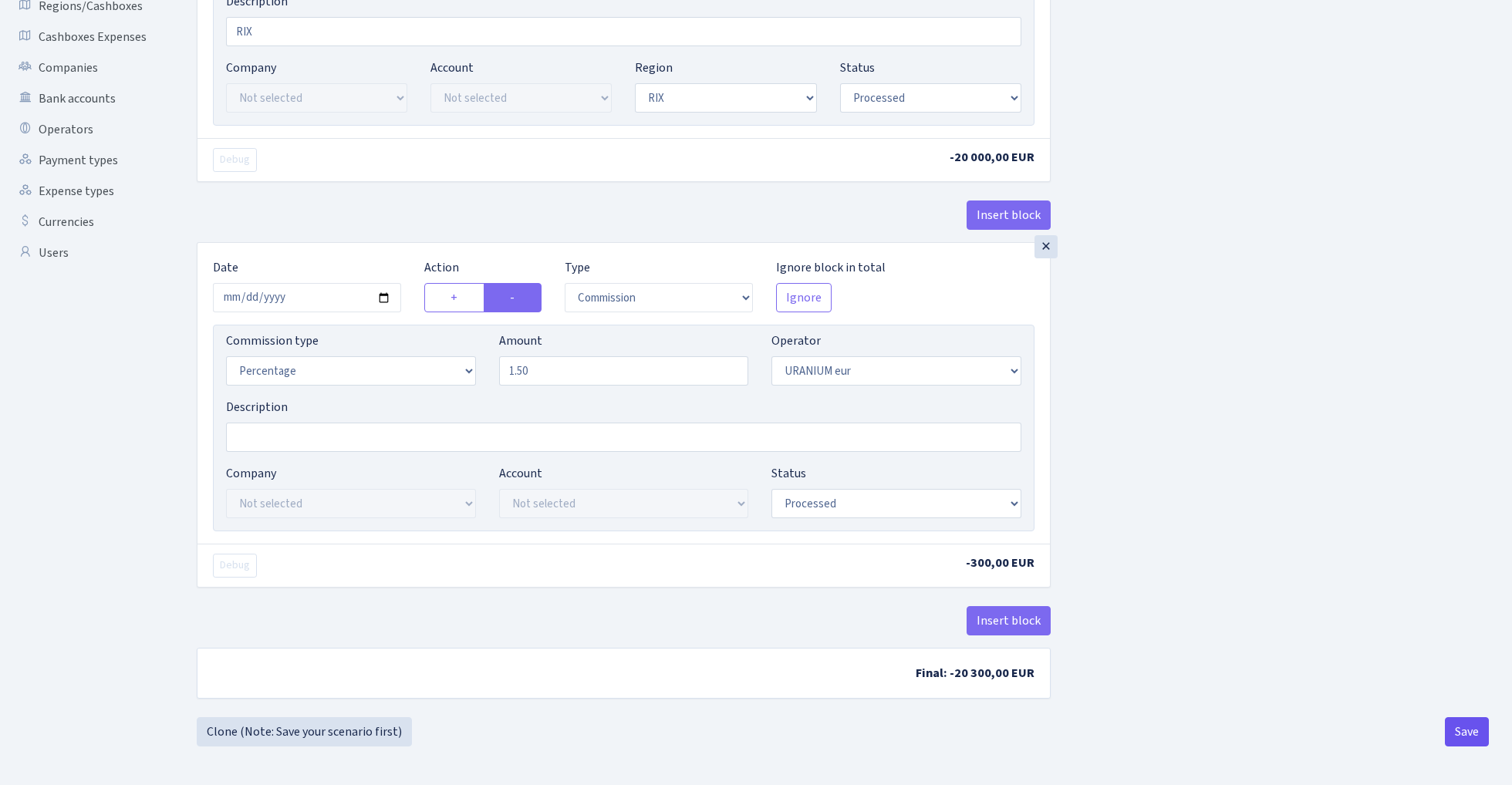
click at [1454, 729] on button "Save" at bounding box center [1467, 731] width 44 height 29
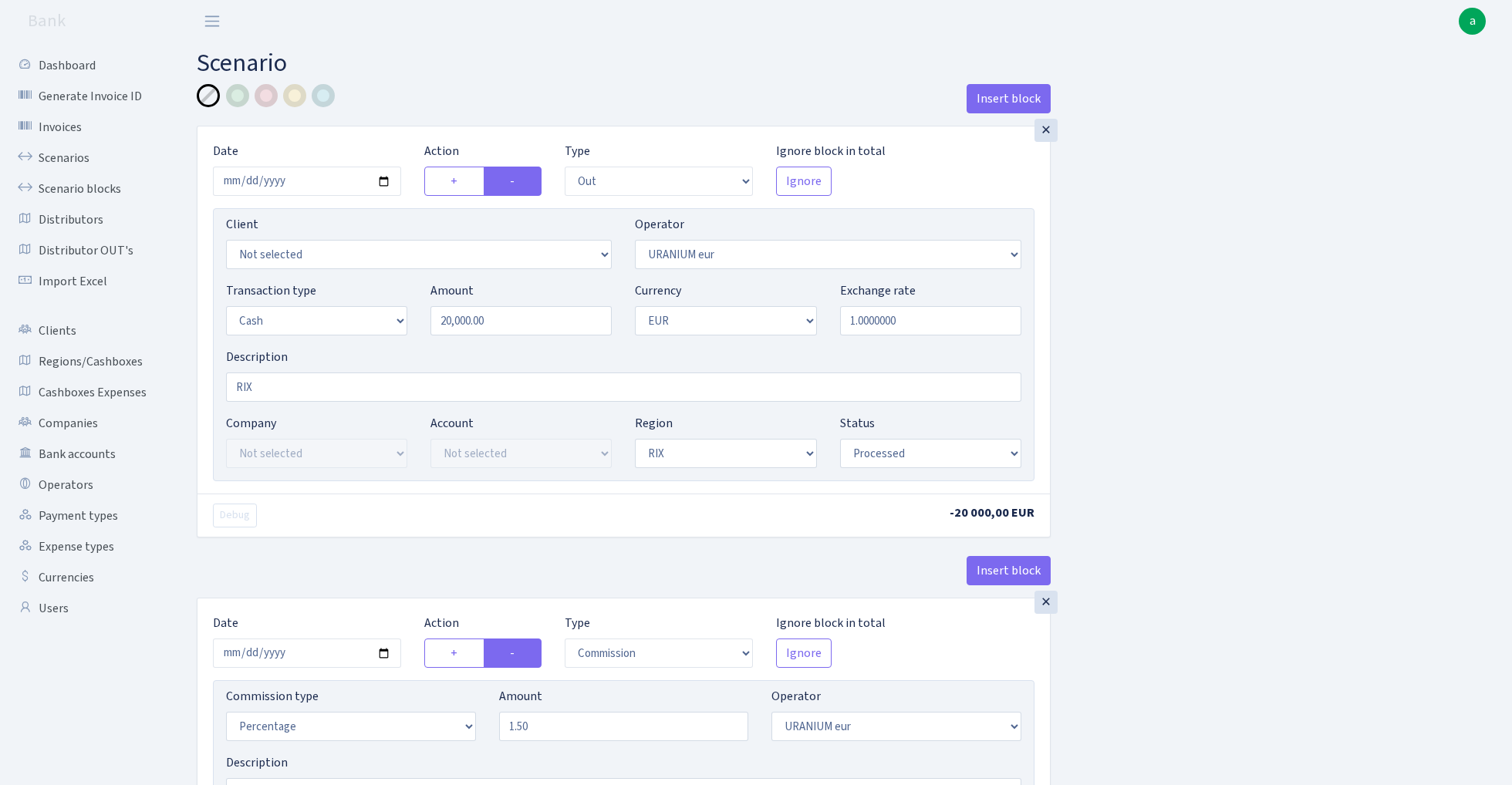
select select "out"
select select "393"
select select "1"
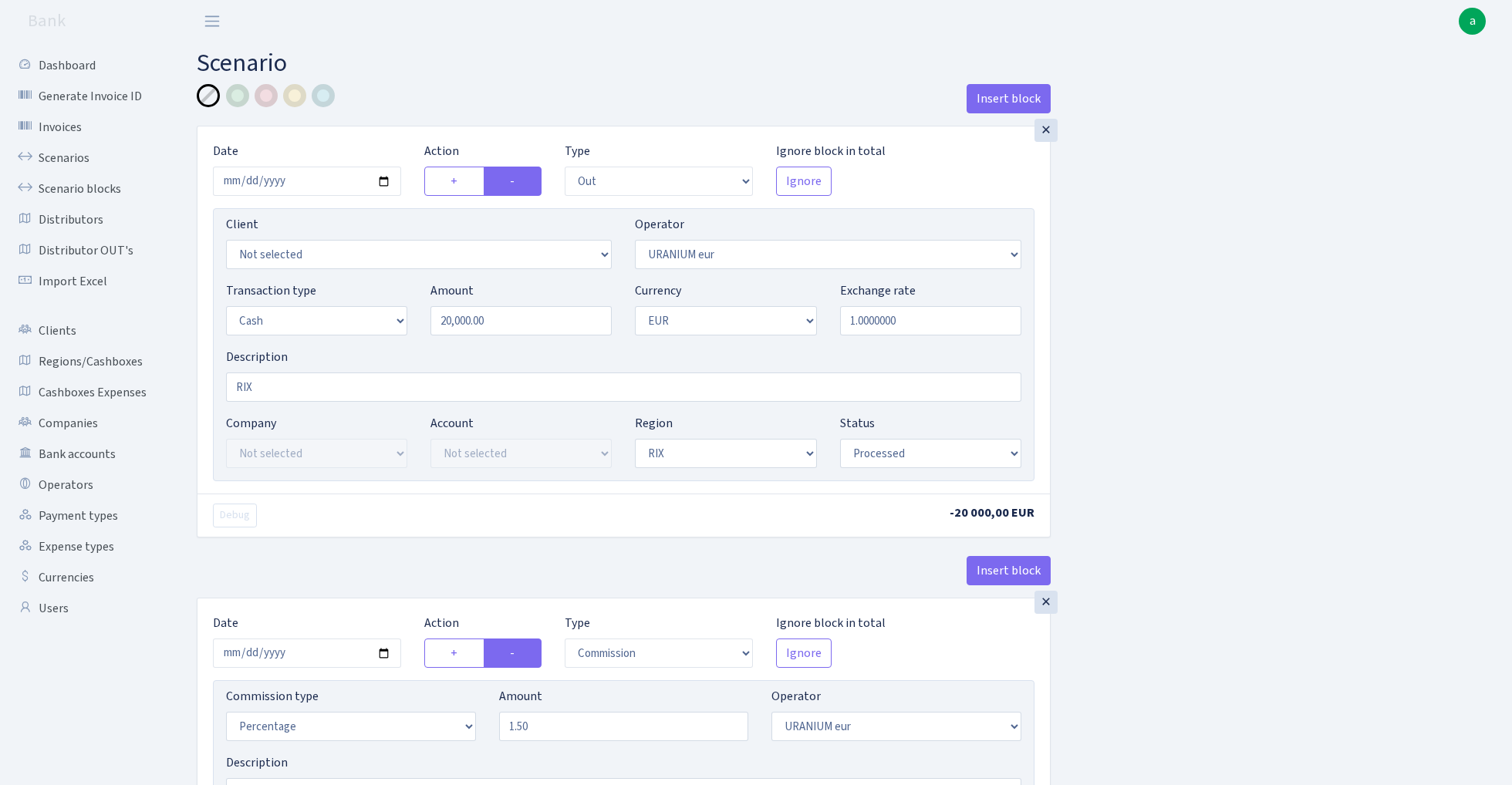
select select "processed"
select select "commission"
select select "393"
select select "processed"
click at [49, 156] on link "Scenarios" at bounding box center [85, 157] width 154 height 31
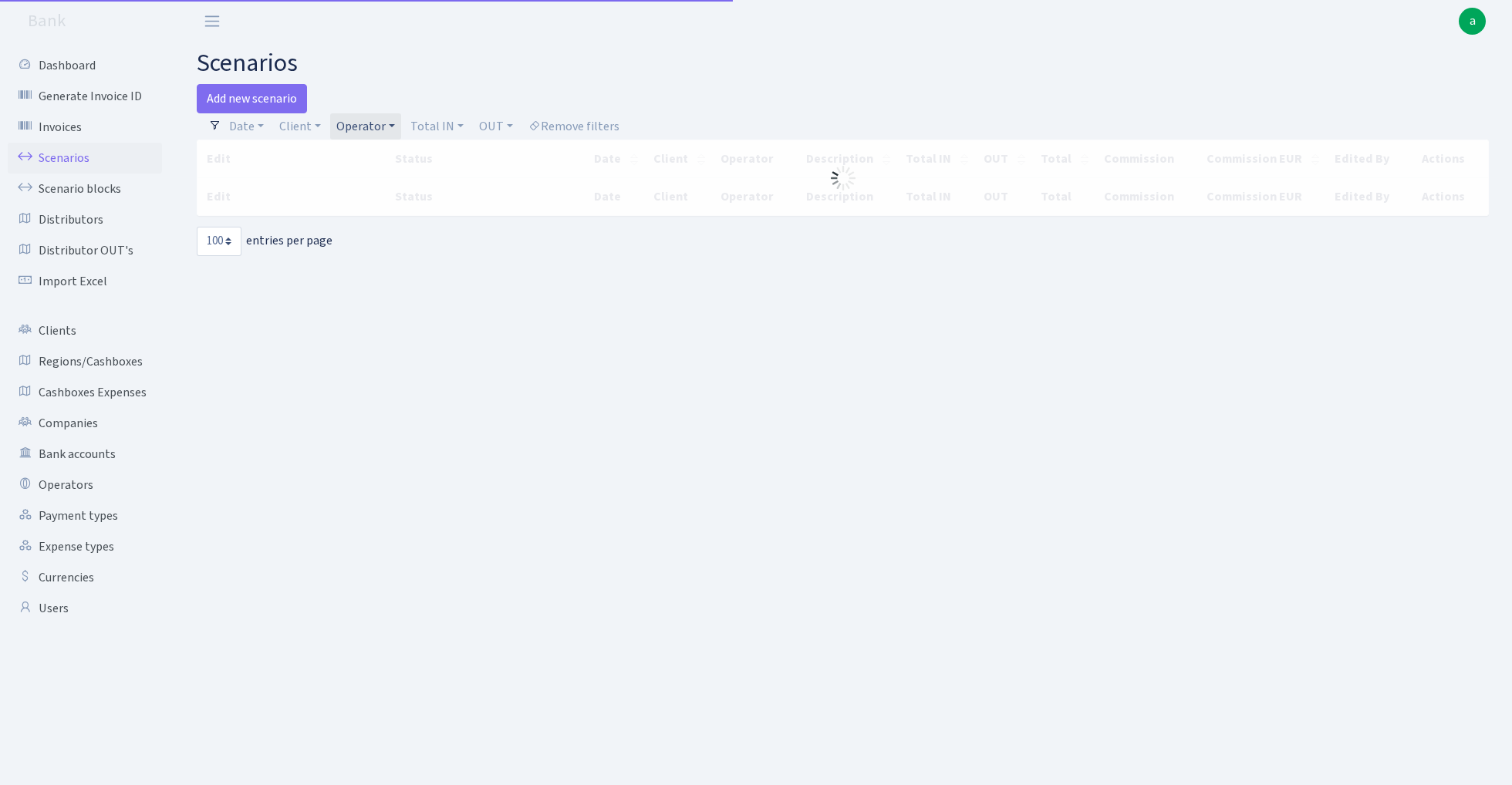
select select "100"
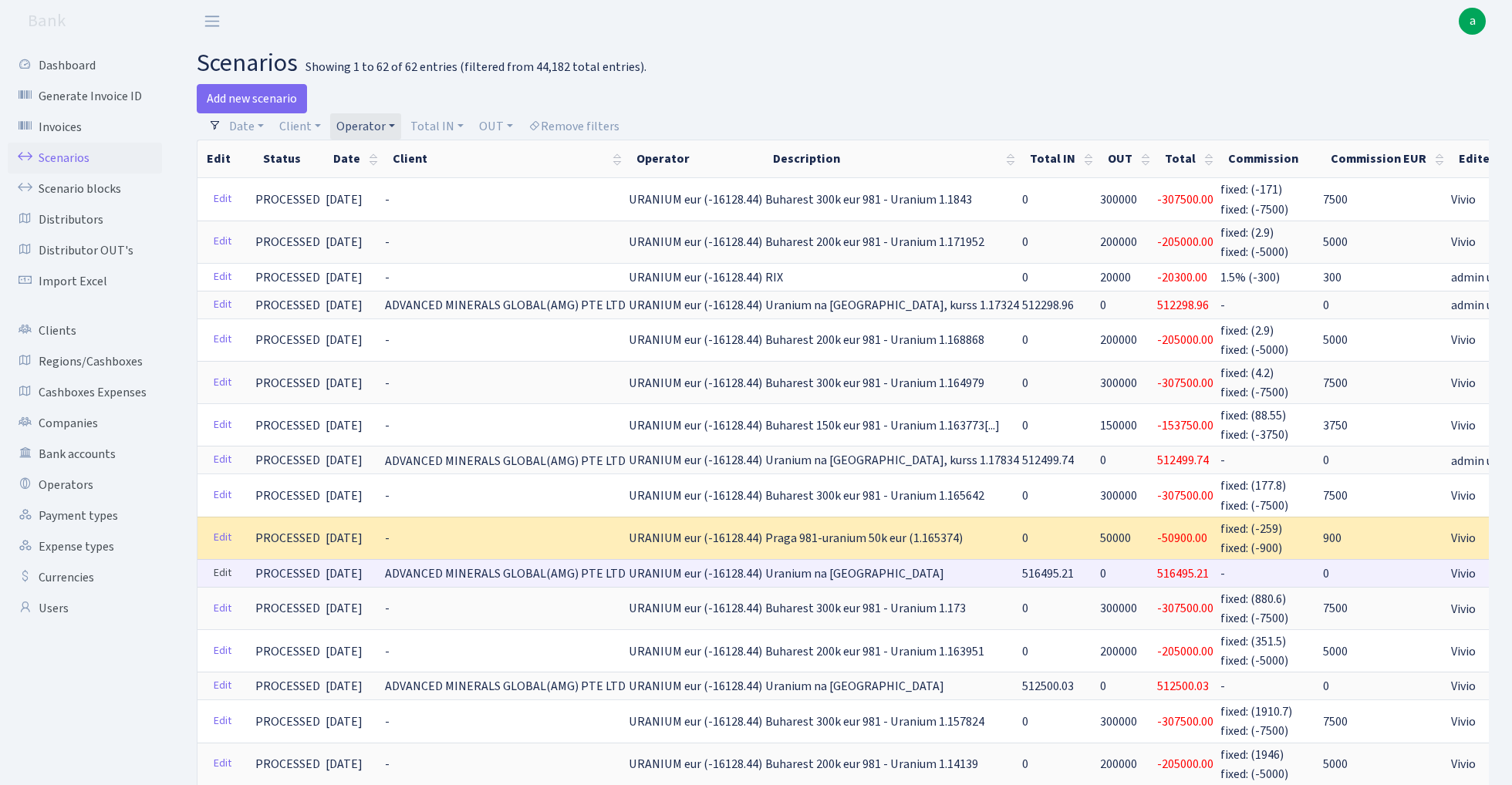
click at [225, 565] on link "Edit" at bounding box center [223, 573] width 32 height 24
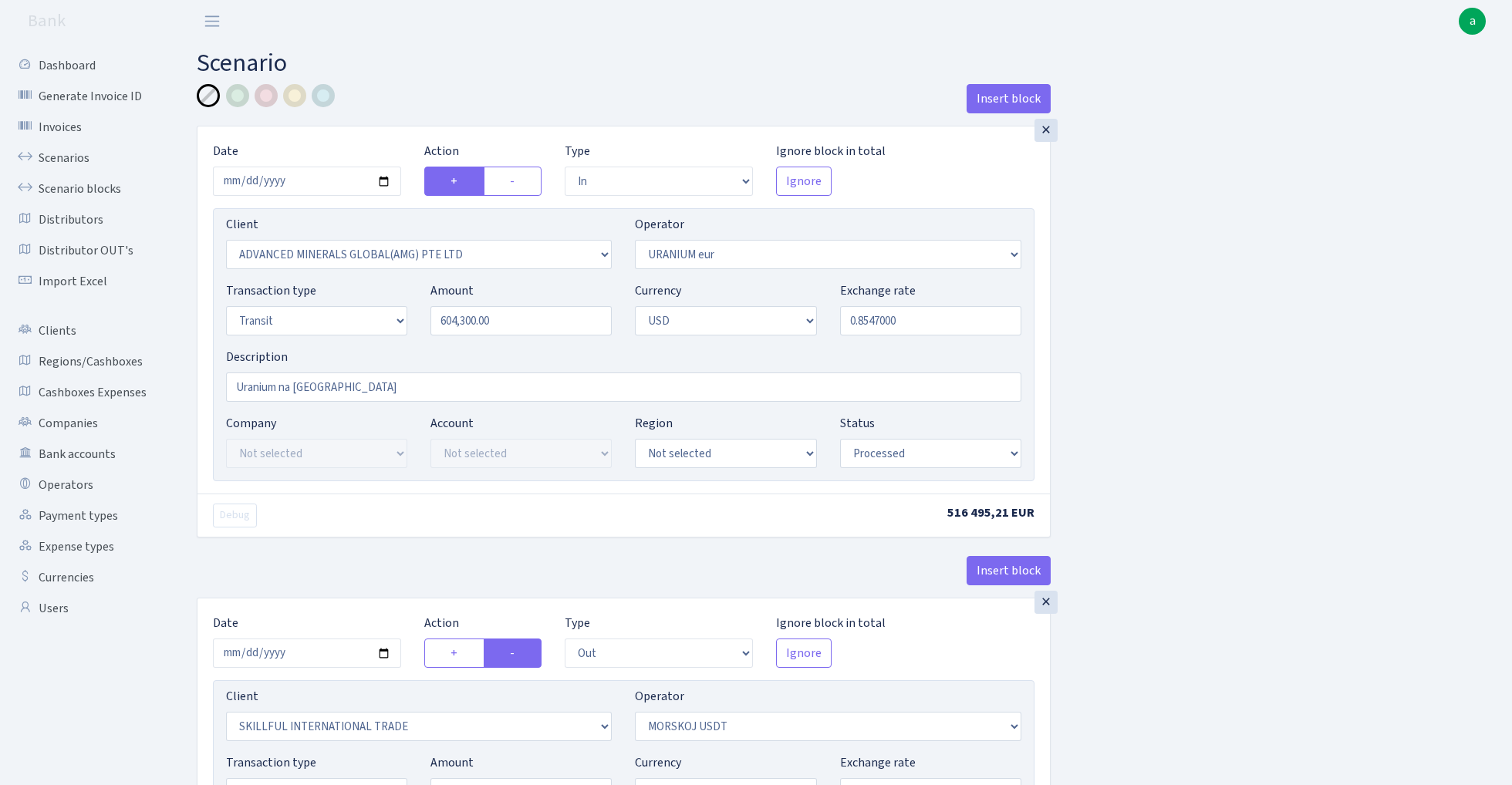
select select "in"
select select "2831"
select select "393"
select select "5"
select select "2"
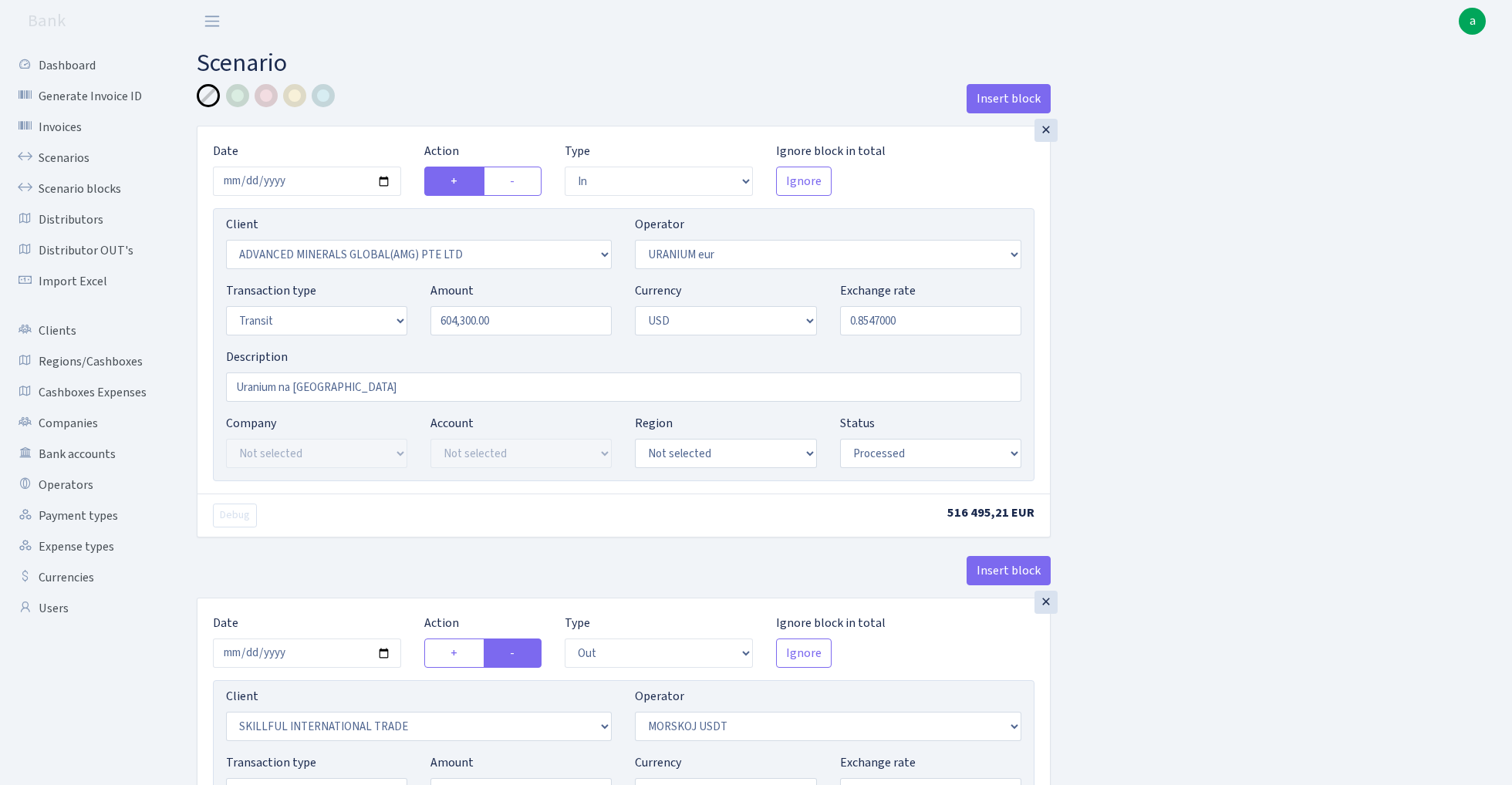
select select "processed"
select select "out"
select select "2655"
select select "324"
select select "5"
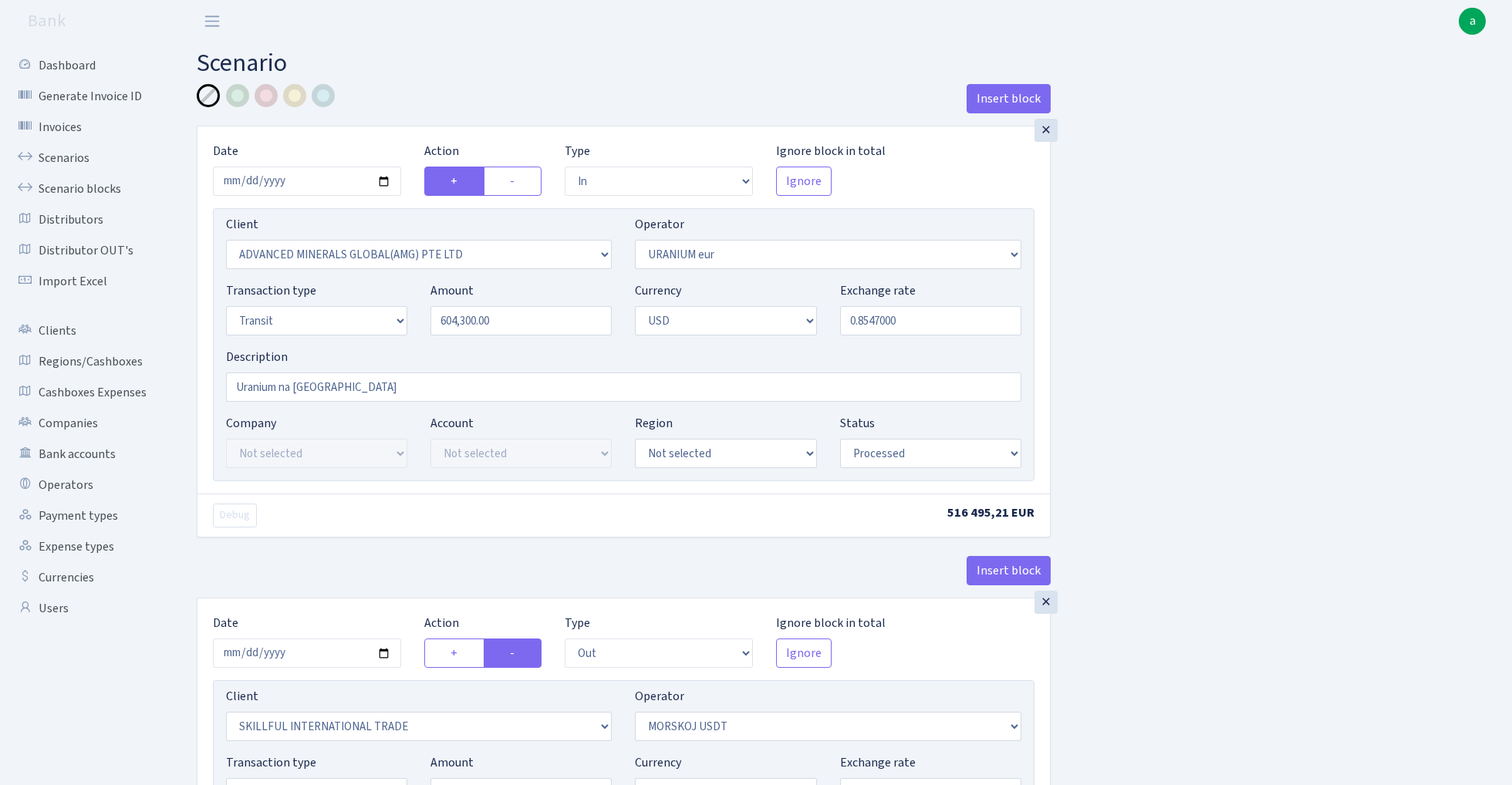
select select "2"
select select "processed"
click at [899, 322] on input "0.8547000" at bounding box center [931, 321] width 181 height 29
paste input "4751"
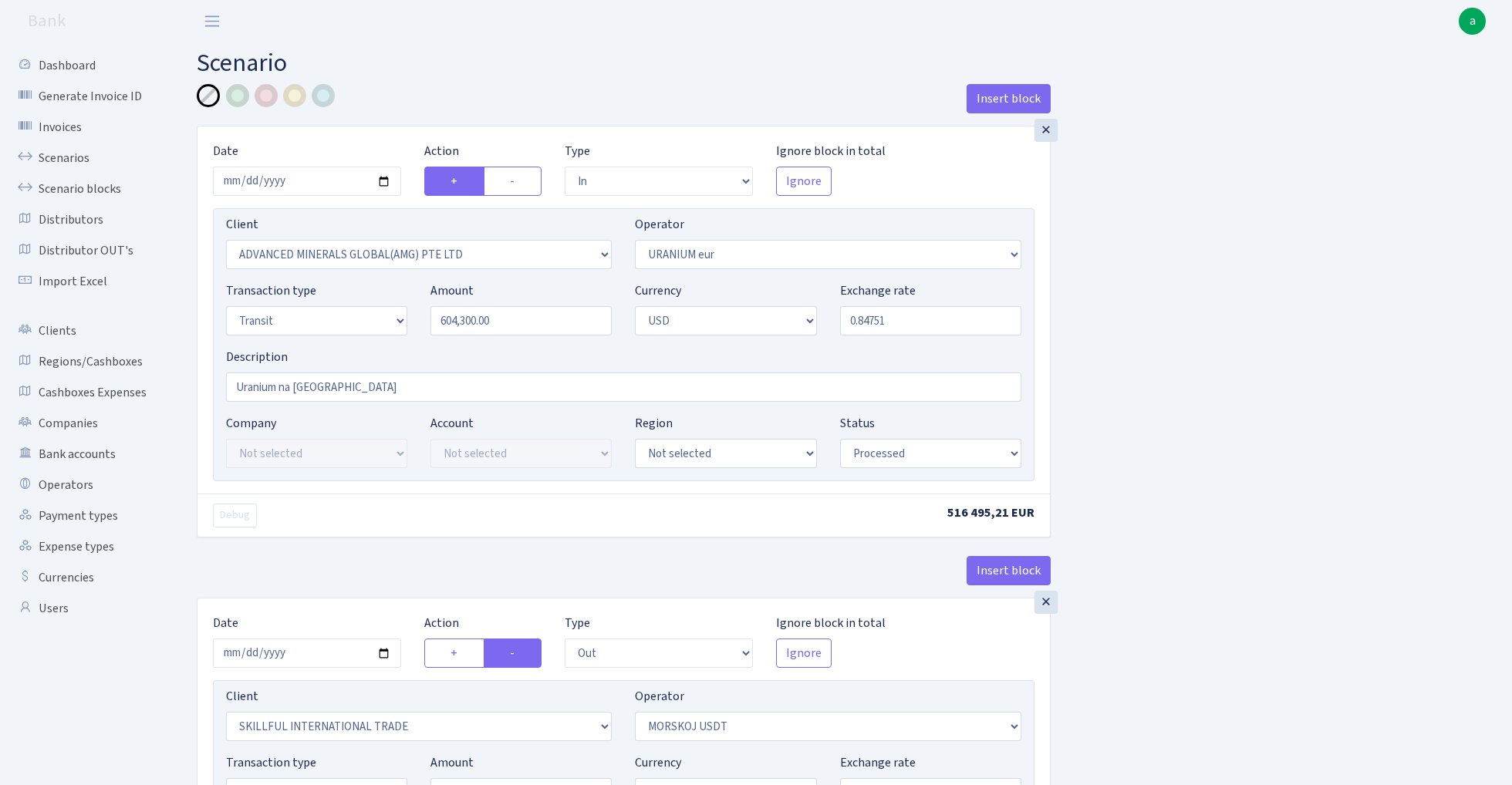
type input "0.8475100"
click at [1320, 383] on div "Insert block × Date 2025-08-18 Action + - Type --- In Out Commission Field requ…" at bounding box center [843, 612] width 1315 height 1055
click at [416, 383] on input "Uranium na [GEOGRAPHIC_DATA]" at bounding box center [623, 387] width 795 height 29
paste input "1.179928"
type input "Uranium na Morskoj 1.179928"
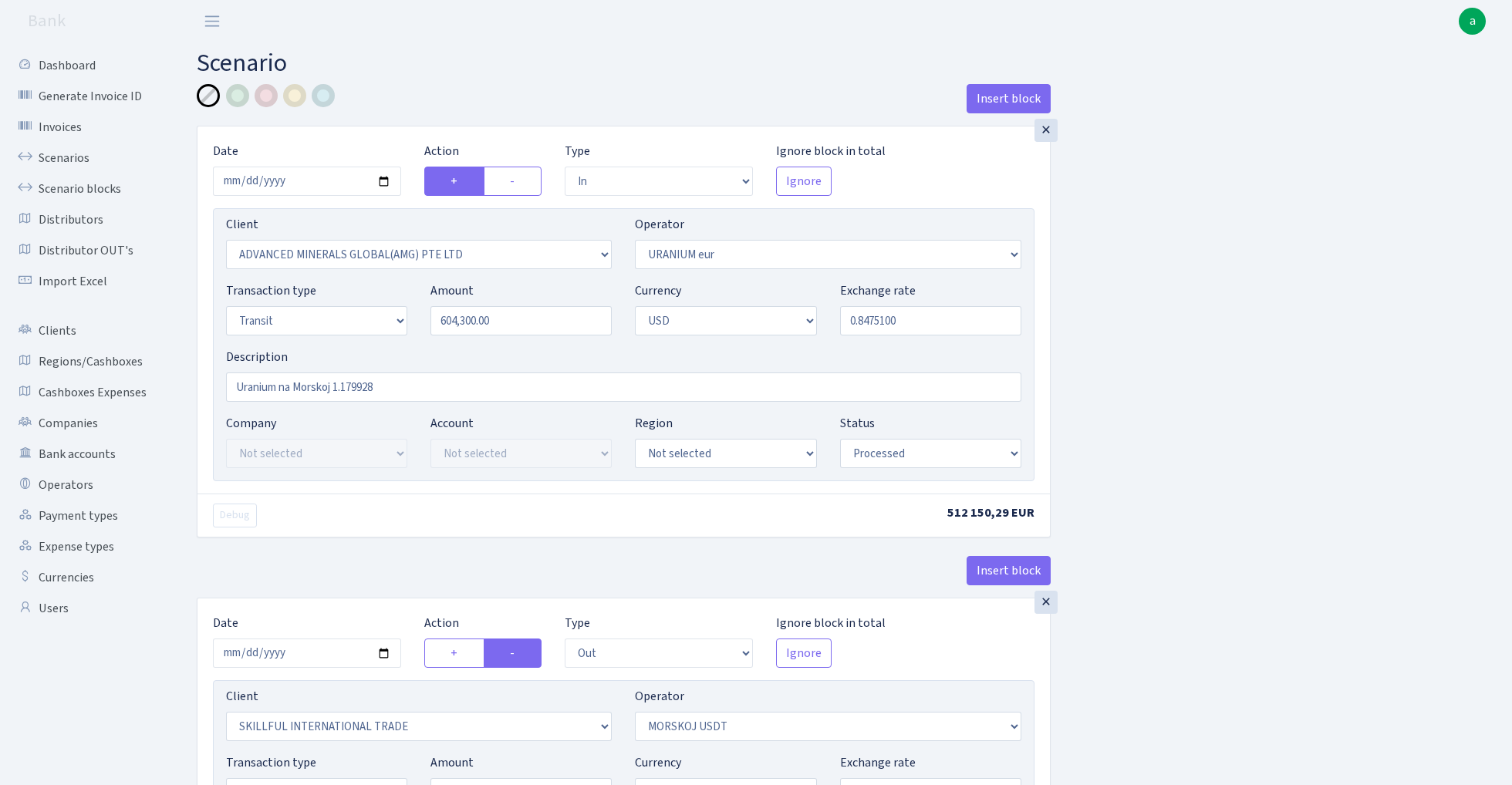
click at [1195, 296] on div "Insert block × Date 2025-08-18 Action + - Type --- In Out Commission Field requ…" at bounding box center [843, 612] width 1315 height 1055
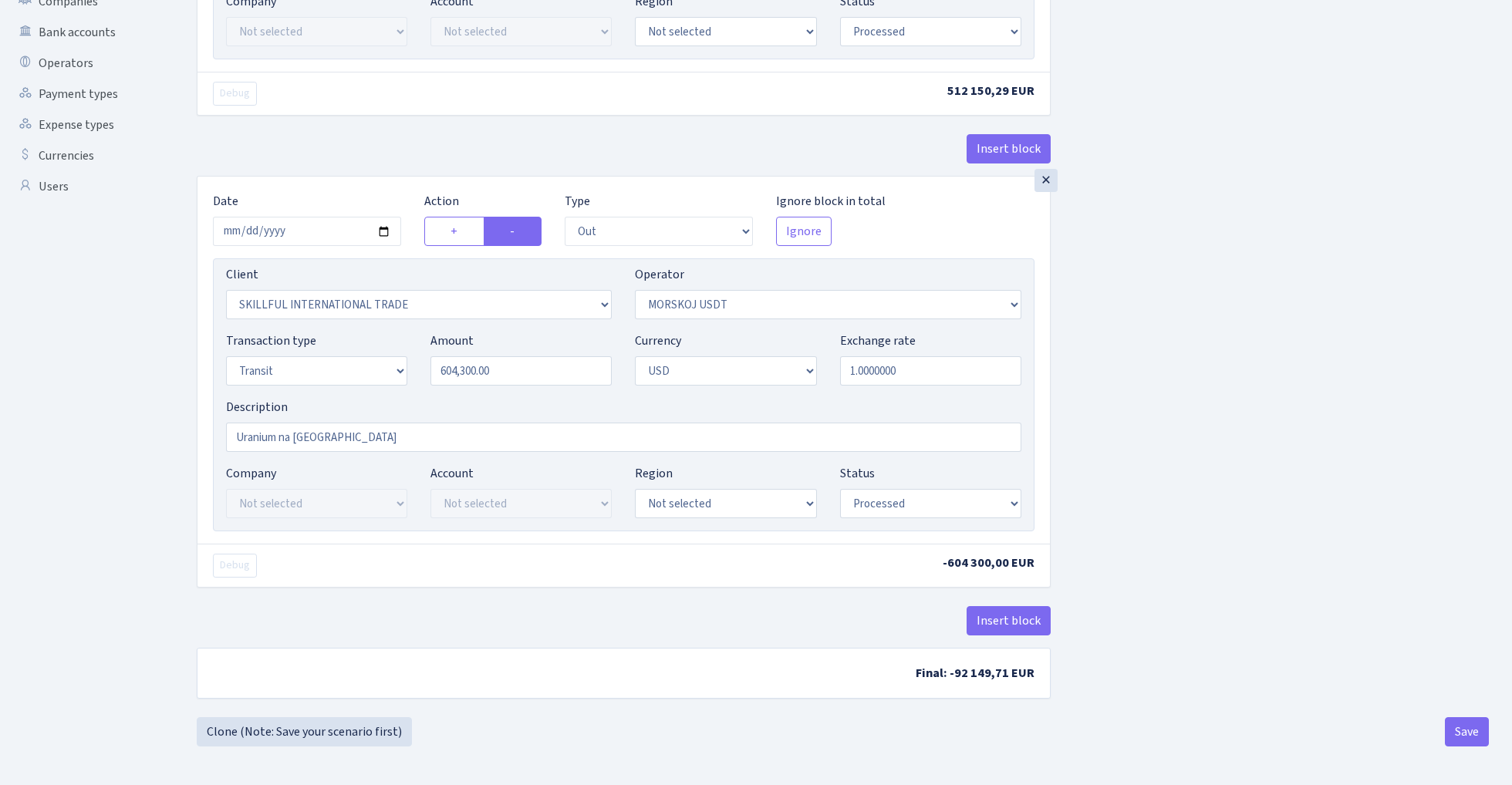
scroll to position [426, 0]
click at [1463, 725] on button "Save" at bounding box center [1467, 731] width 44 height 29
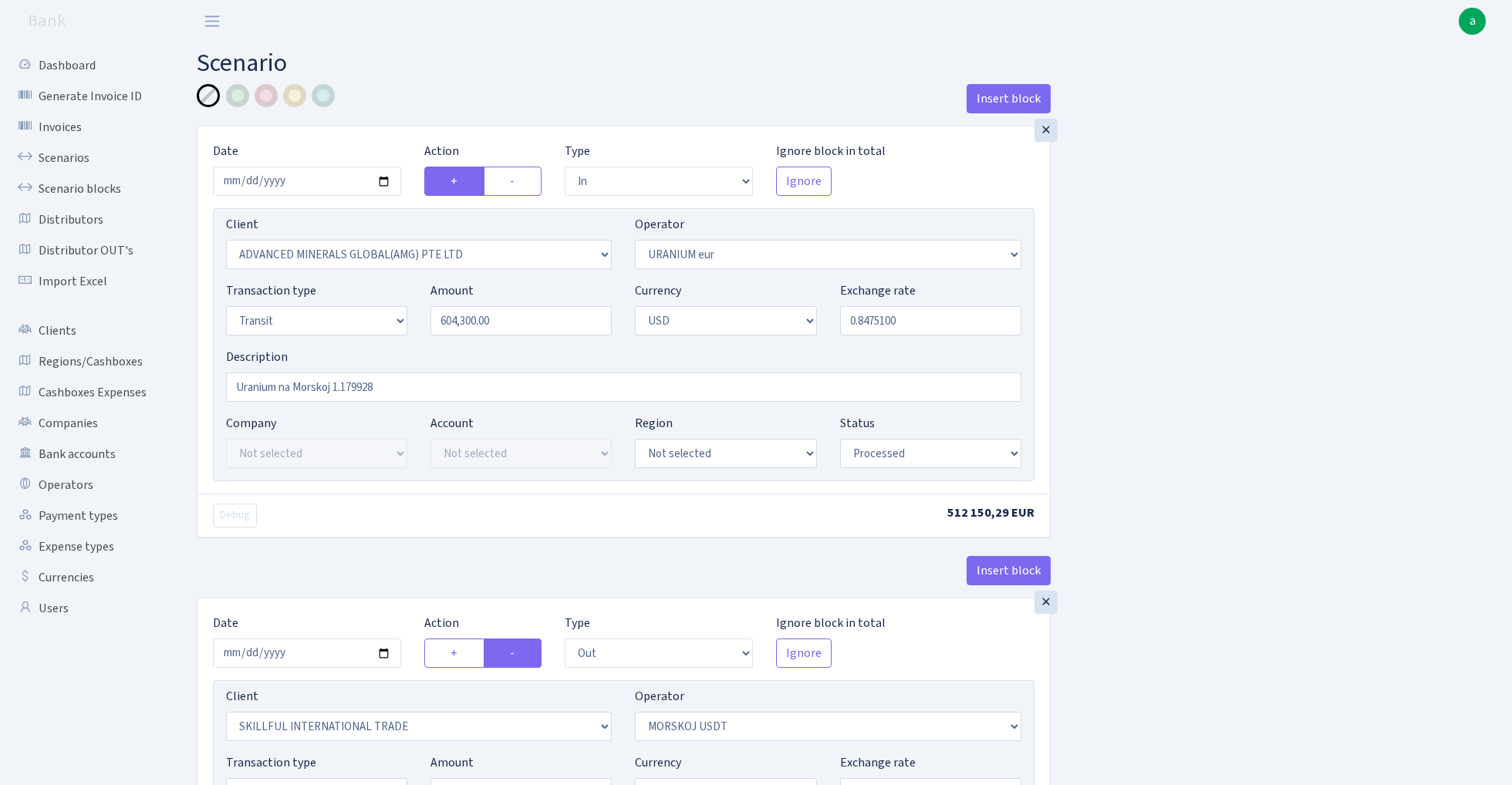
select select "in"
select select "2831"
select select "393"
select select "5"
select select "2"
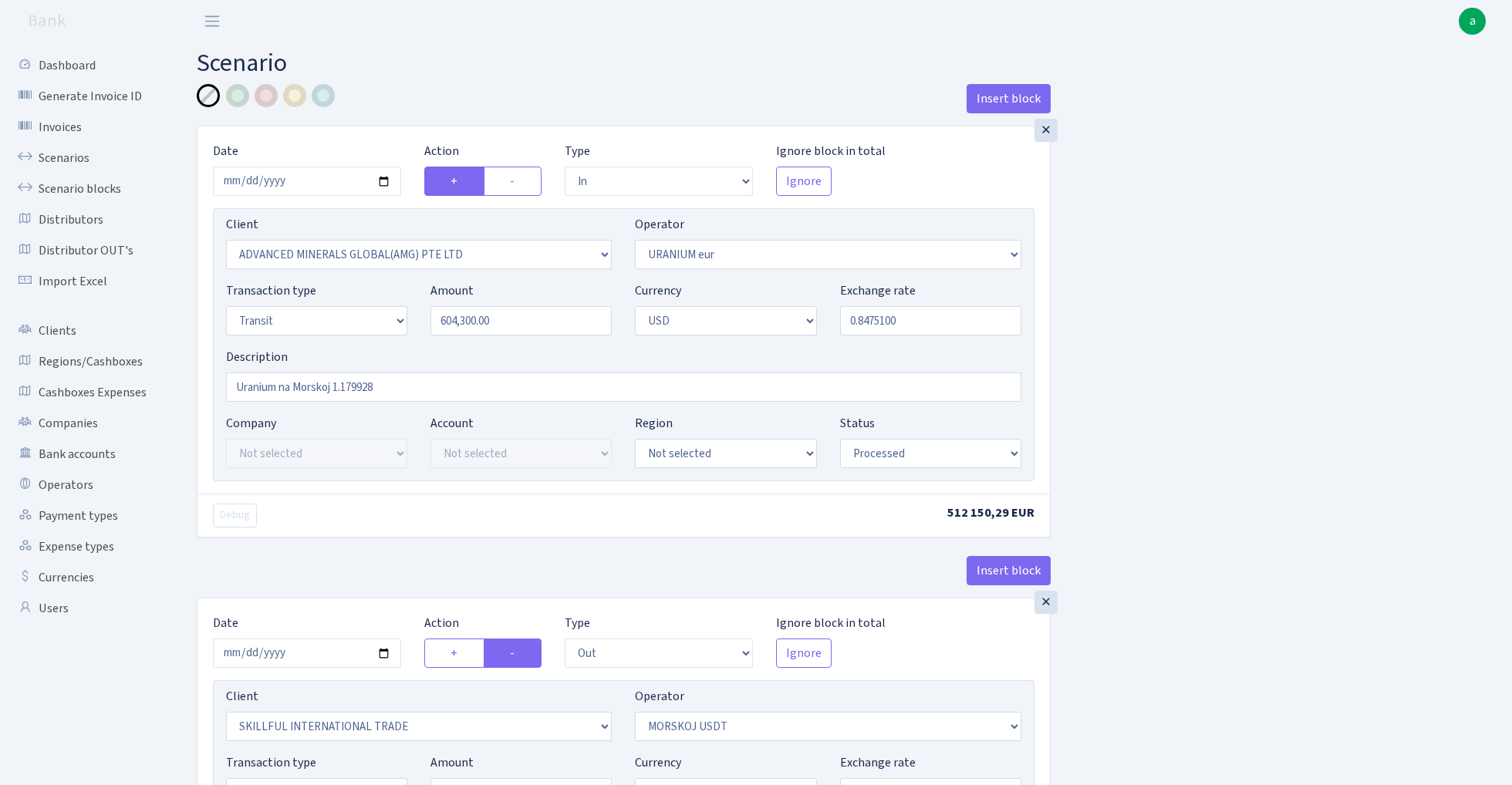
select select "processed"
select select "out"
select select "2655"
select select "324"
select select "5"
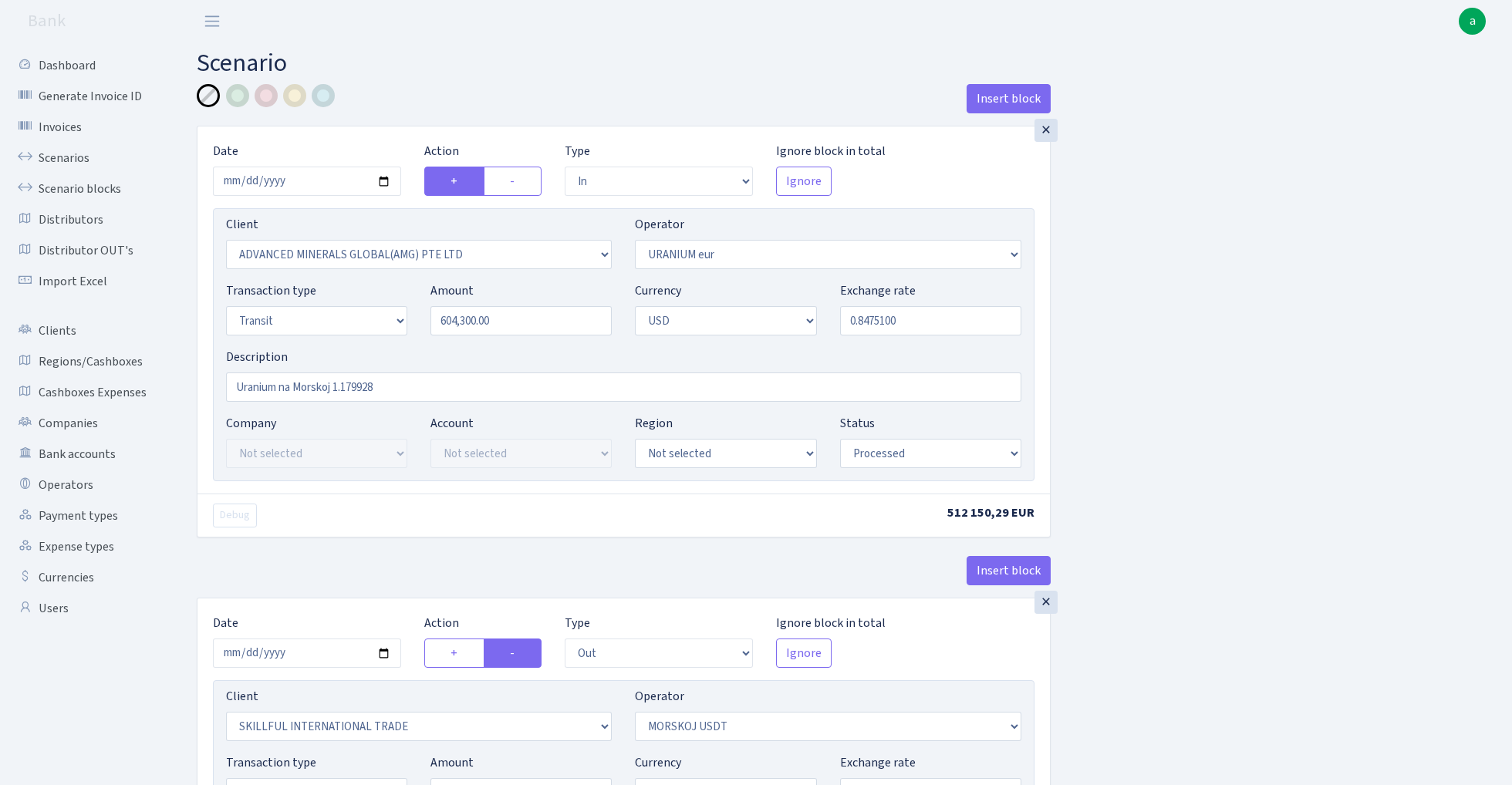
select select "2"
select select "processed"
click at [57, 155] on link "Scenarios" at bounding box center [85, 157] width 154 height 31
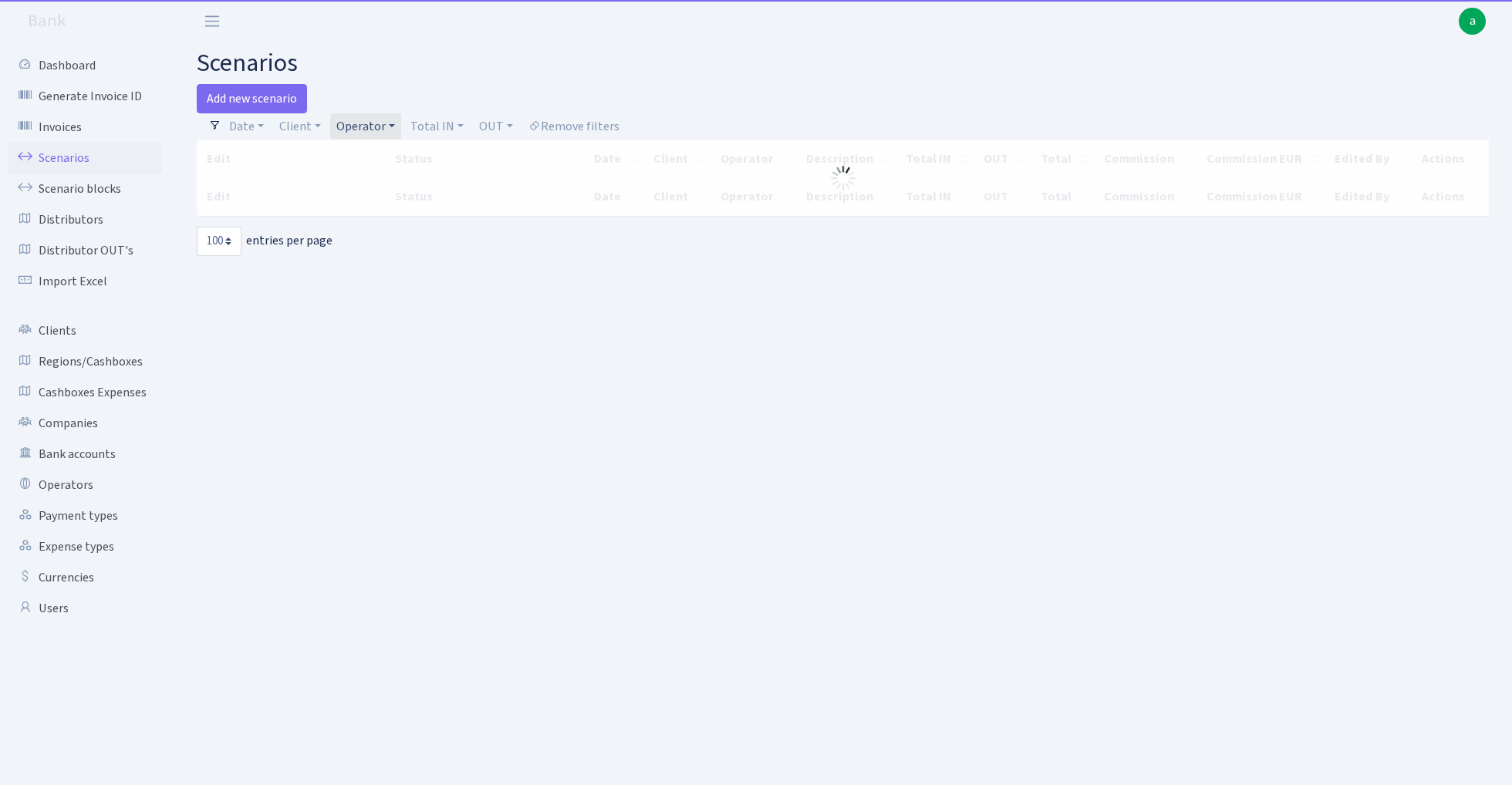
select select "100"
